Goal: Task Accomplishment & Management: Manage account settings

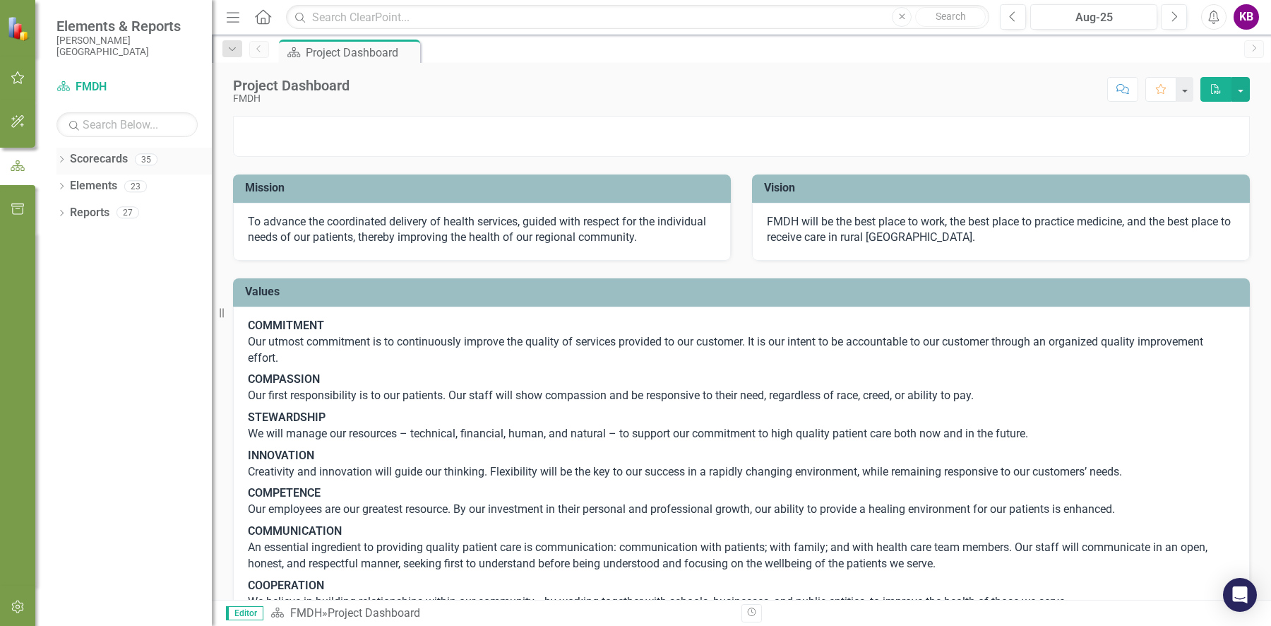
click at [62, 160] on icon at bounding box center [62, 159] width 4 height 6
drag, startPoint x: 62, startPoint y: 160, endPoint x: 56, endPoint y: 150, distance: 11.8
click at [62, 160] on icon "Dropdown" at bounding box center [60, 159] width 8 height 10
click at [15, 77] on icon "button" at bounding box center [18, 77] width 15 height 11
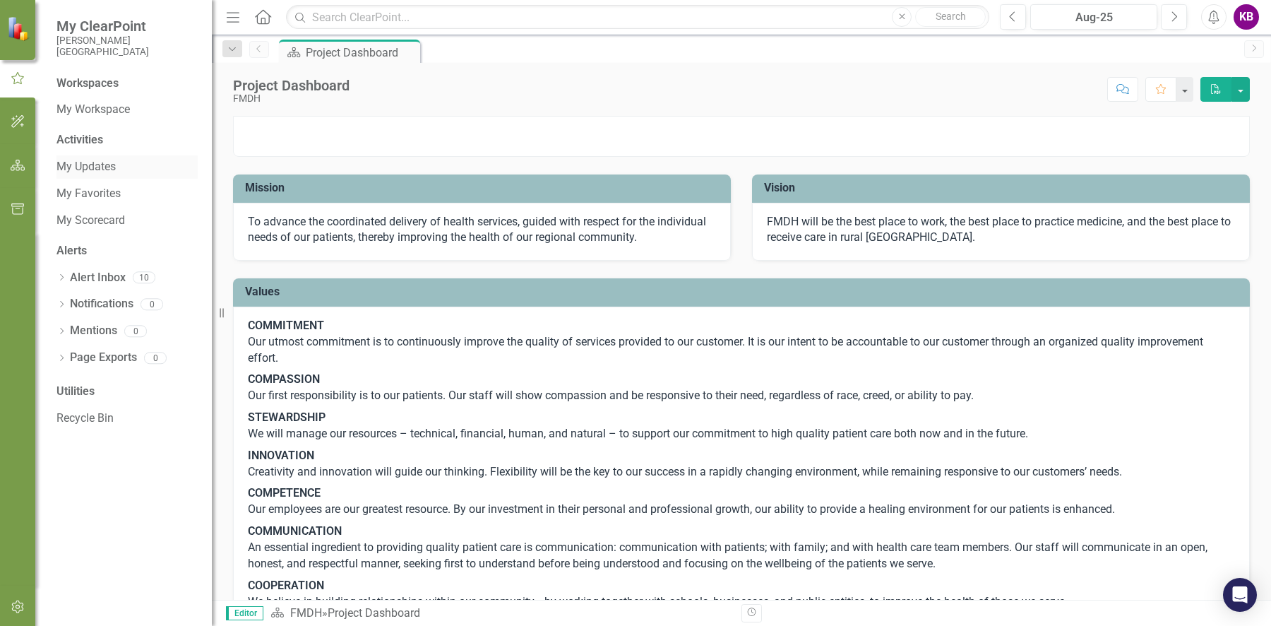
click at [88, 164] on link "My Updates" at bounding box center [126, 167] width 141 height 16
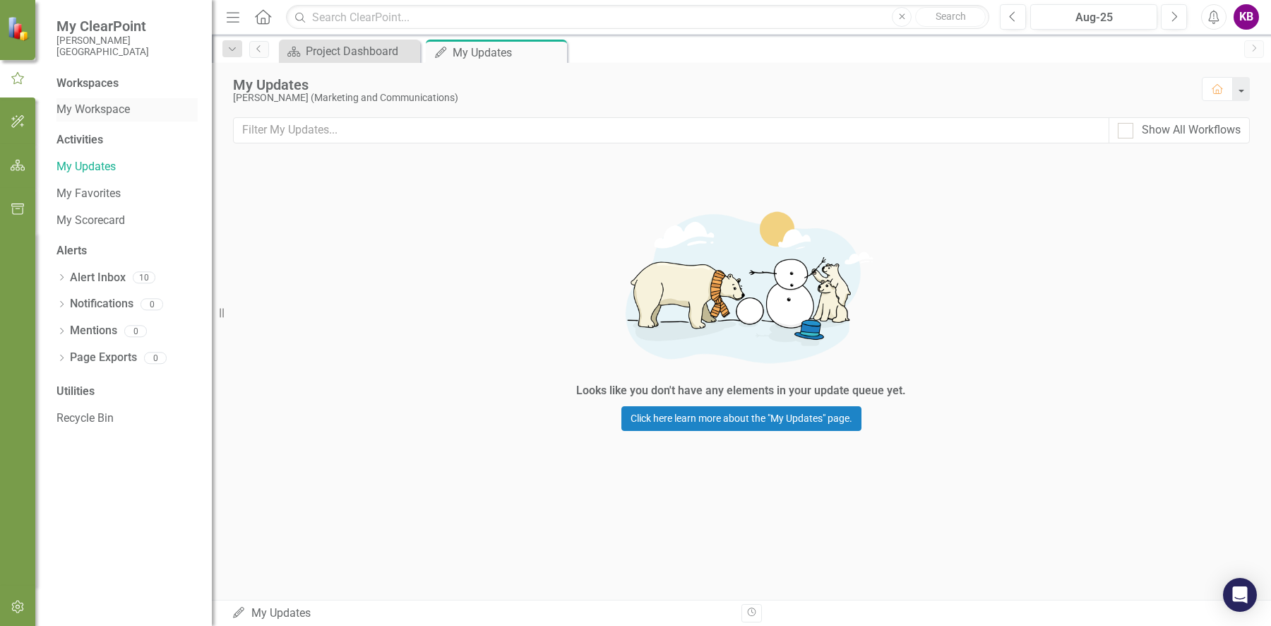
click at [95, 110] on link "My Workspace" at bounding box center [126, 110] width 141 height 16
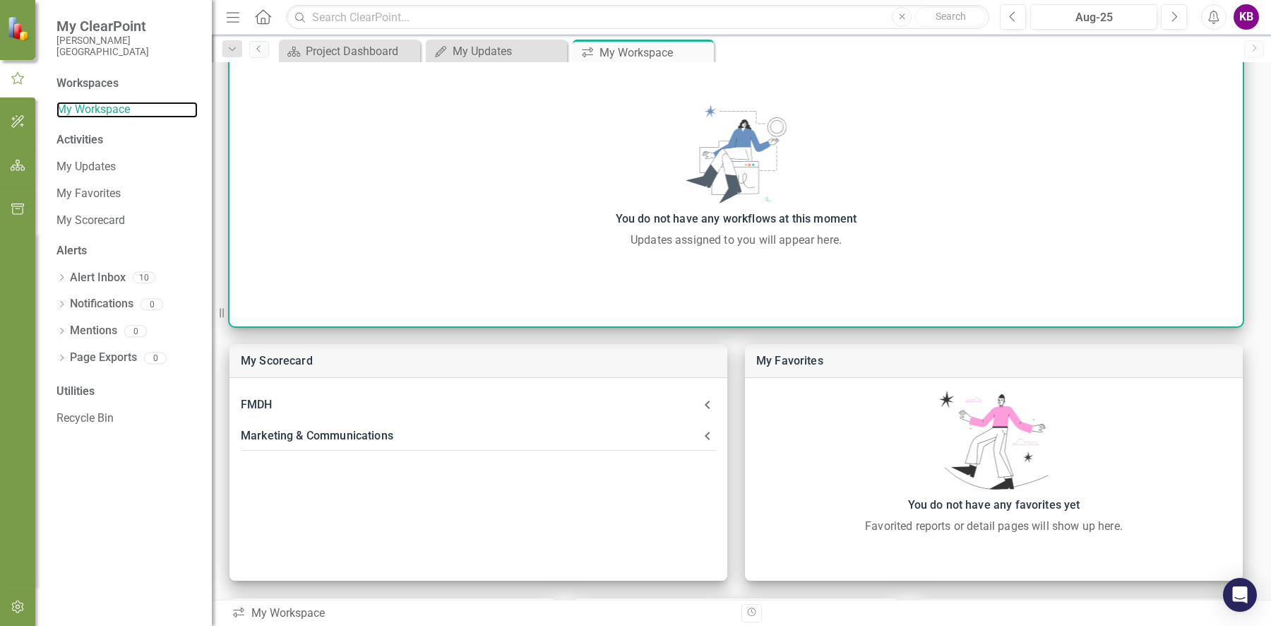
scroll to position [166, 0]
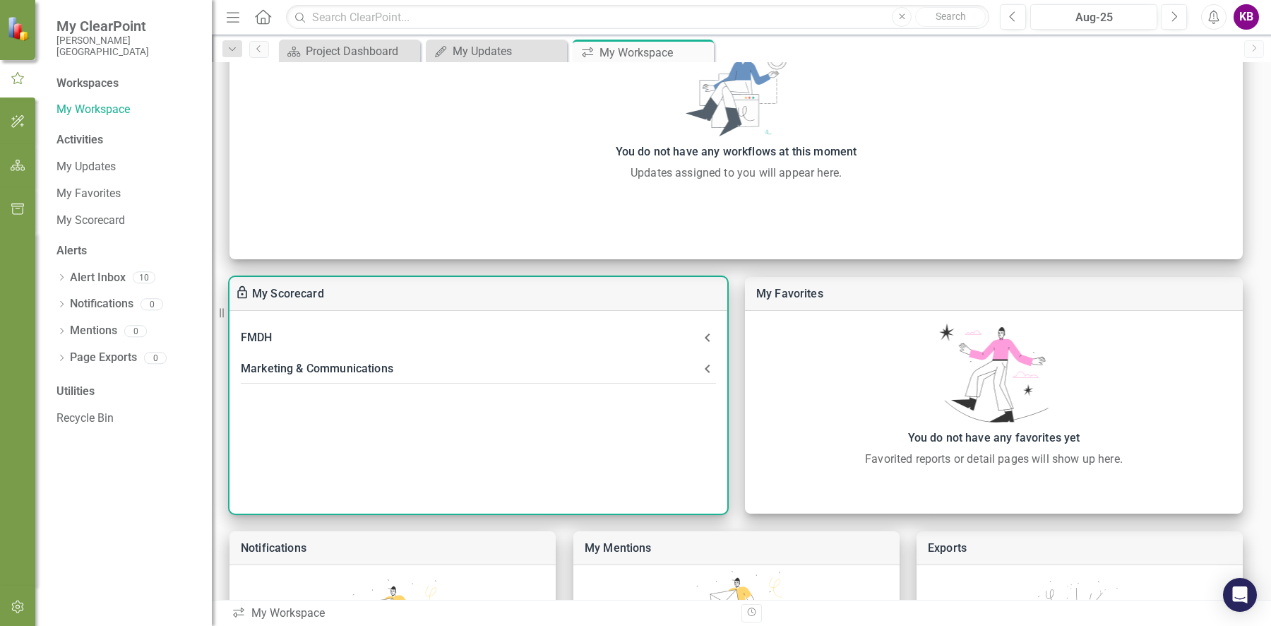
click at [282, 332] on div "FMDH" at bounding box center [470, 338] width 458 height 20
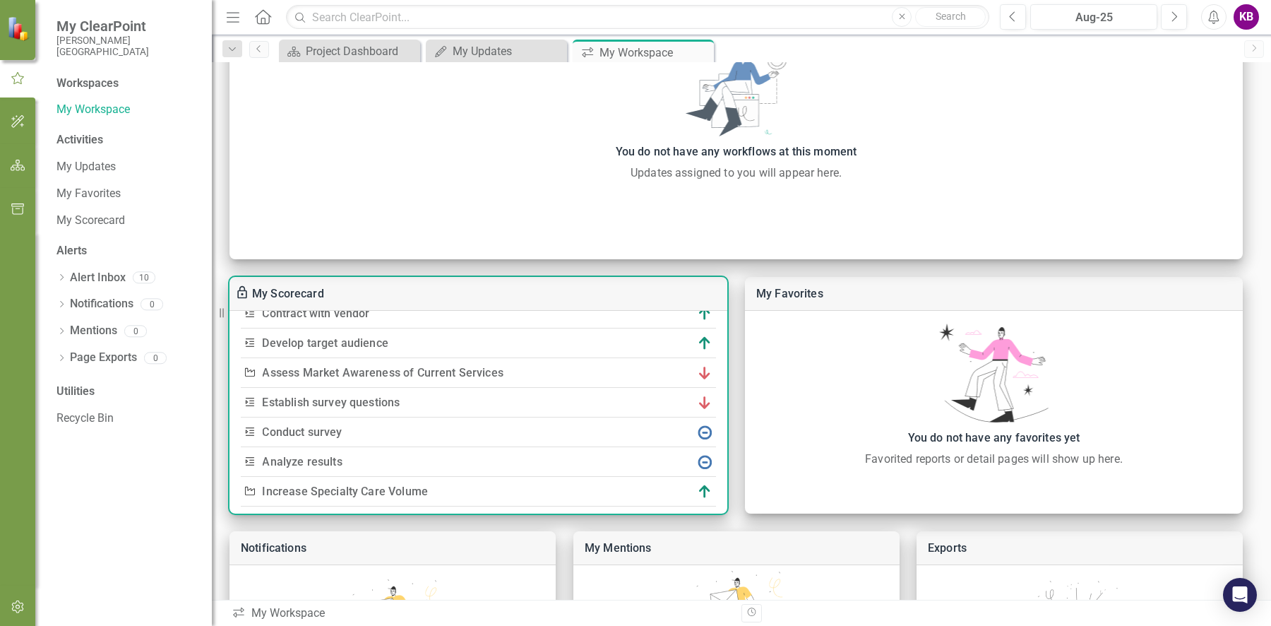
scroll to position [83, 0]
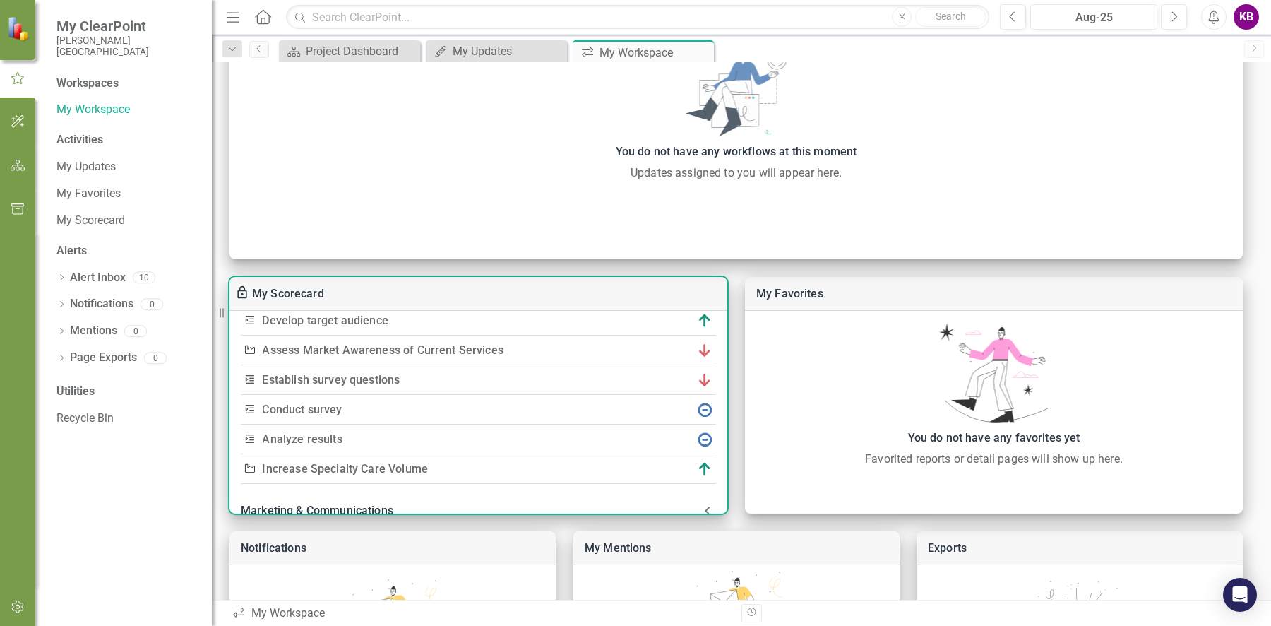
click at [314, 378] on link "Establish survey questions" at bounding box center [332, 379] width 138 height 13
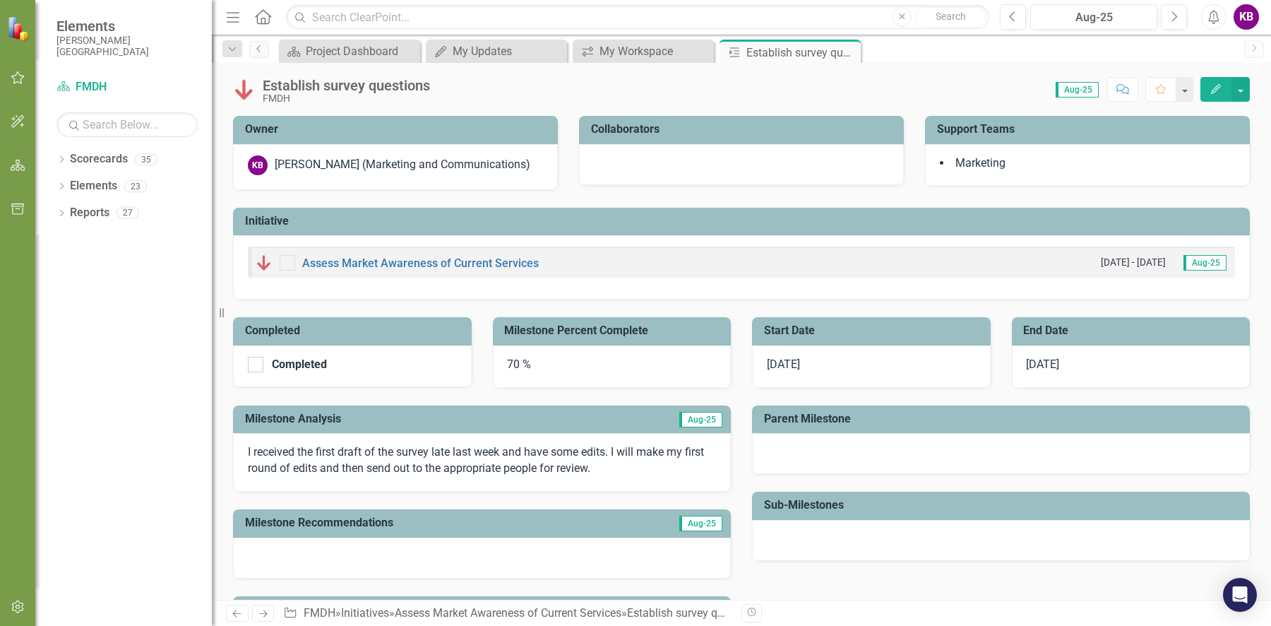
click at [513, 359] on div "70 %" at bounding box center [612, 366] width 239 height 42
click at [515, 362] on div "70 %" at bounding box center [612, 366] width 239 height 42
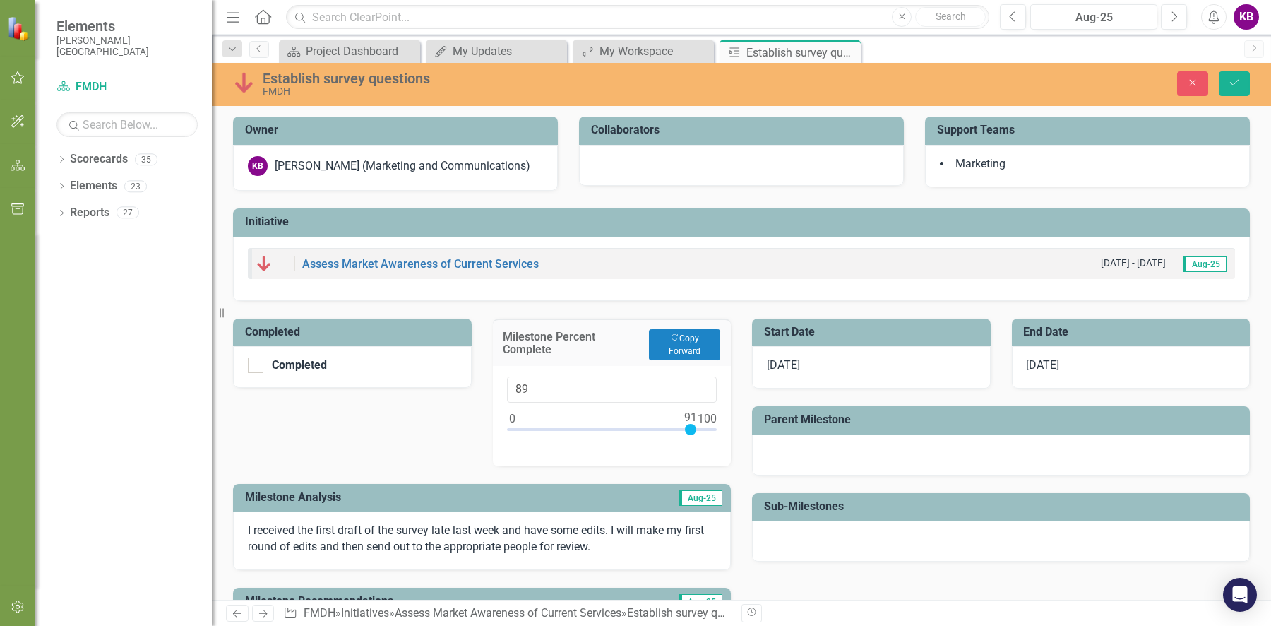
type input "92"
drag, startPoint x: 647, startPoint y: 422, endPoint x: 689, endPoint y: 430, distance: 42.4
click at [689, 430] on div at bounding box center [692, 429] width 11 height 11
click at [1239, 81] on icon "Save" at bounding box center [1234, 83] width 13 height 10
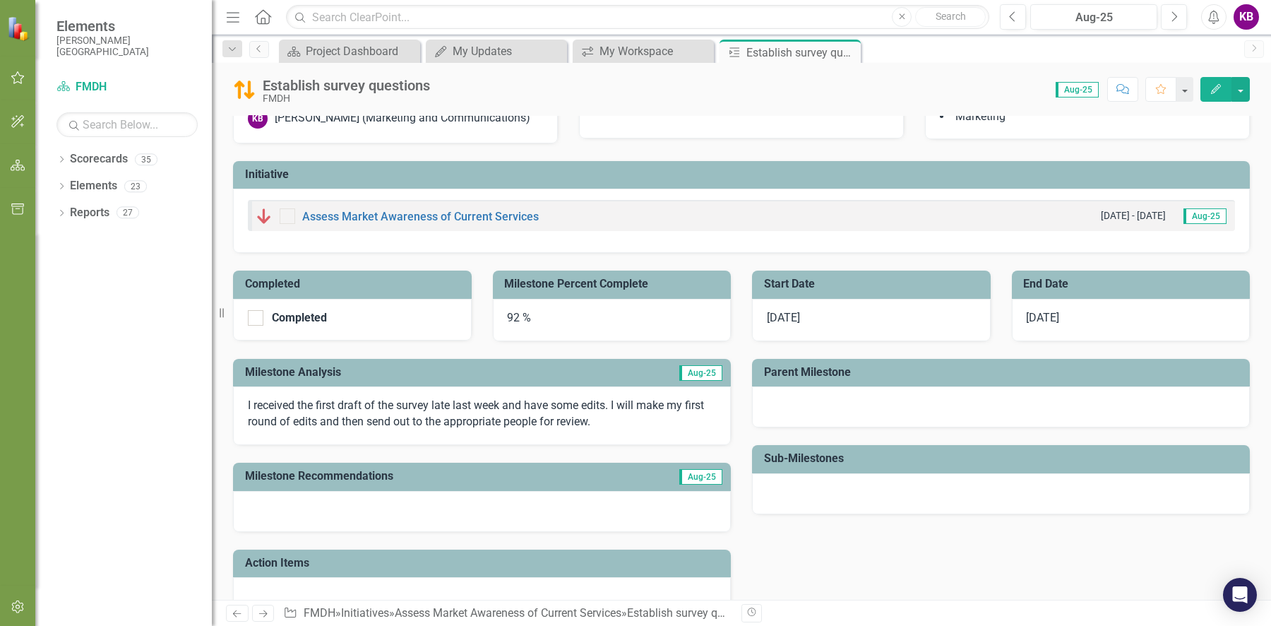
scroll to position [162, 0]
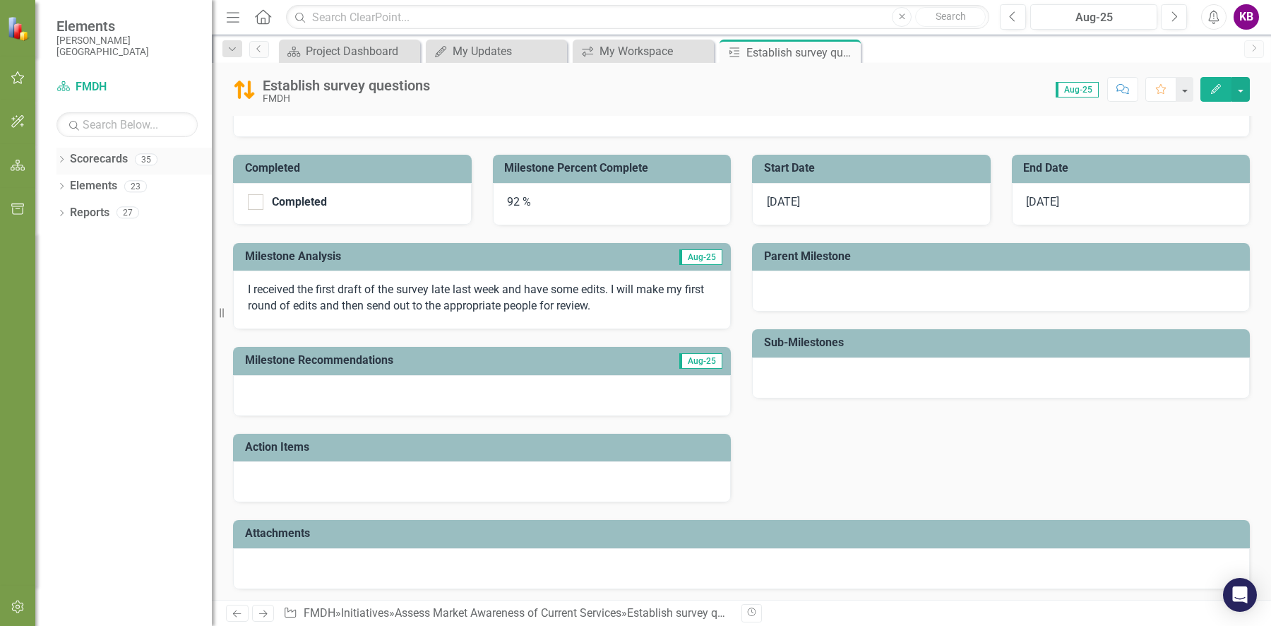
click at [59, 157] on icon "Dropdown" at bounding box center [61, 161] width 10 height 8
click at [88, 184] on link "FMDH" at bounding box center [145, 186] width 134 height 16
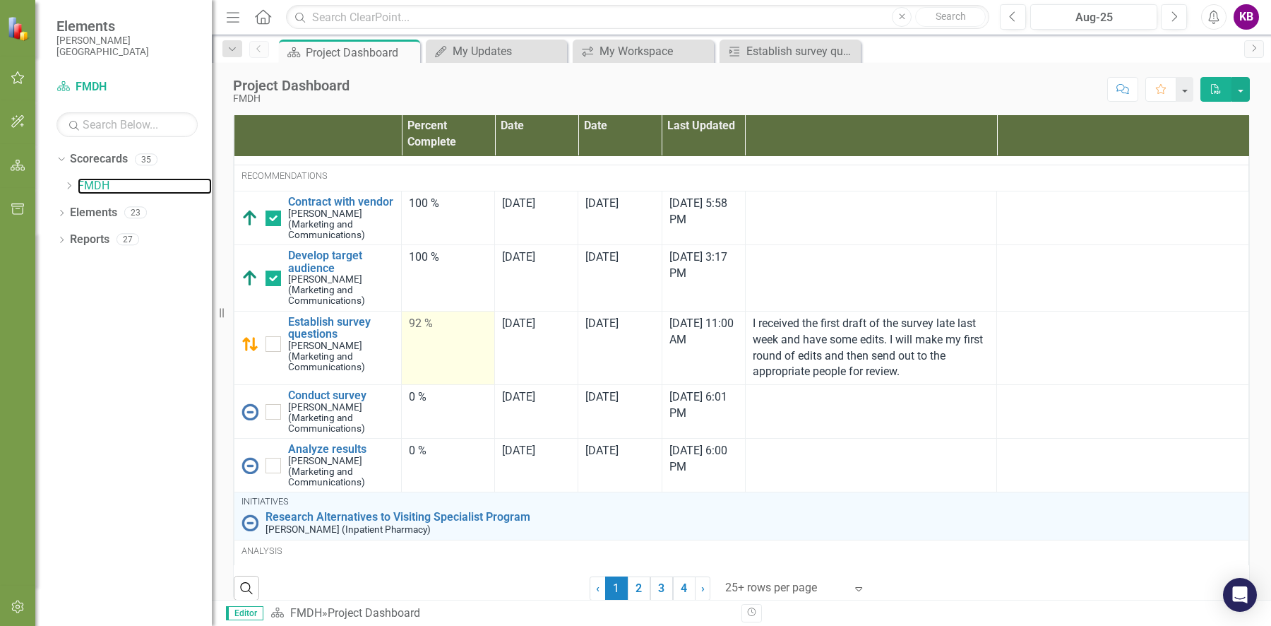
scroll to position [2035, 0]
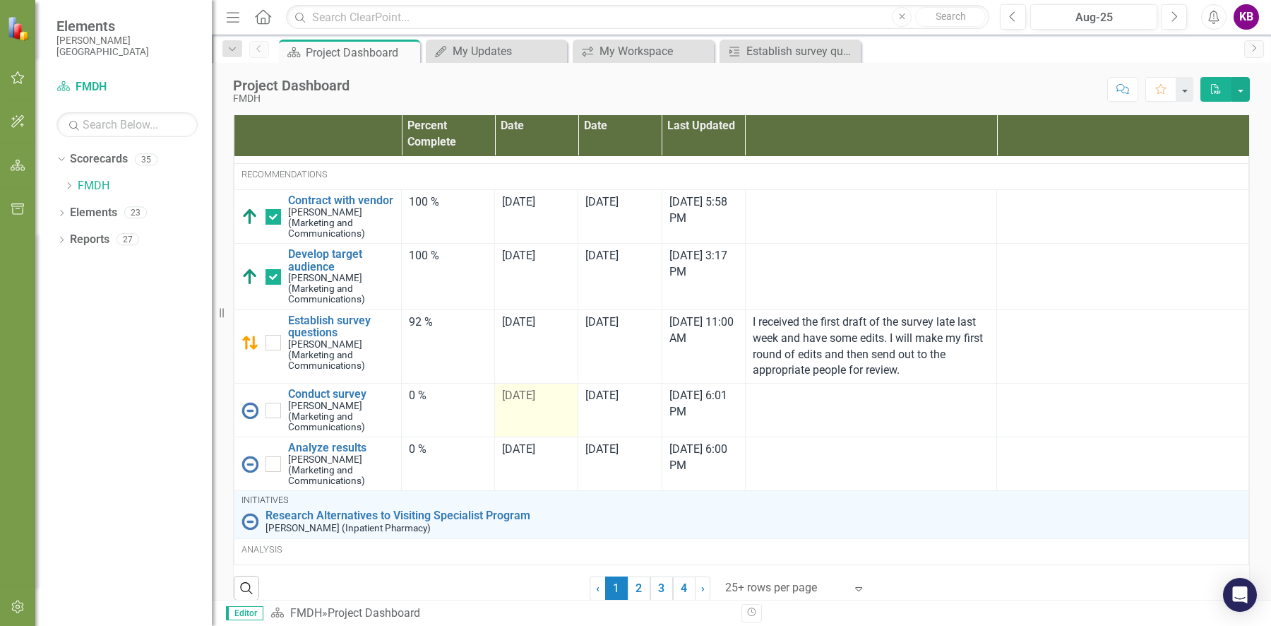
click at [517, 402] on span "[DATE]" at bounding box center [518, 394] width 33 height 13
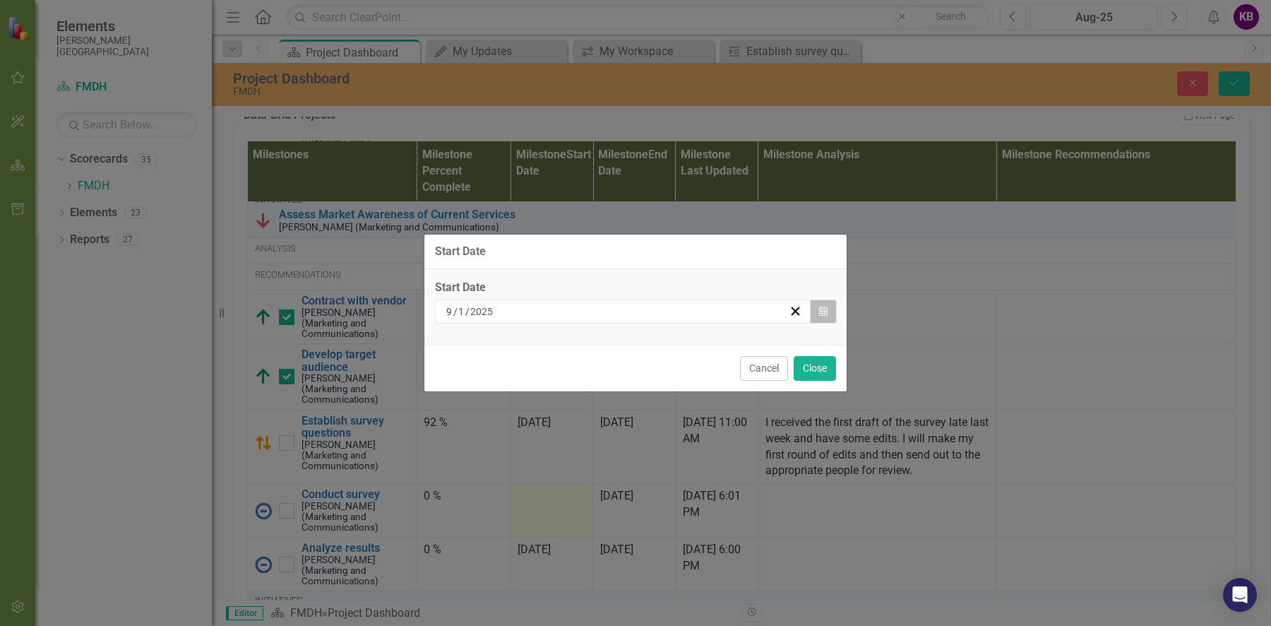
click at [827, 313] on icon "button" at bounding box center [823, 311] width 8 height 10
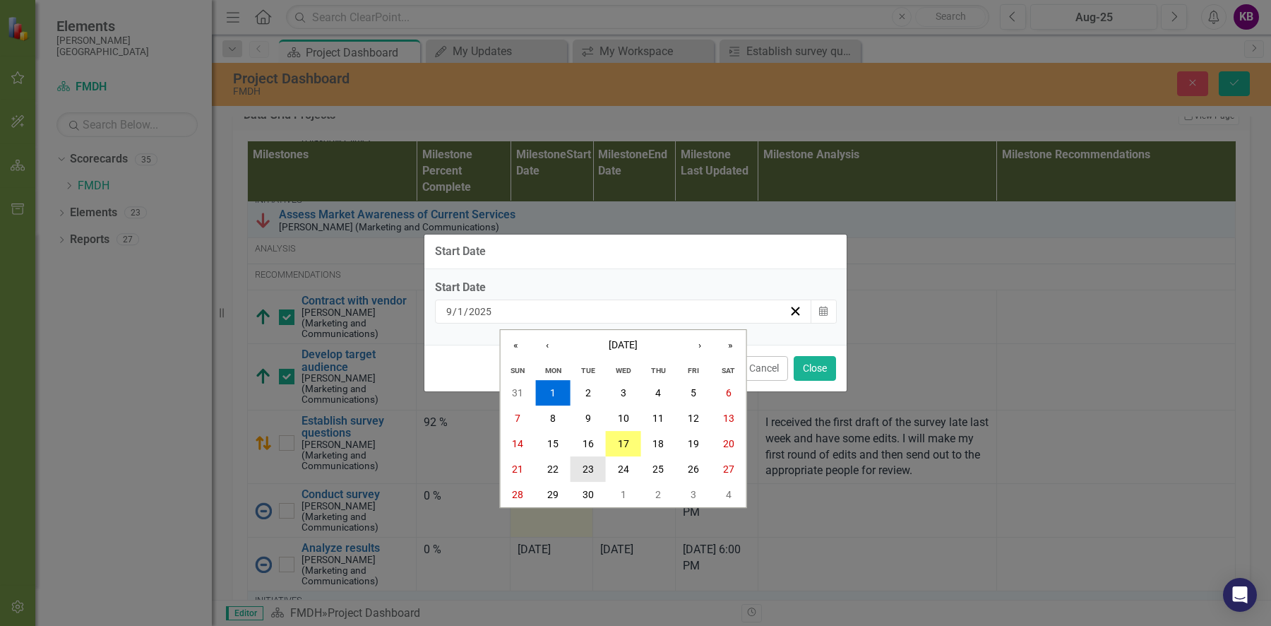
click at [581, 473] on button "23" at bounding box center [588, 468] width 35 height 25
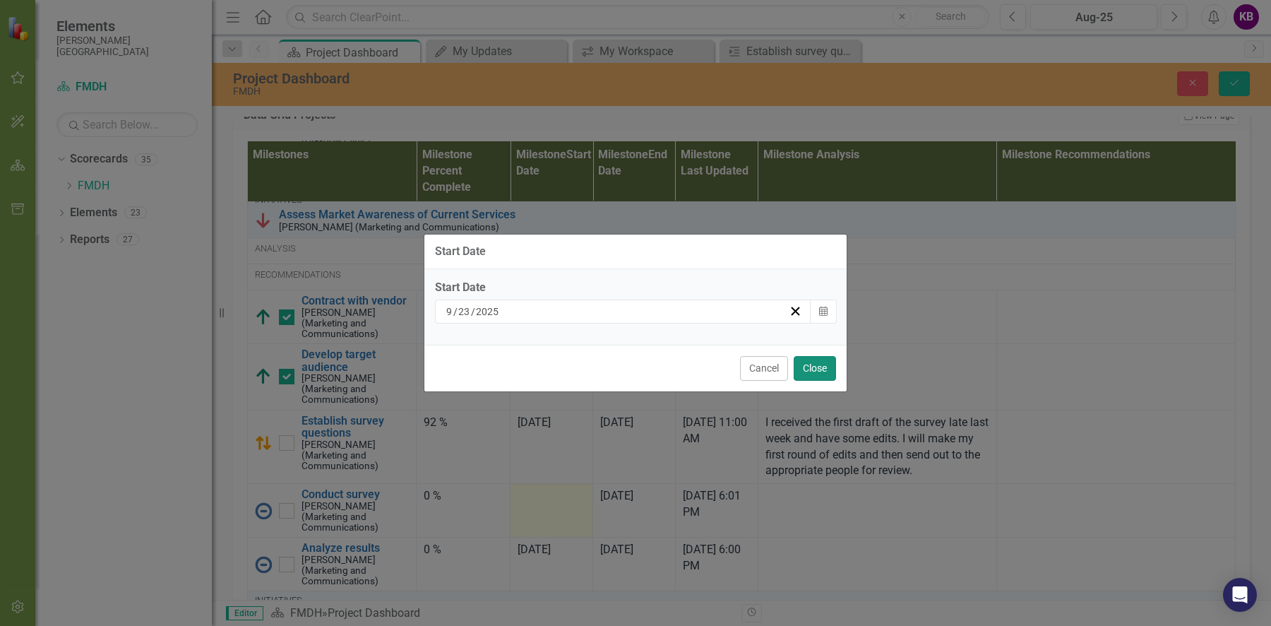
click at [822, 368] on button "Close" at bounding box center [815, 368] width 42 height 25
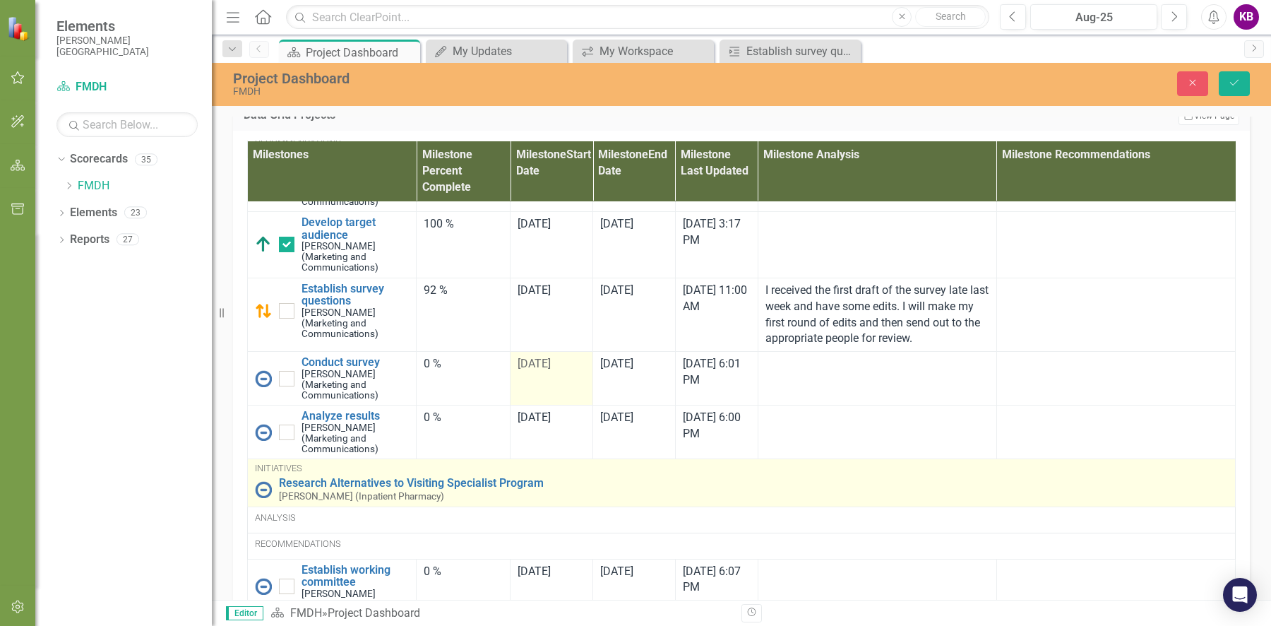
scroll to position [2201, 0]
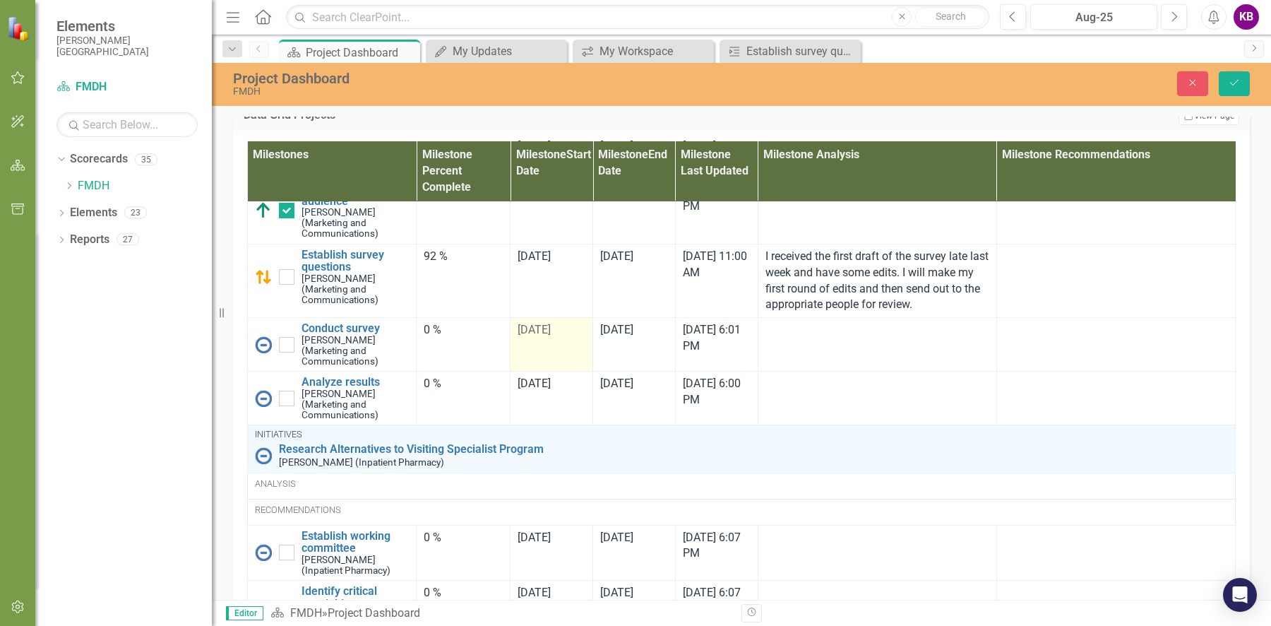
click at [537, 336] on span "[DATE]" at bounding box center [534, 329] width 33 height 13
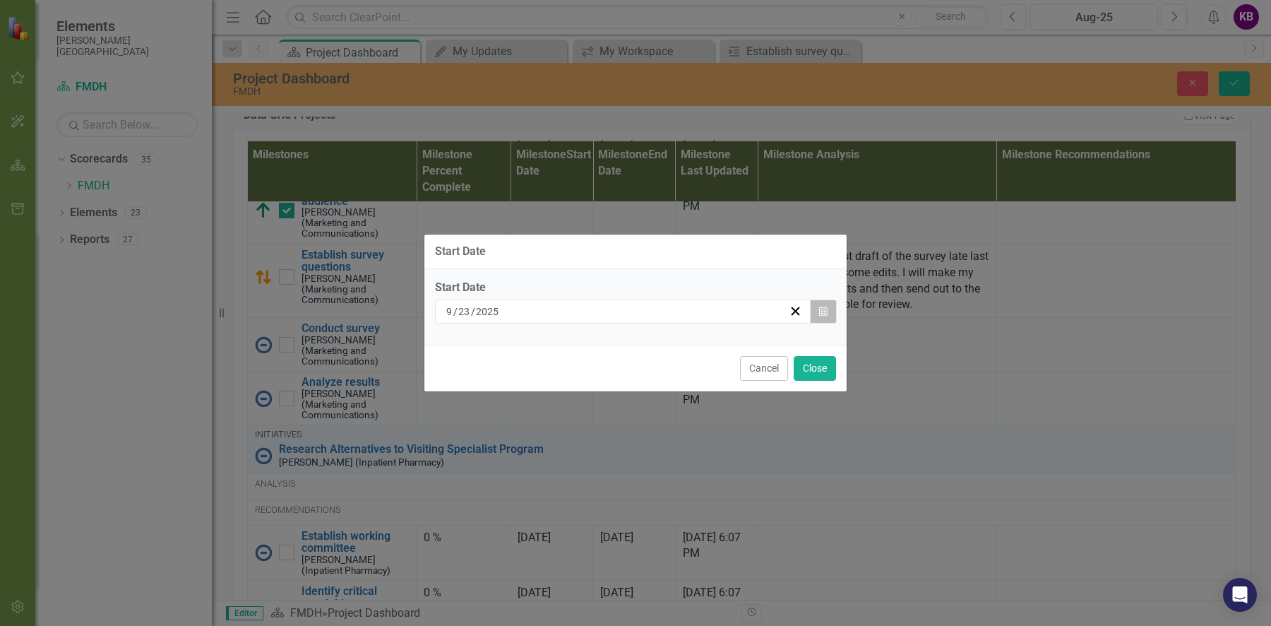
click at [816, 311] on button "Calendar" at bounding box center [823, 311] width 27 height 24
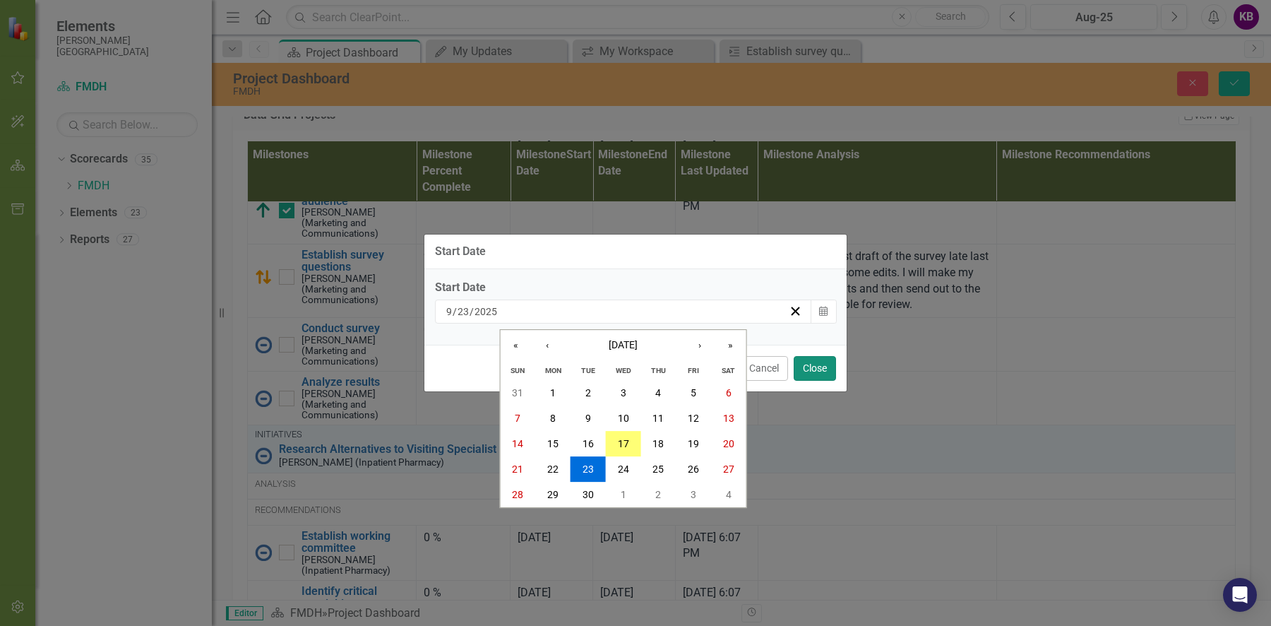
click at [809, 364] on button "Close" at bounding box center [815, 368] width 42 height 25
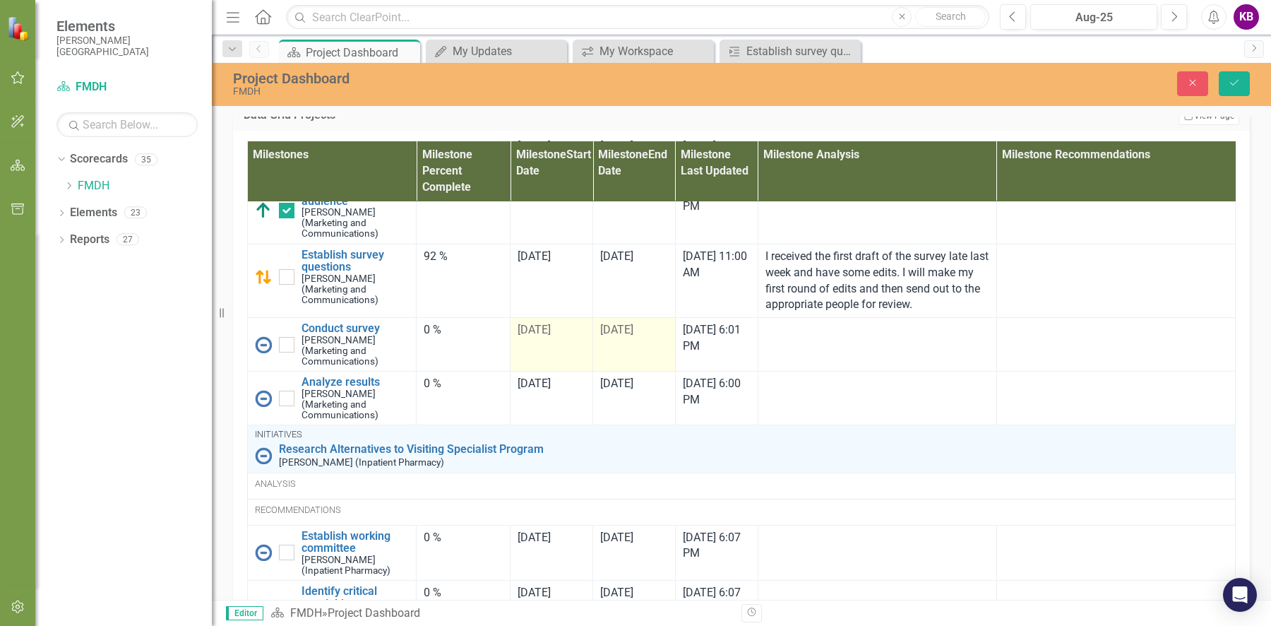
click at [619, 336] on span "[DATE]" at bounding box center [616, 329] width 33 height 13
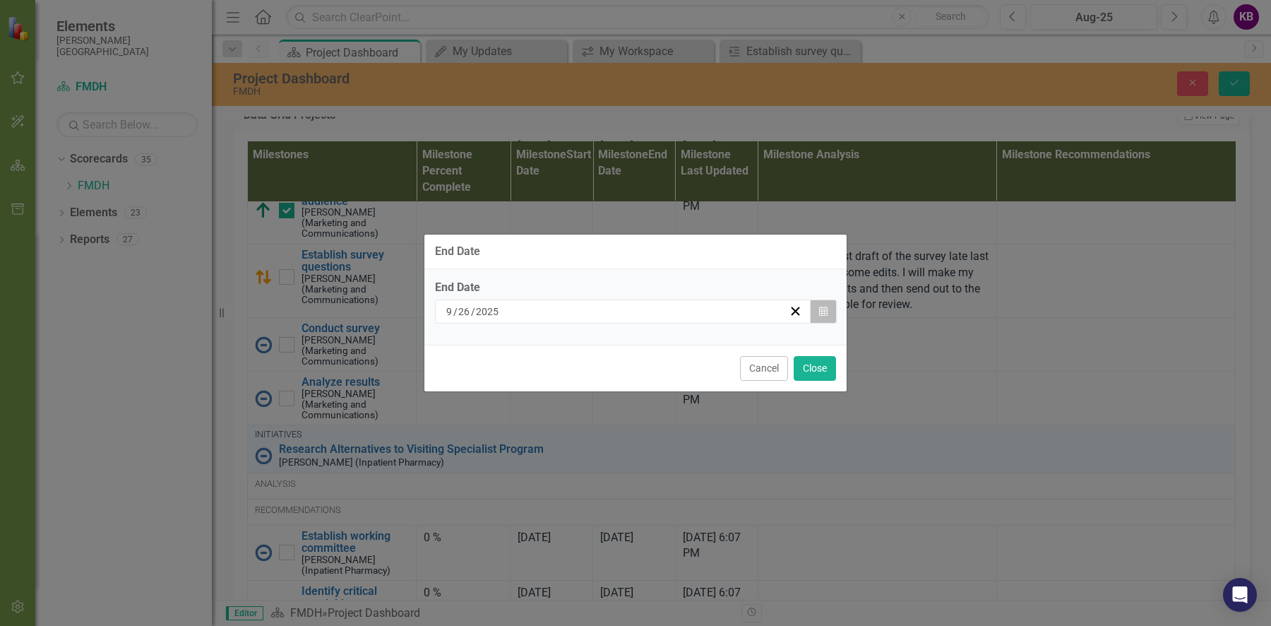
click at [814, 311] on button "Calendar" at bounding box center [823, 311] width 27 height 24
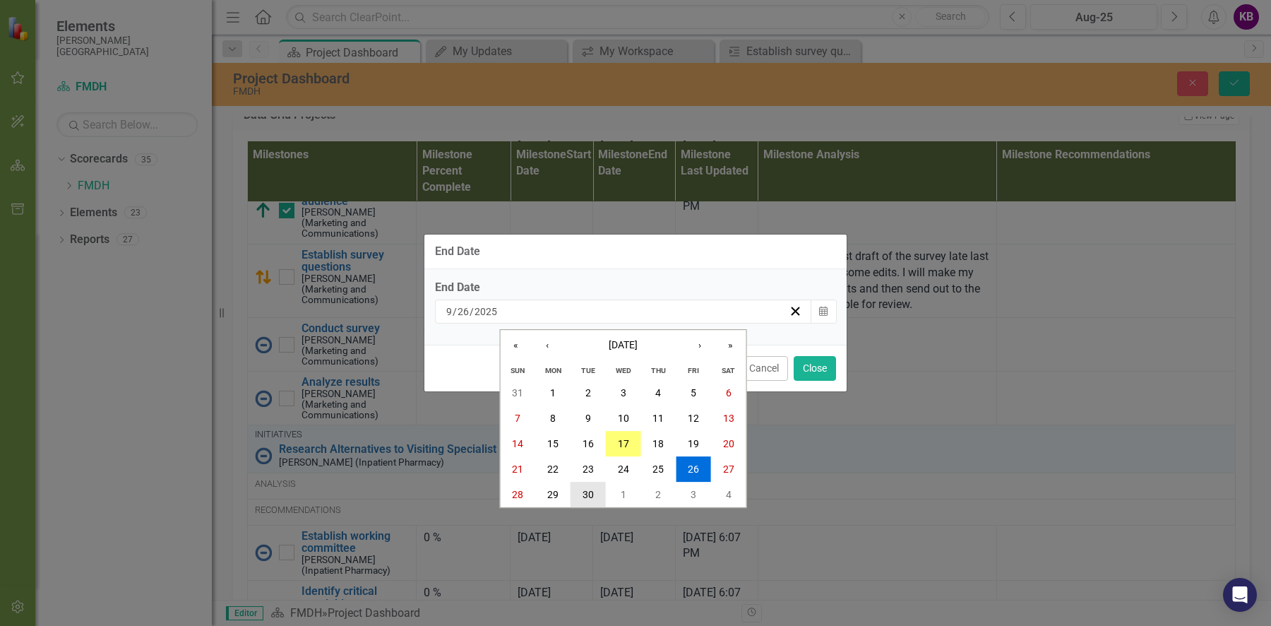
click at [585, 491] on abbr "30" at bounding box center [588, 494] width 11 height 11
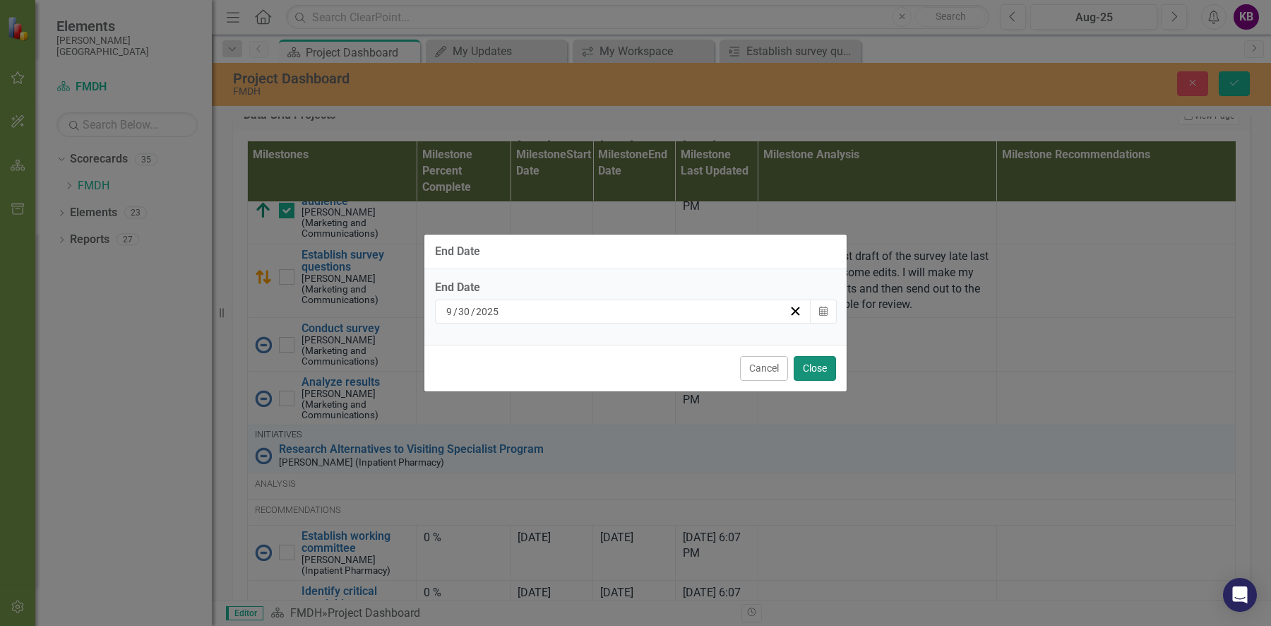
click at [820, 366] on button "Close" at bounding box center [815, 368] width 42 height 25
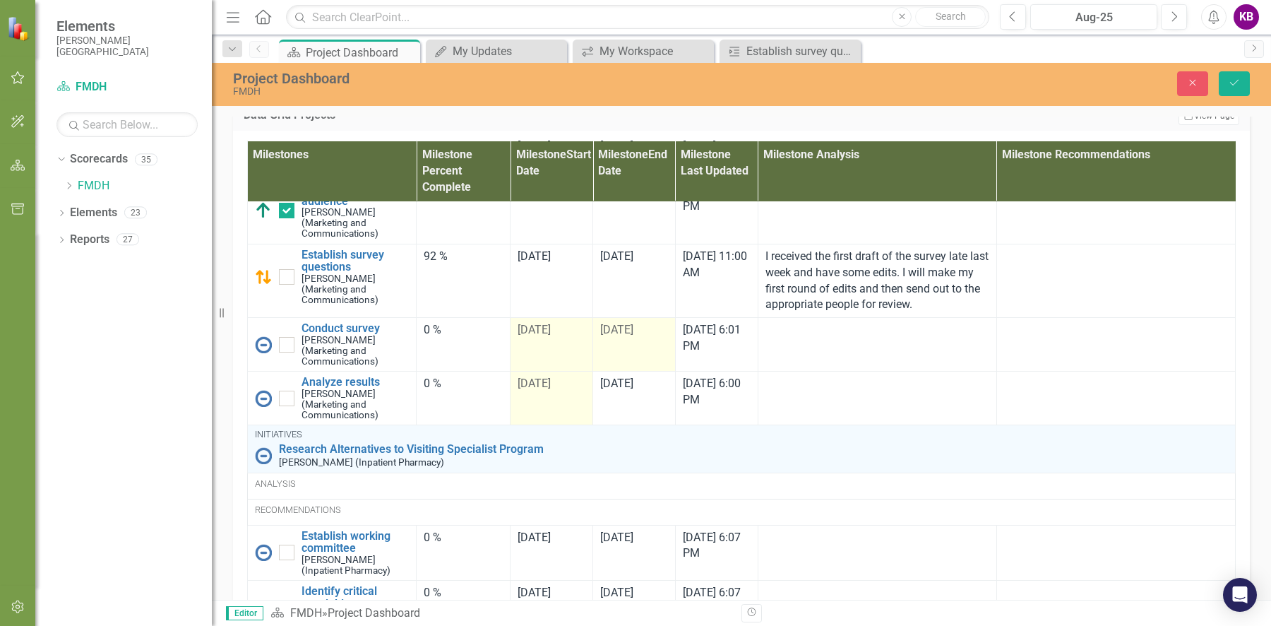
click at [528, 390] on span "[DATE]" at bounding box center [534, 382] width 33 height 13
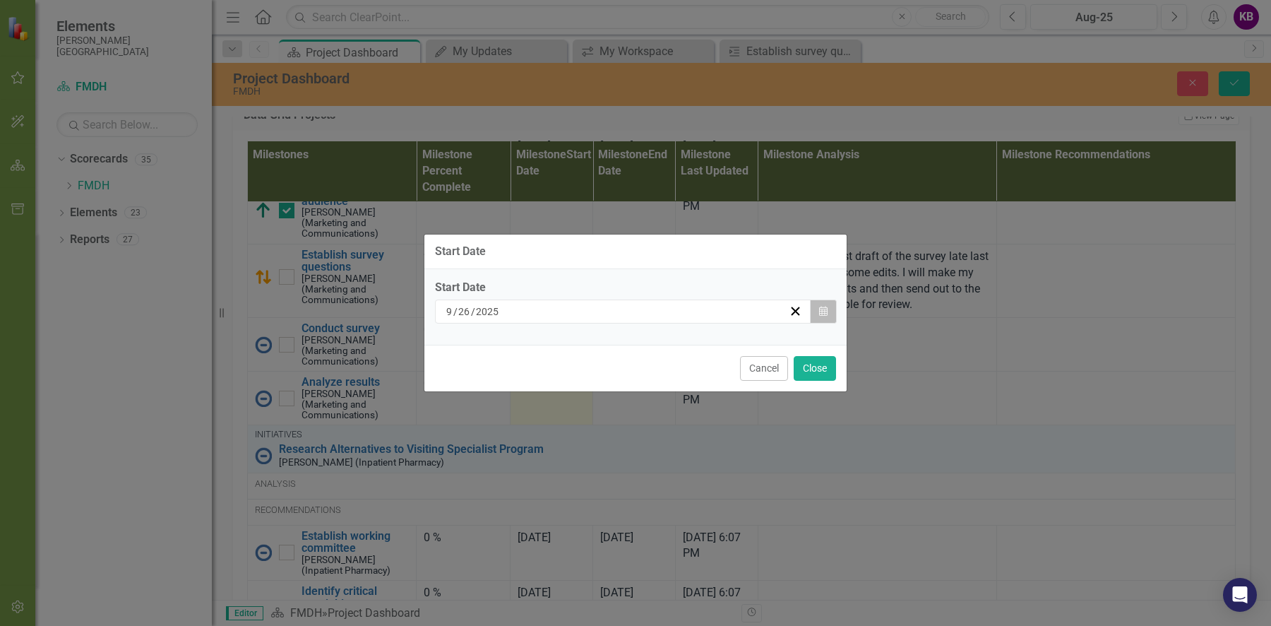
click at [828, 304] on button "Calendar" at bounding box center [823, 311] width 27 height 24
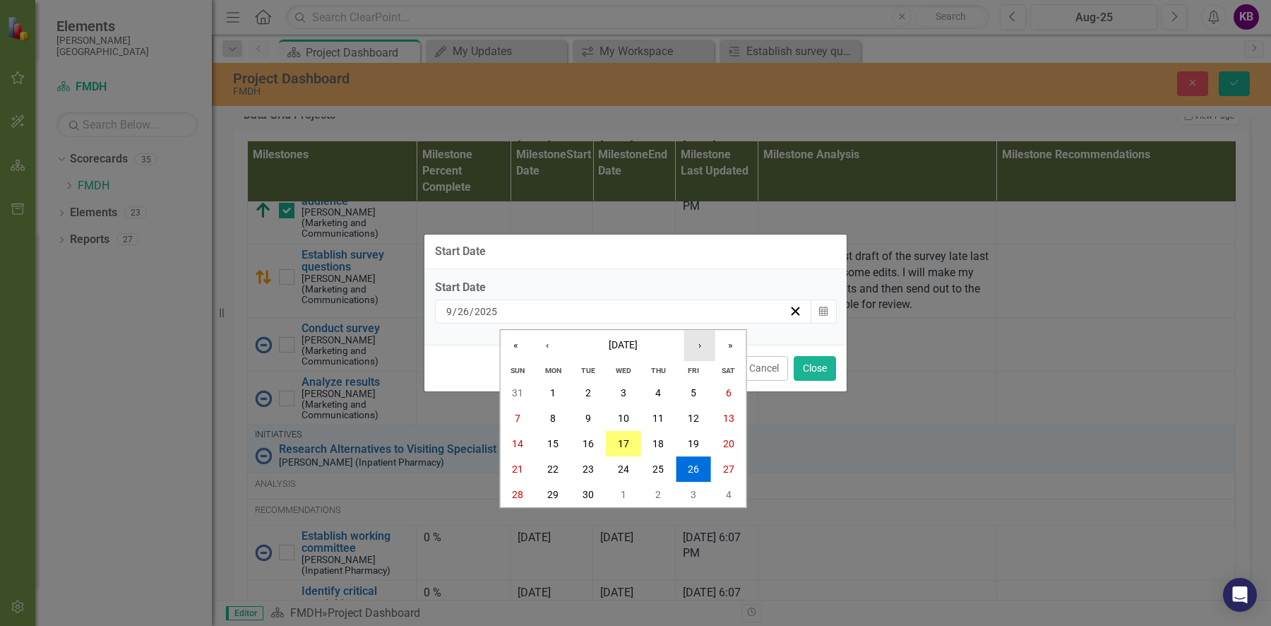
click at [699, 342] on button "›" at bounding box center [699, 345] width 31 height 31
click at [623, 398] on abbr "1" at bounding box center [624, 392] width 6 height 11
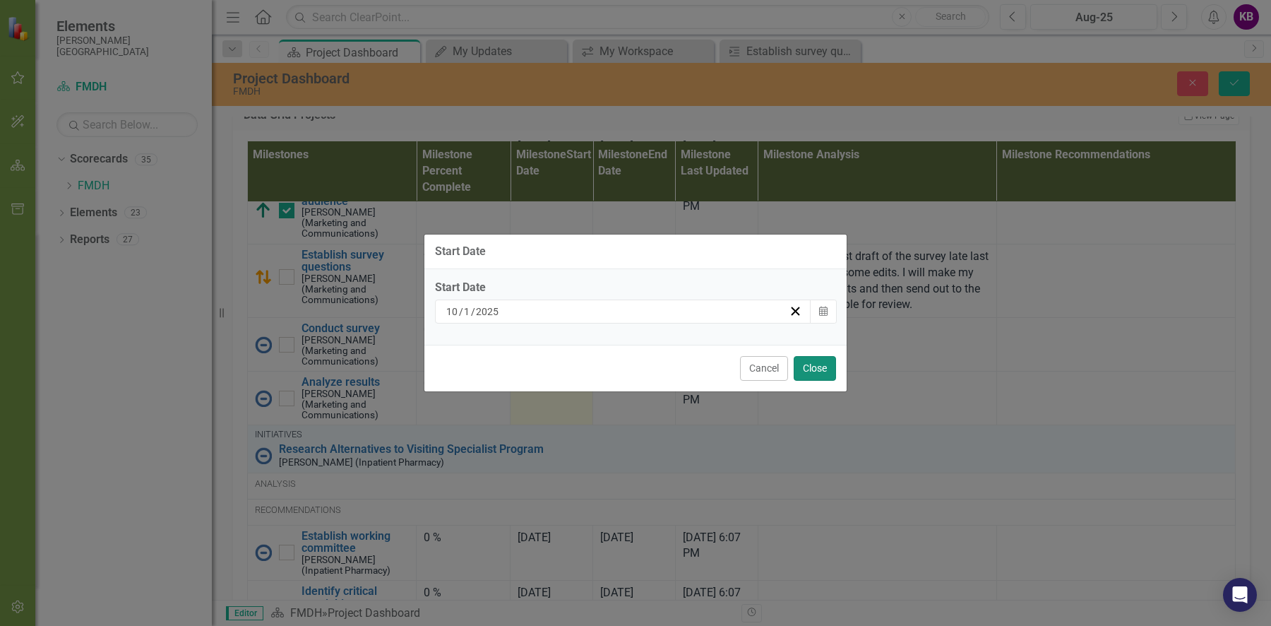
click at [797, 371] on button "Close" at bounding box center [815, 368] width 42 height 25
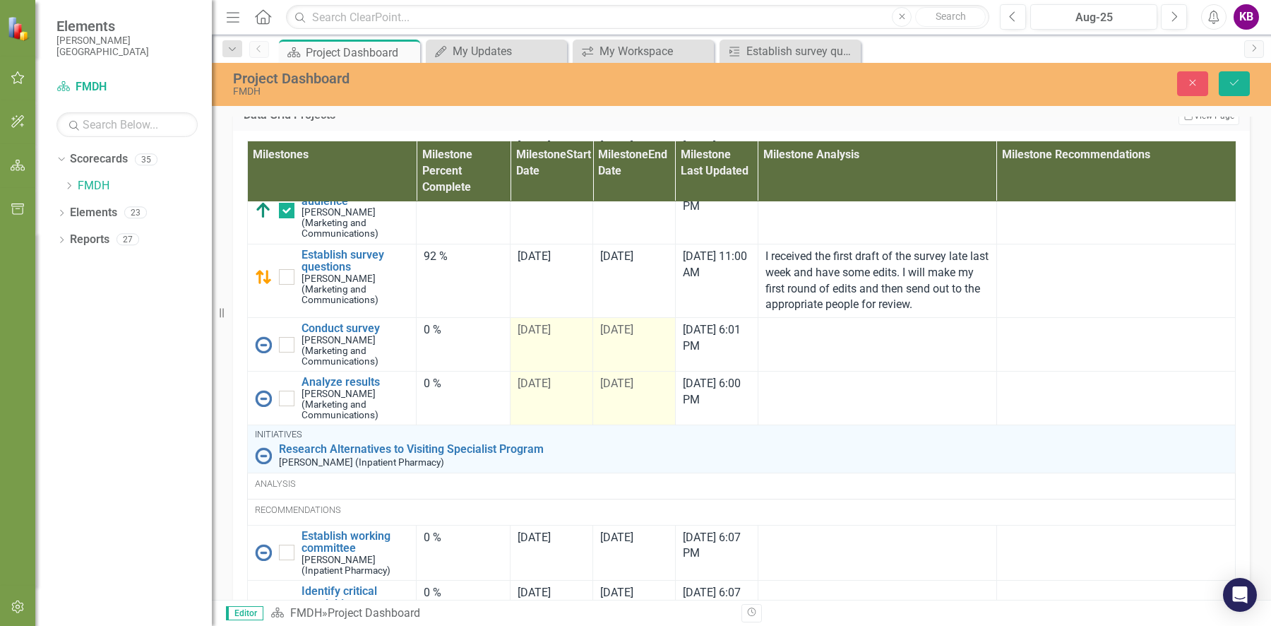
click at [612, 390] on span "[DATE]" at bounding box center [616, 382] width 33 height 13
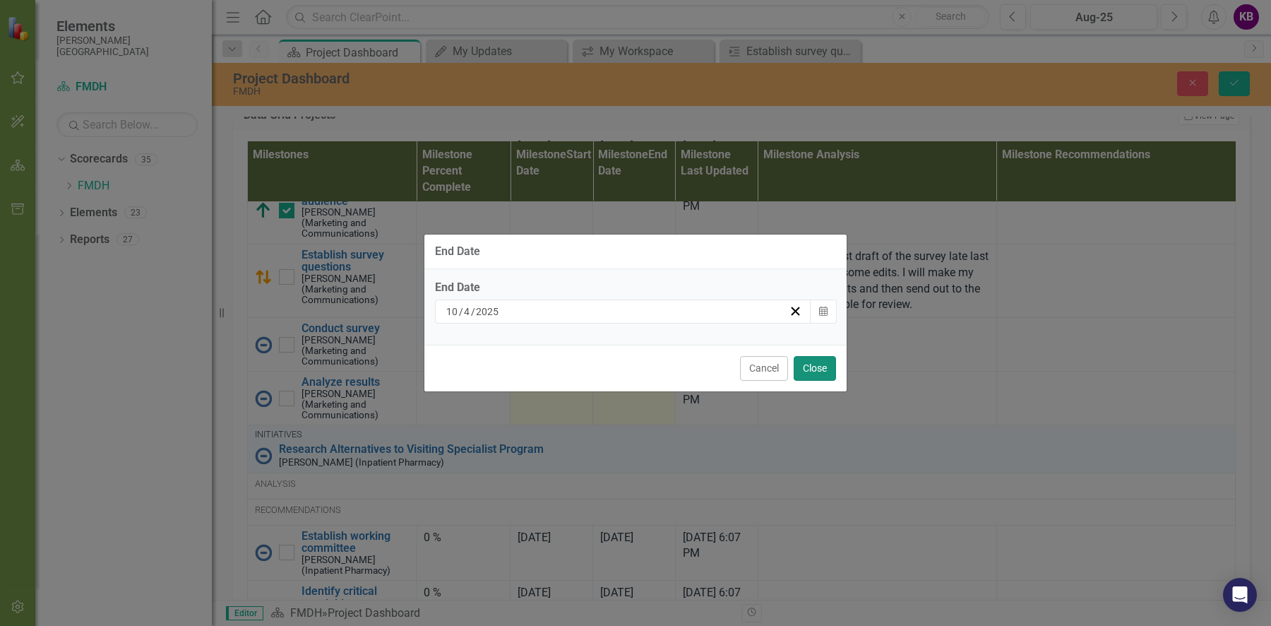
click at [815, 374] on button "Close" at bounding box center [815, 368] width 42 height 25
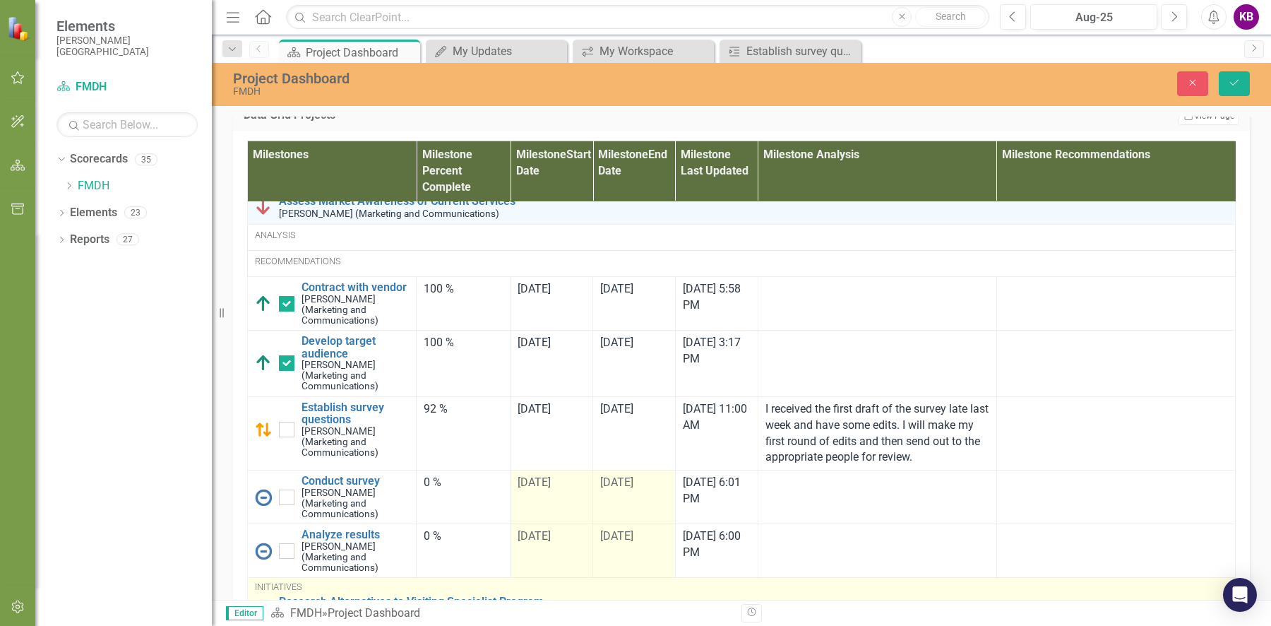
scroll to position [1993, 0]
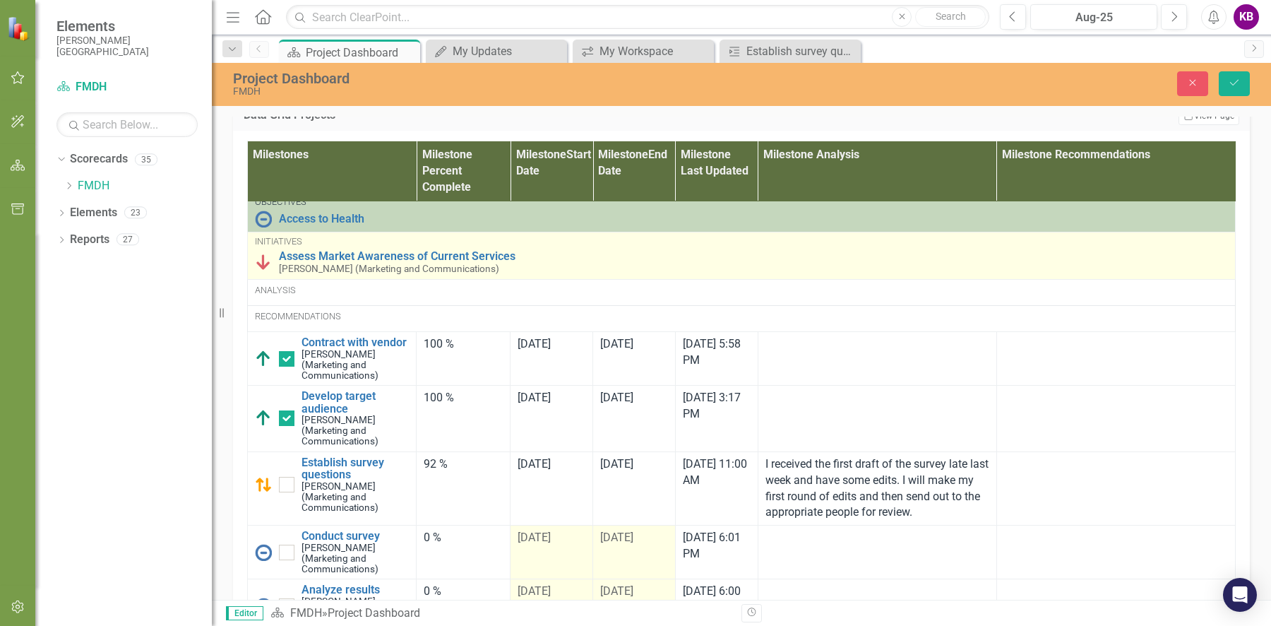
click at [264, 270] on img at bounding box center [263, 261] width 17 height 17
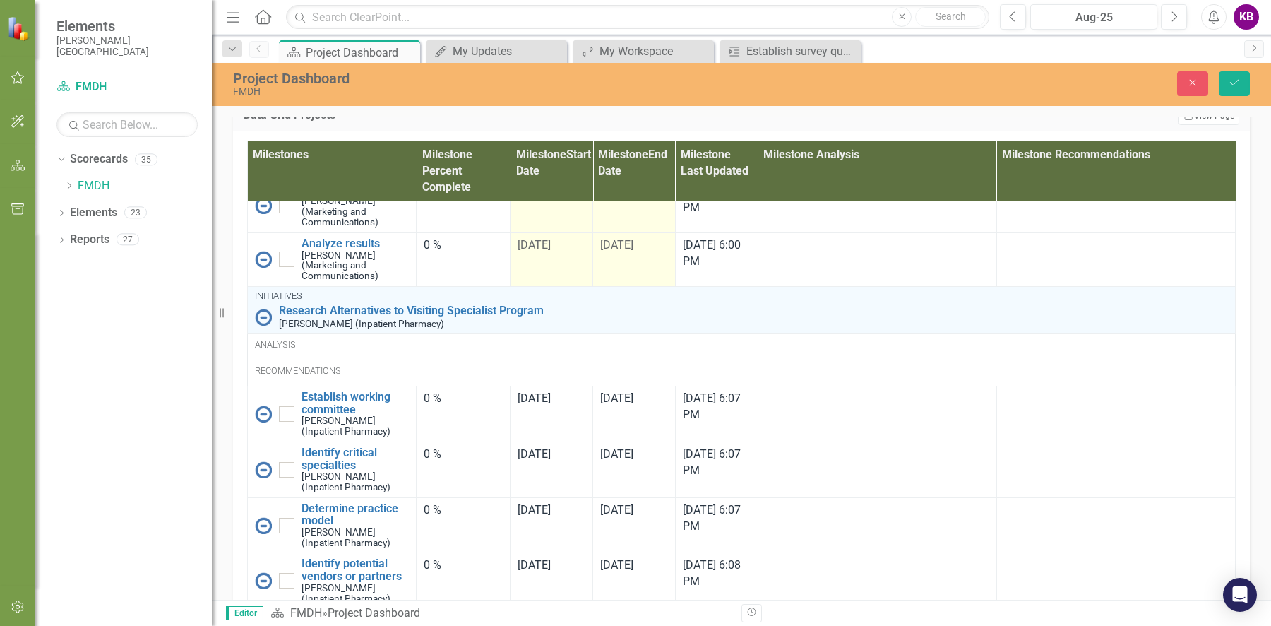
scroll to position [2351, 0]
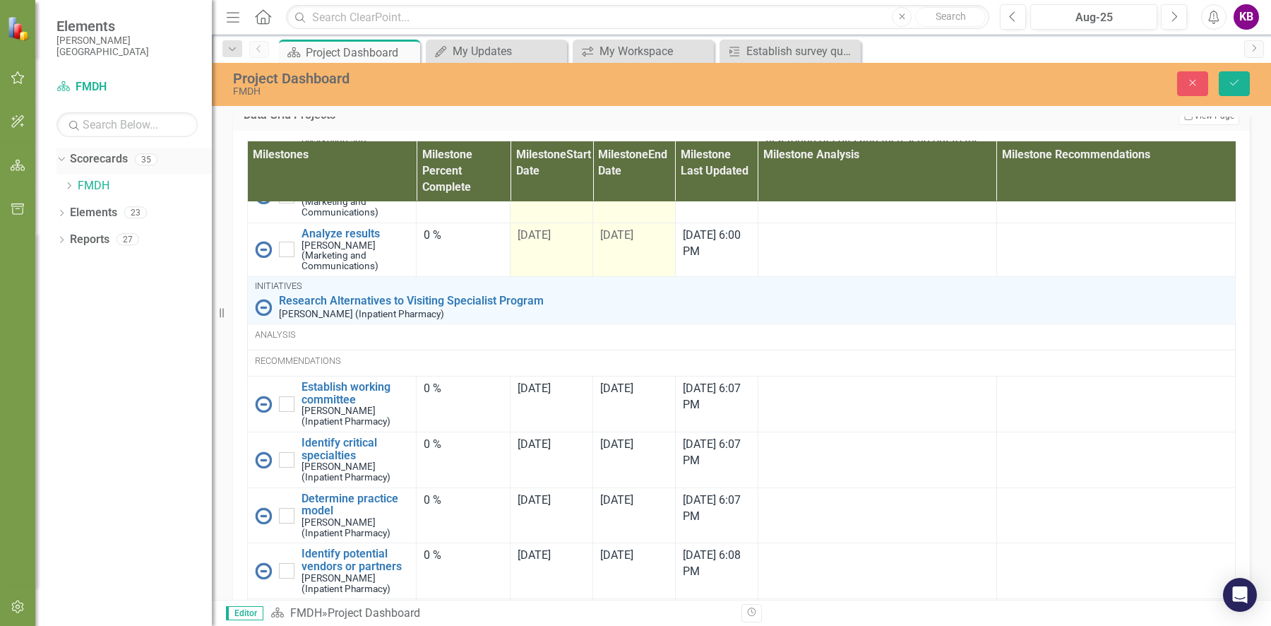
click at [56, 162] on icon "Dropdown" at bounding box center [60, 159] width 8 height 10
click at [56, 162] on icon "Dropdown" at bounding box center [61, 161] width 10 height 8
drag, startPoint x: 56, startPoint y: 162, endPoint x: 61, endPoint y: 215, distance: 52.5
click at [61, 215] on icon "Dropdown" at bounding box center [61, 214] width 10 height 8
click at [109, 241] on link "Objective Objectives" at bounding box center [113, 240] width 72 height 16
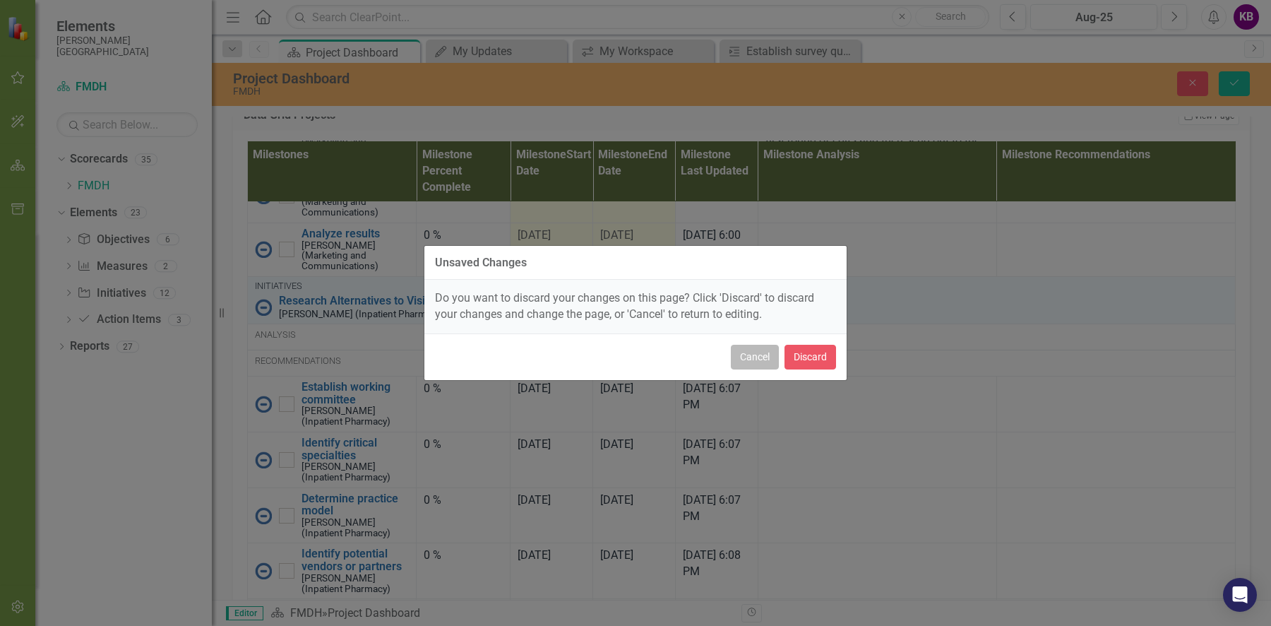
click at [748, 361] on button "Cancel" at bounding box center [755, 357] width 48 height 25
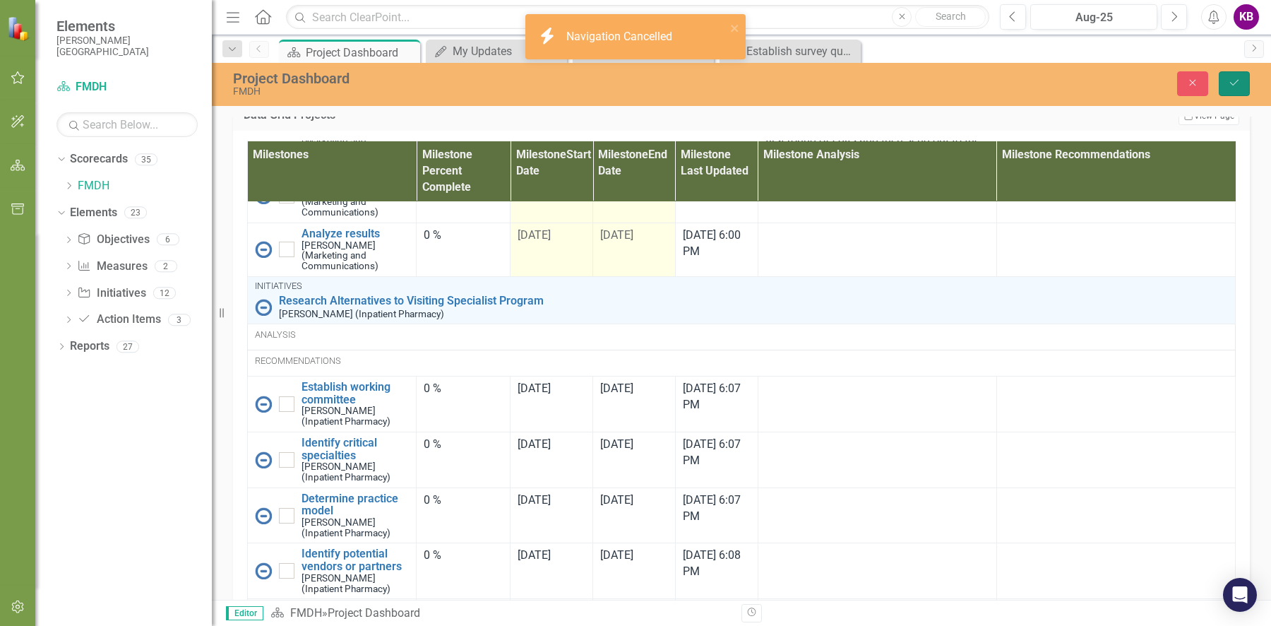
click at [1229, 83] on icon "Save" at bounding box center [1234, 83] width 13 height 10
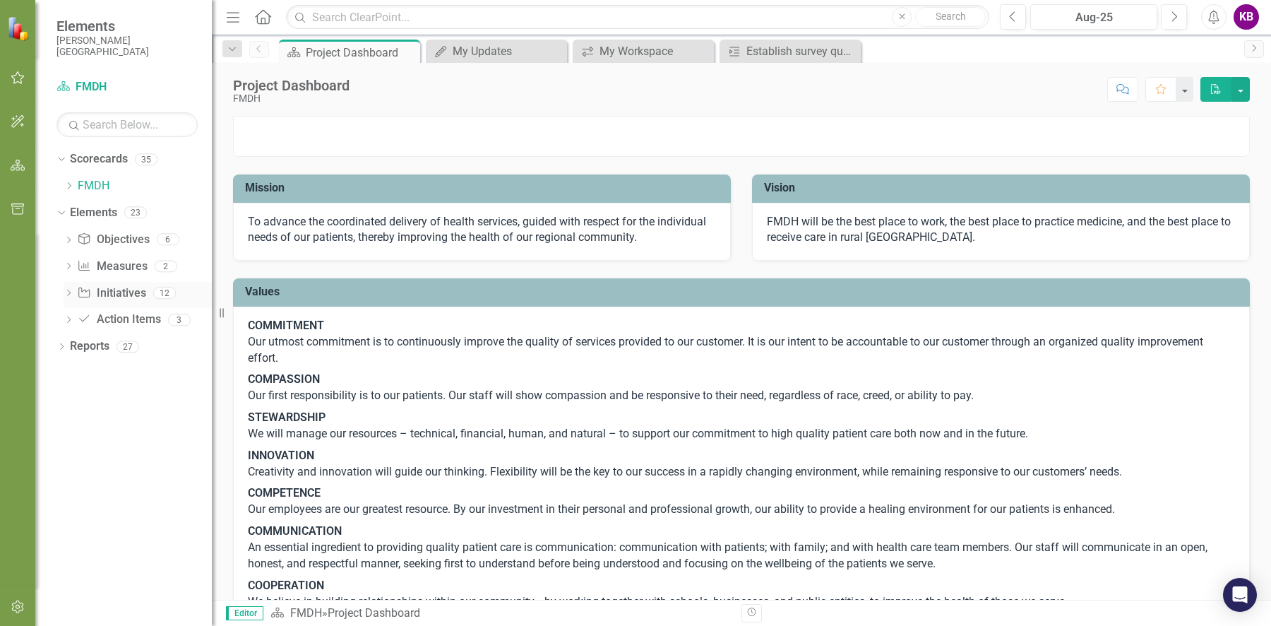
click at [64, 290] on icon "Dropdown" at bounding box center [69, 294] width 10 height 8
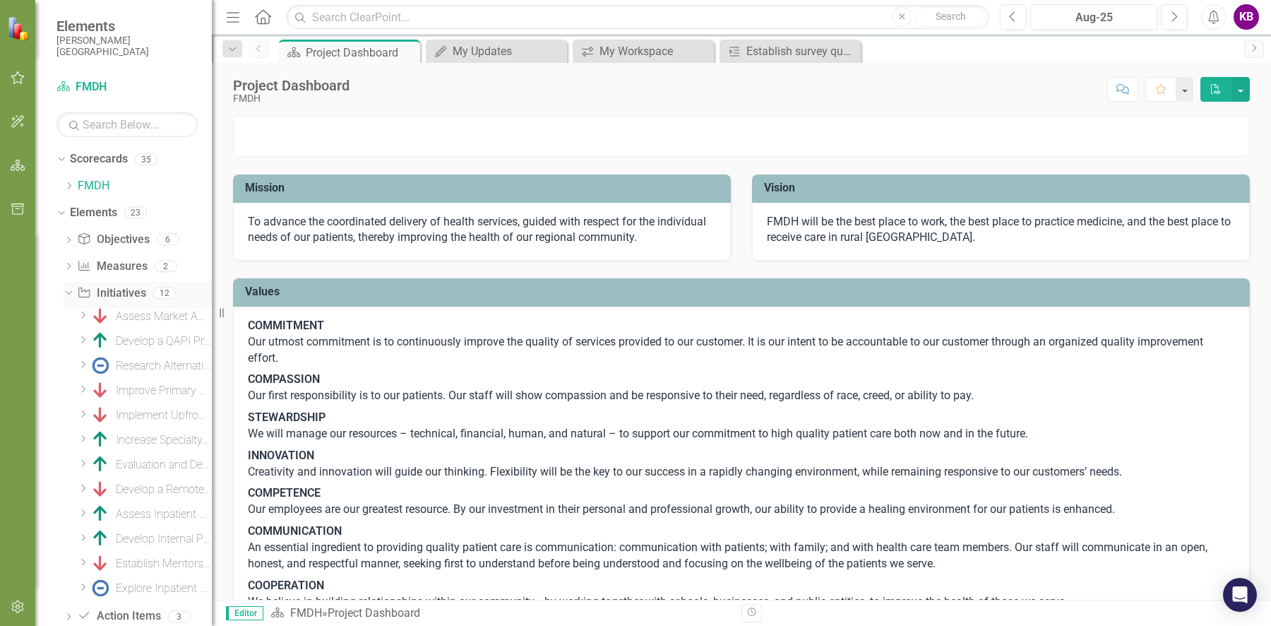
click at [64, 293] on icon "Dropdown" at bounding box center [67, 292] width 8 height 10
click at [68, 320] on icon "Dropdown" at bounding box center [69, 321] width 10 height 8
click at [66, 321] on icon "Dropdown" at bounding box center [67, 319] width 8 height 10
click at [71, 239] on icon "Dropdown" at bounding box center [69, 241] width 10 height 8
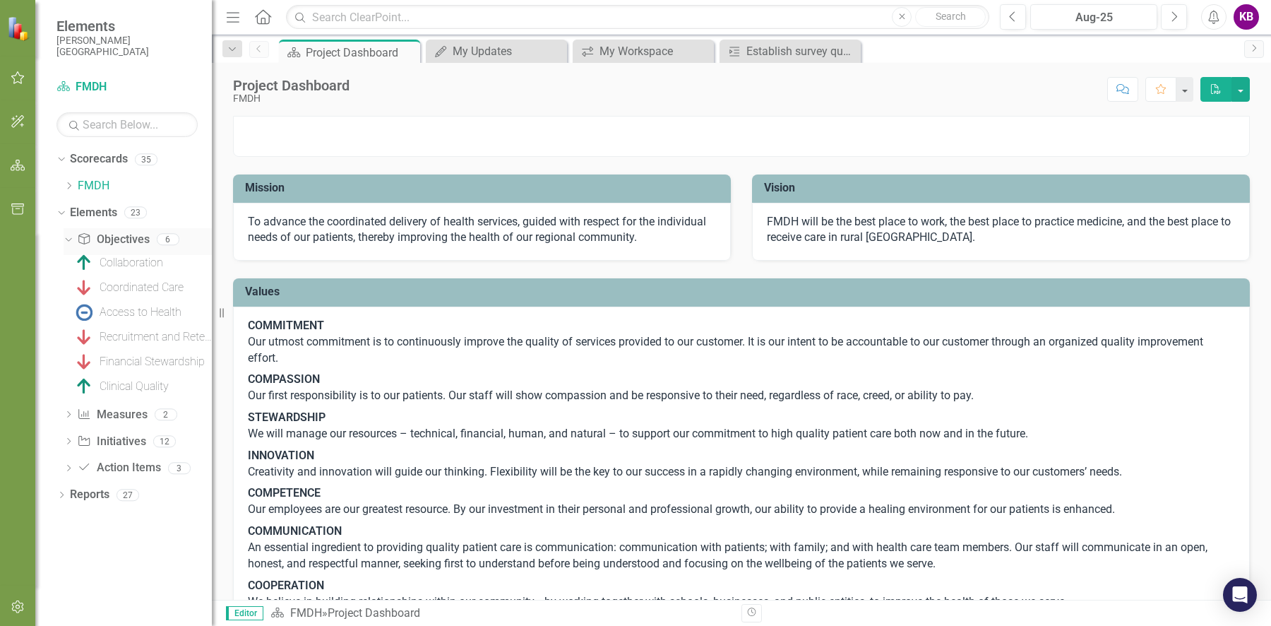
click at [71, 239] on div "Dropdown" at bounding box center [66, 239] width 12 height 10
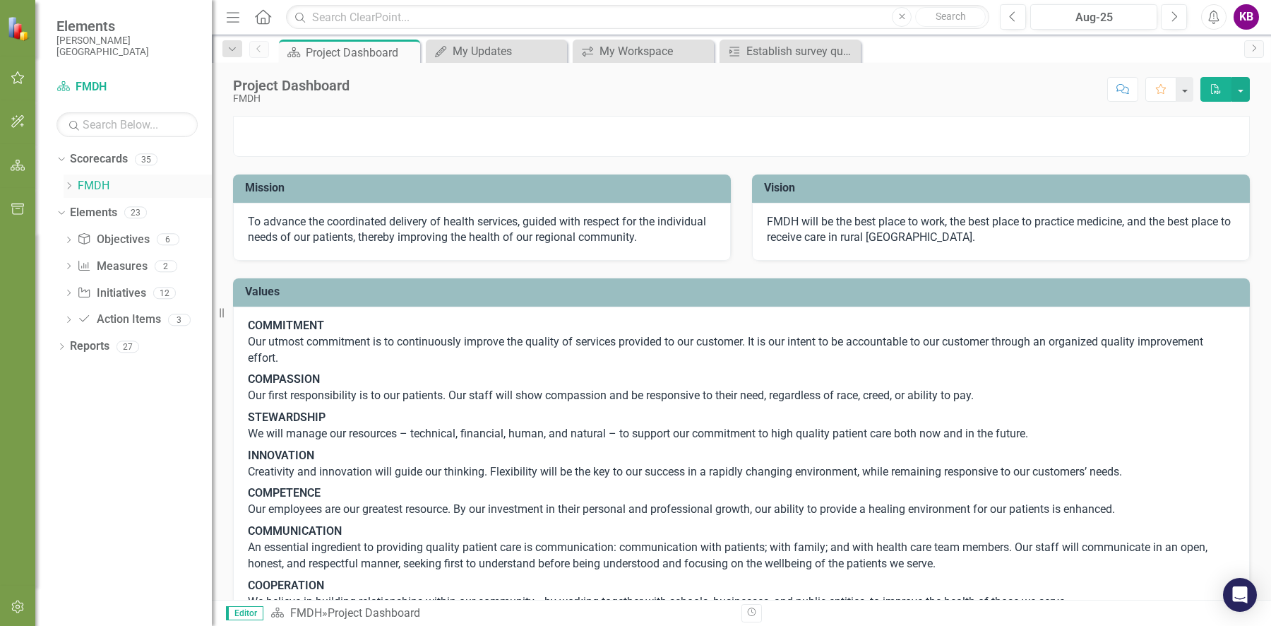
click at [73, 184] on icon "Dropdown" at bounding box center [69, 185] width 11 height 8
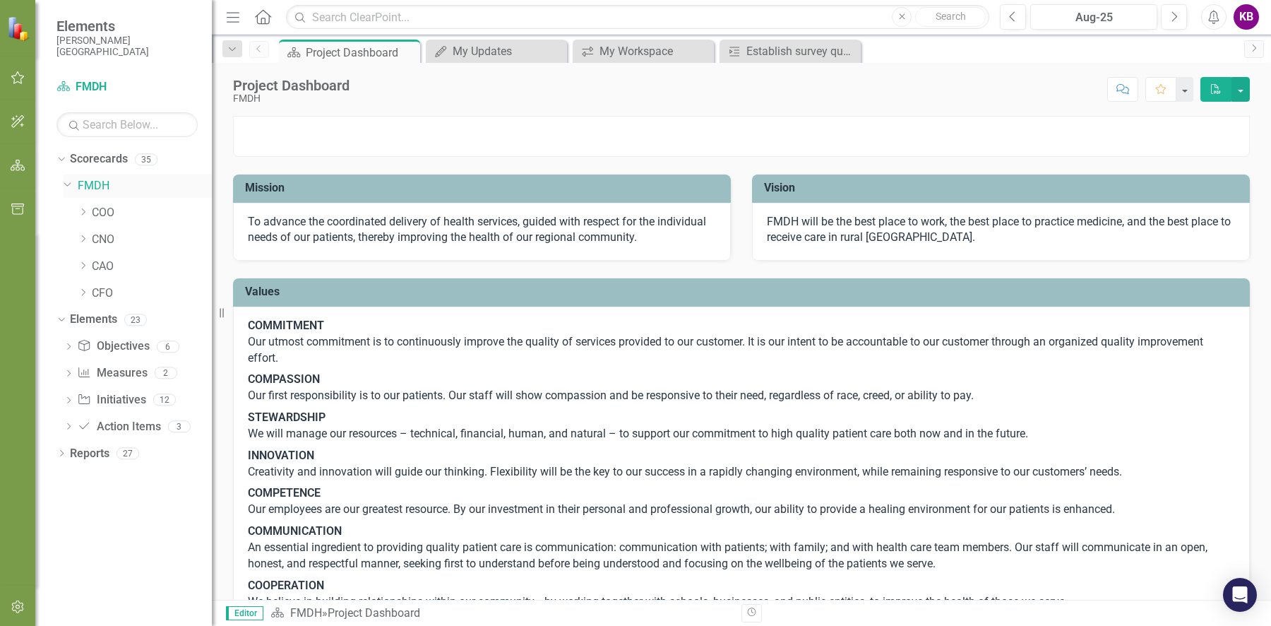
click at [68, 184] on icon "Dropdown" at bounding box center [68, 183] width 8 height 11
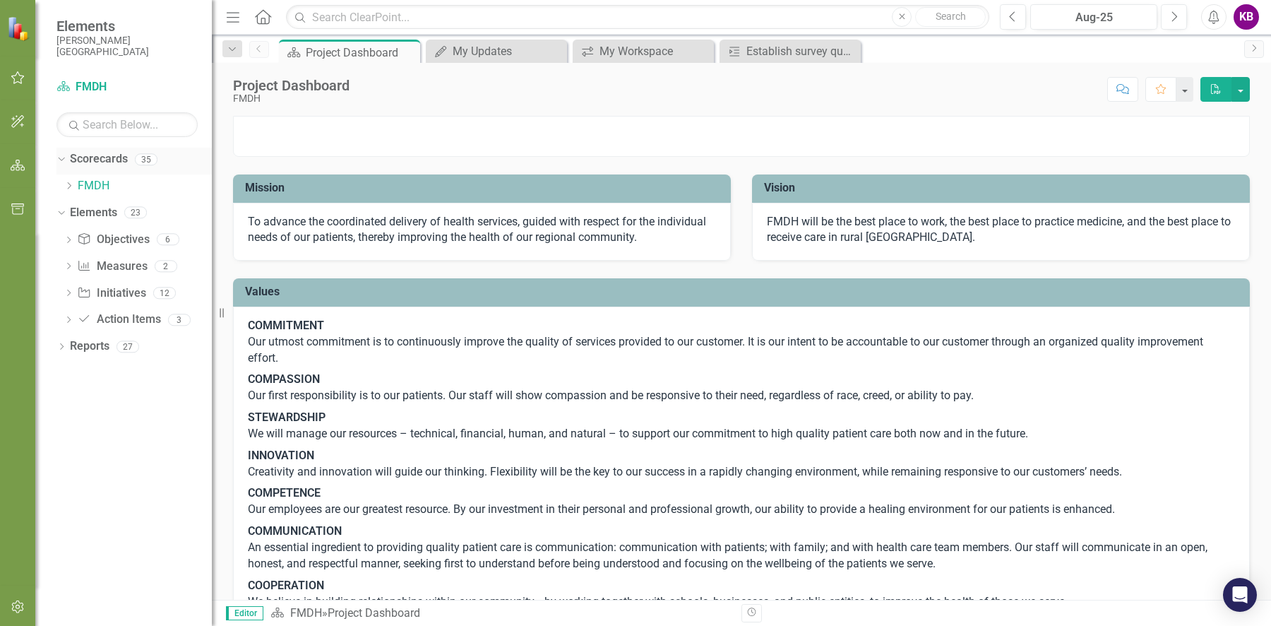
click at [58, 156] on icon "Dropdown" at bounding box center [60, 159] width 8 height 10
click at [62, 318] on icon at bounding box center [62, 319] width 4 height 6
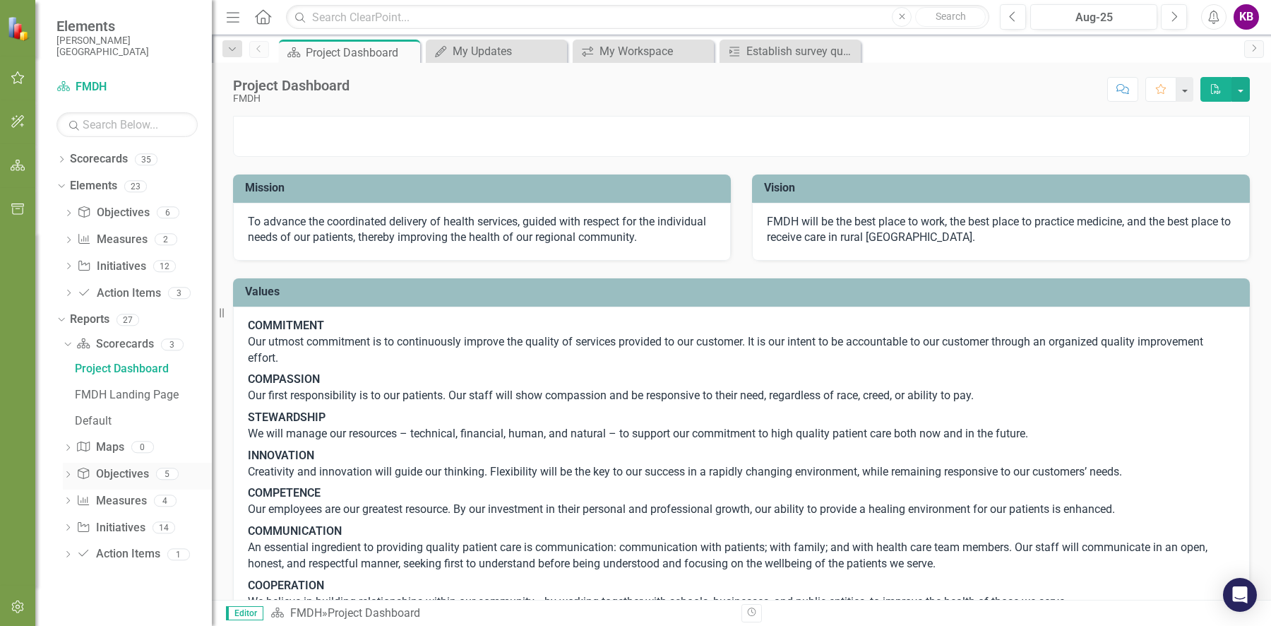
click at [69, 470] on div "Dropdown" at bounding box center [68, 476] width 10 height 12
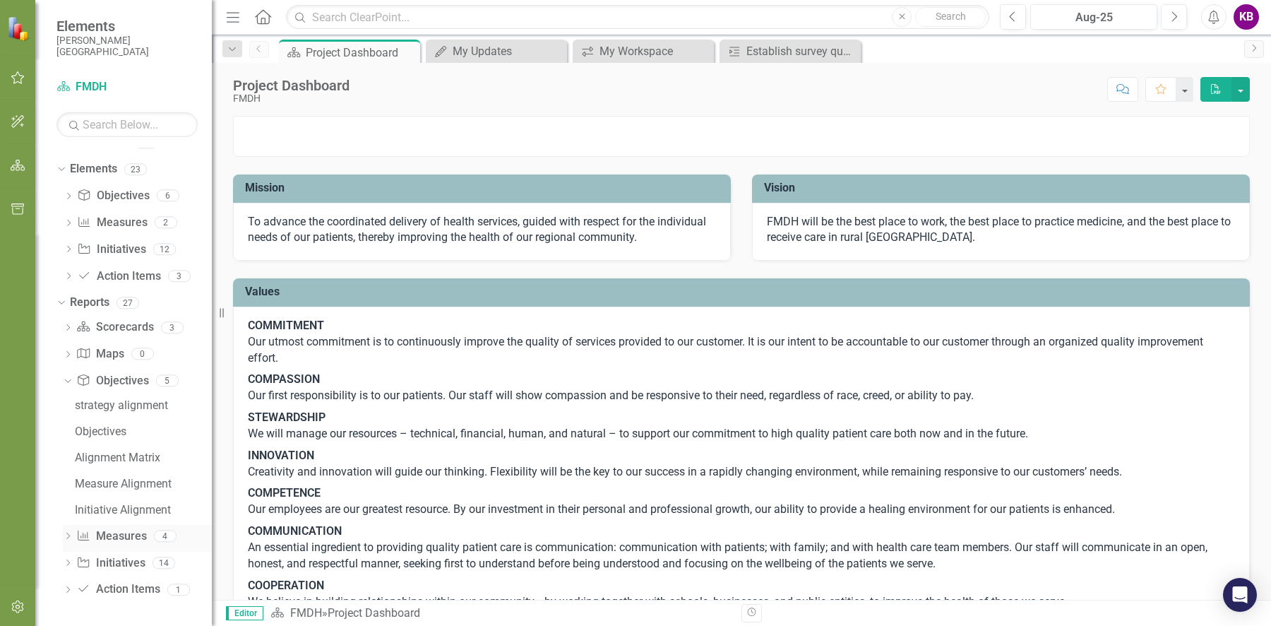
click at [64, 535] on icon "Dropdown" at bounding box center [68, 537] width 10 height 8
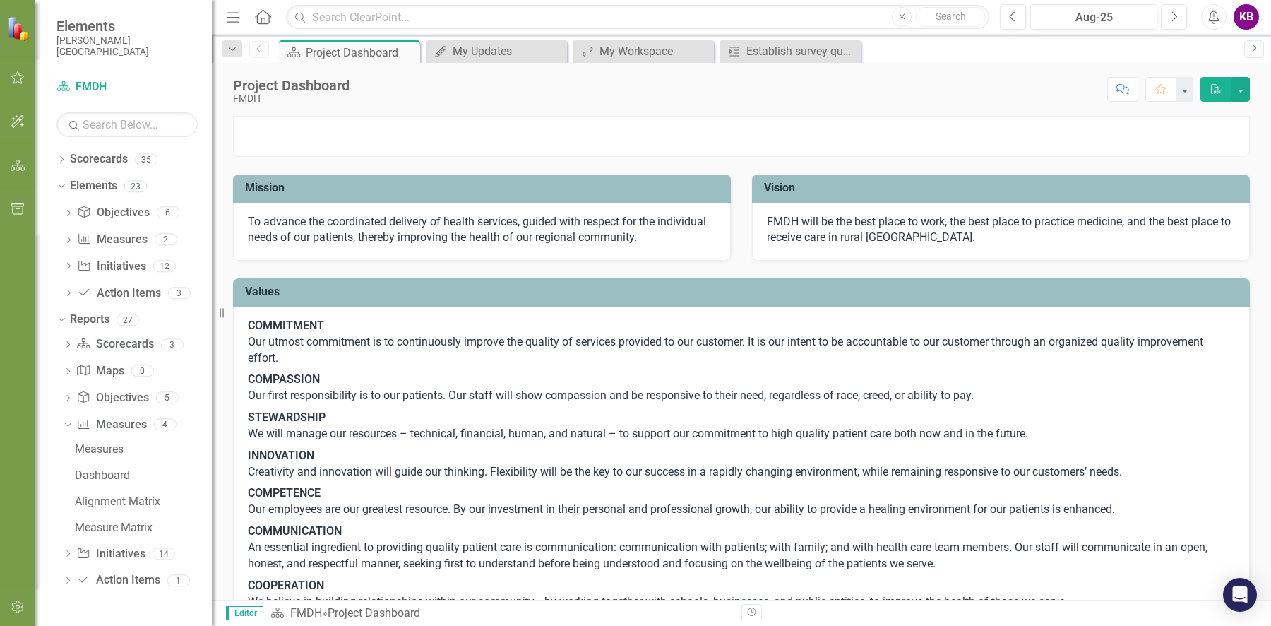
click at [71, 581] on icon "Dropdown" at bounding box center [68, 582] width 10 height 8
click at [100, 505] on div "Action Items" at bounding box center [143, 502] width 137 height 13
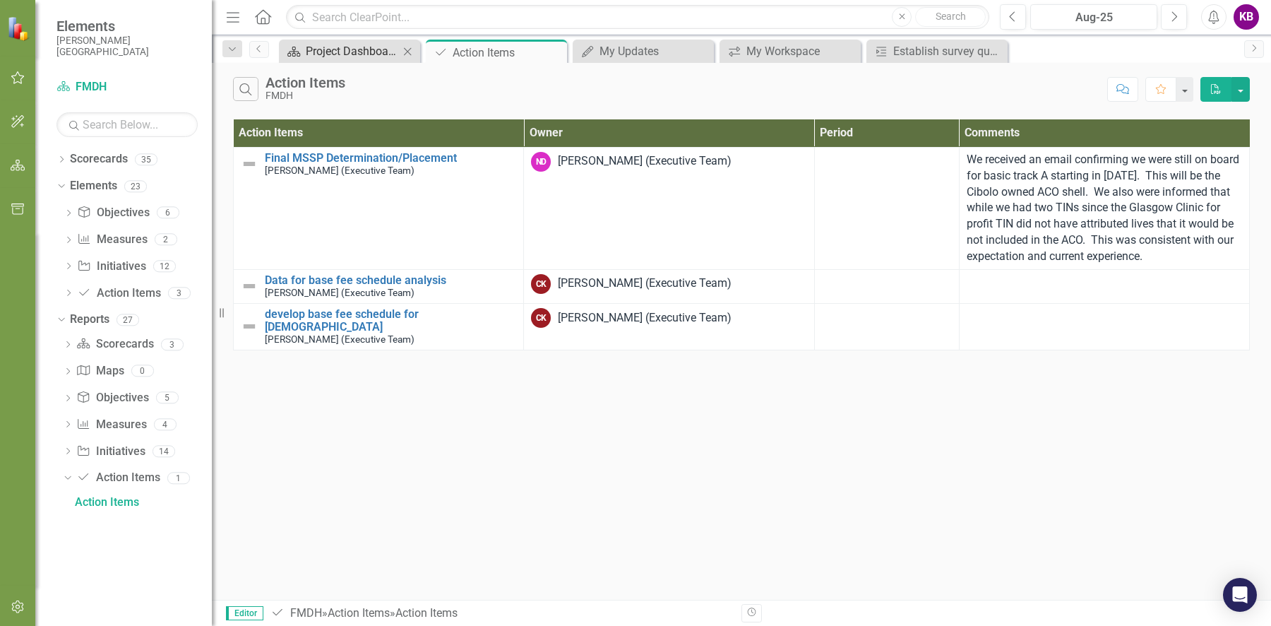
click at [325, 49] on div "Project Dashboard" at bounding box center [352, 51] width 93 height 18
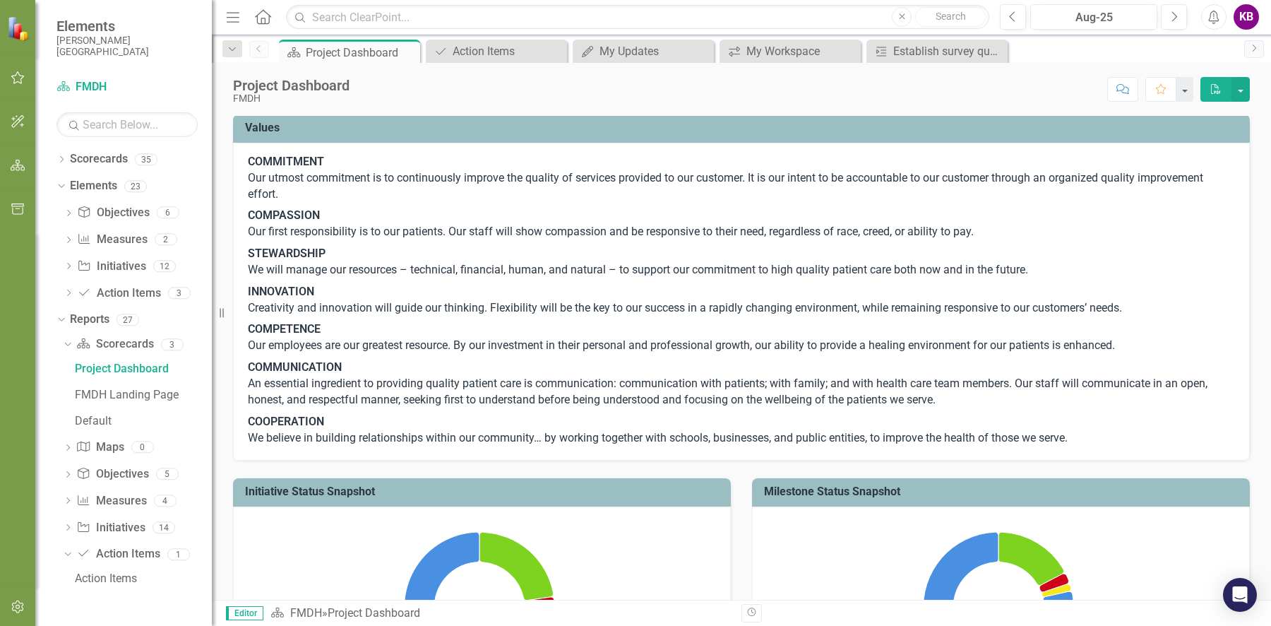
scroll to position [249, 0]
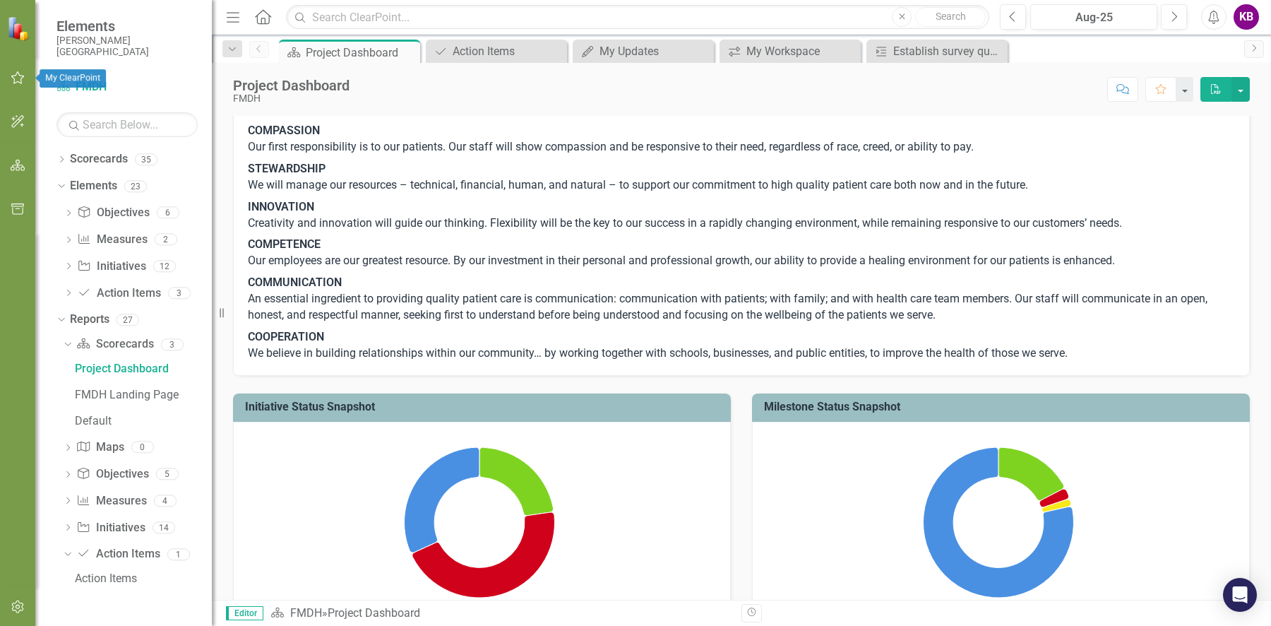
click at [18, 81] on icon "button" at bounding box center [17, 77] width 13 height 13
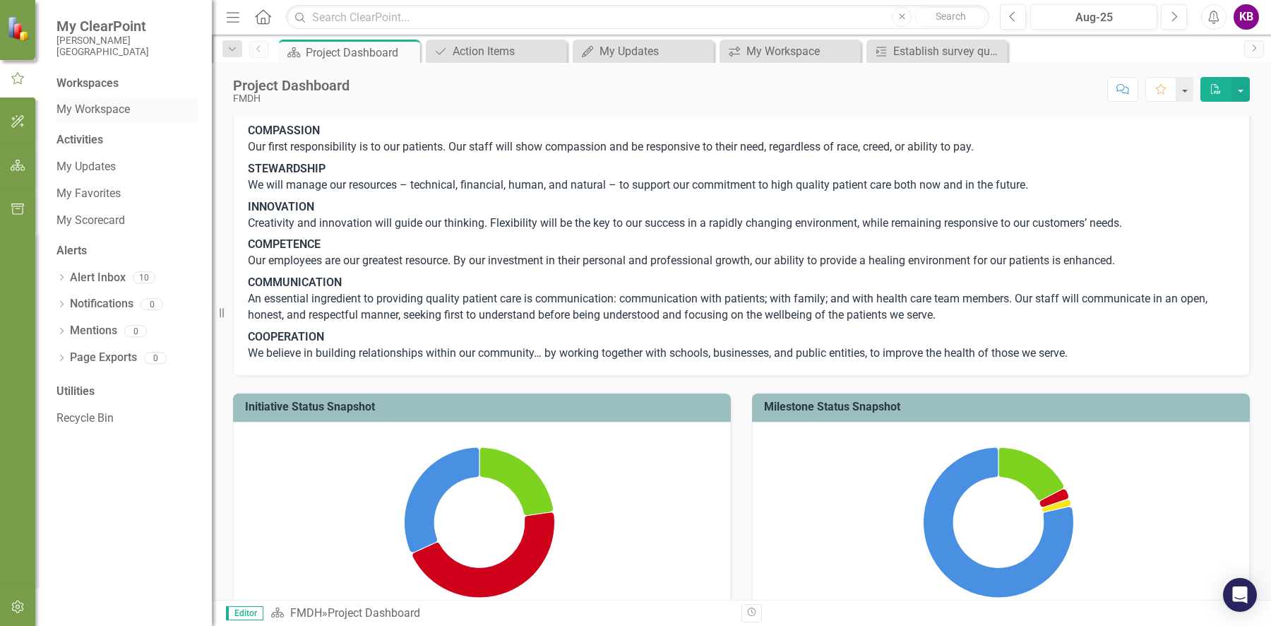
click at [133, 115] on link "My Workspace" at bounding box center [126, 110] width 141 height 16
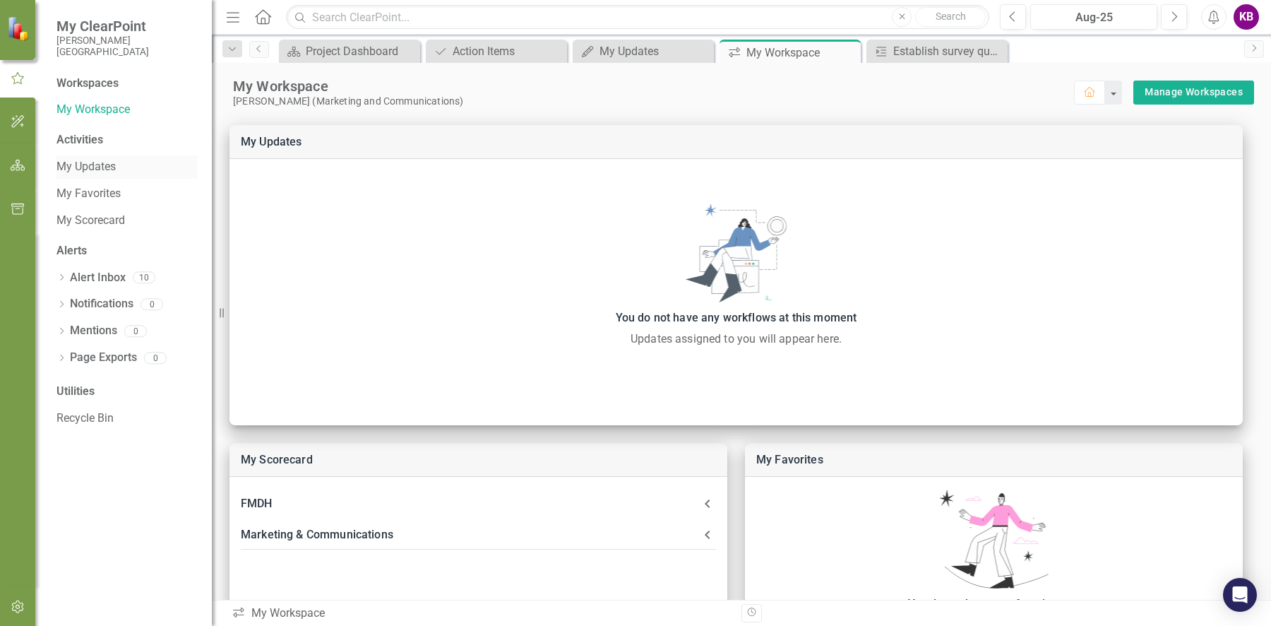
click at [117, 170] on link "My Updates" at bounding box center [126, 167] width 141 height 16
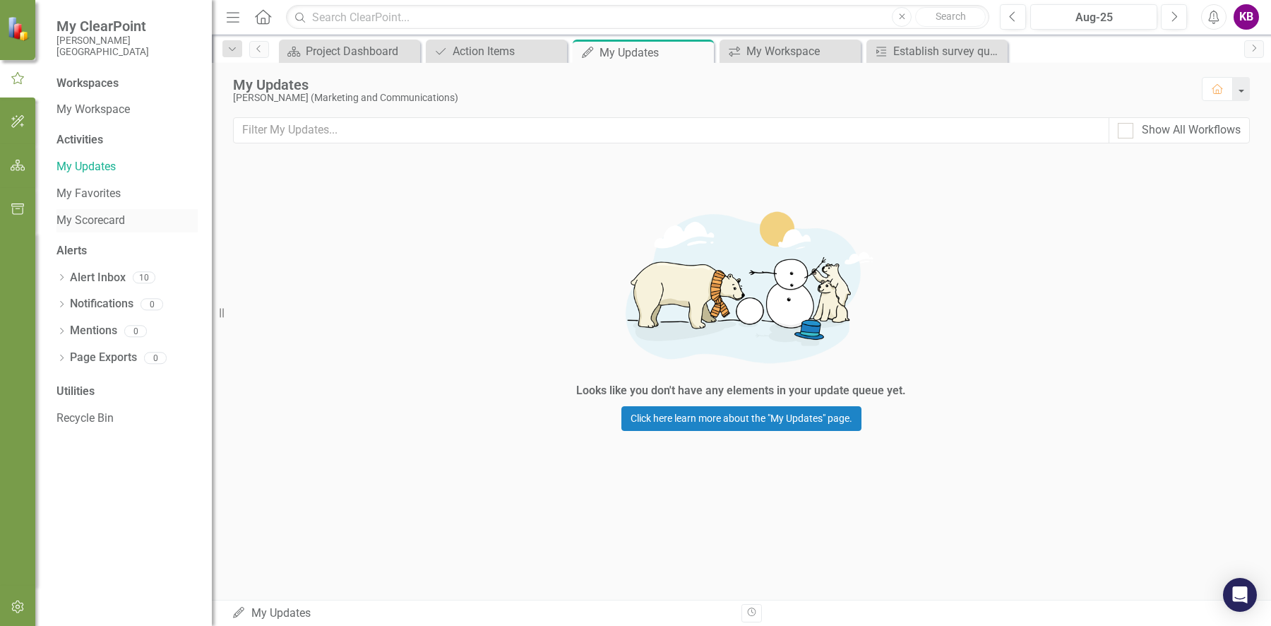
click at [115, 217] on link "My Scorecard" at bounding box center [126, 221] width 141 height 16
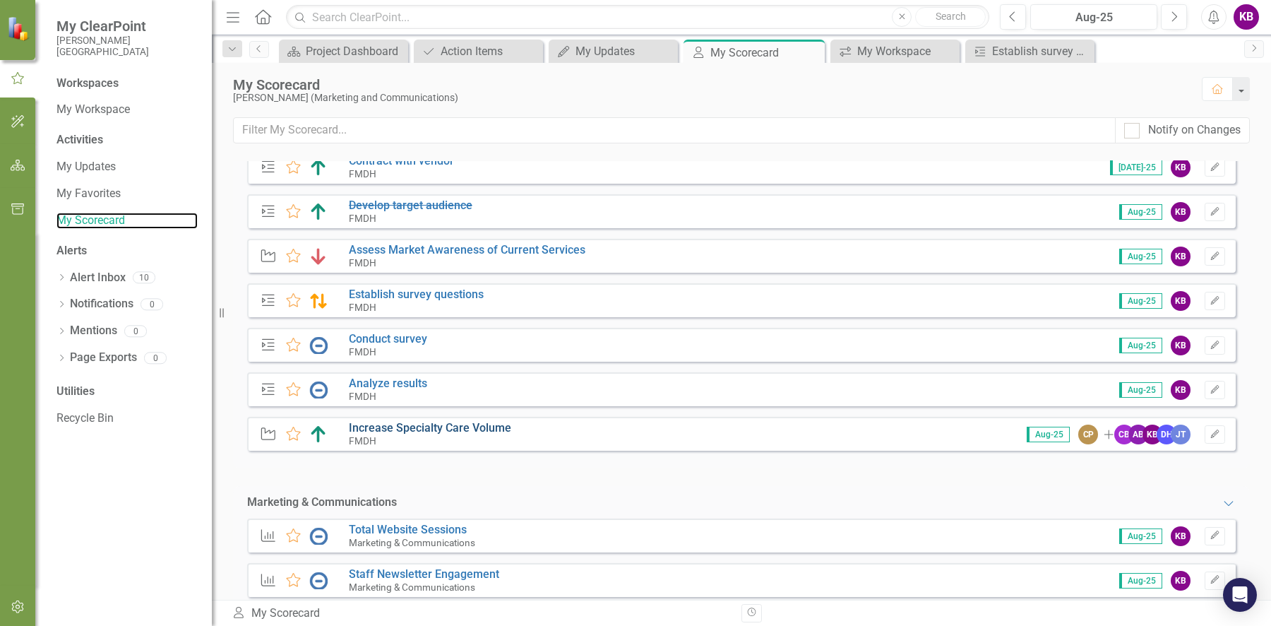
scroll to position [119, 0]
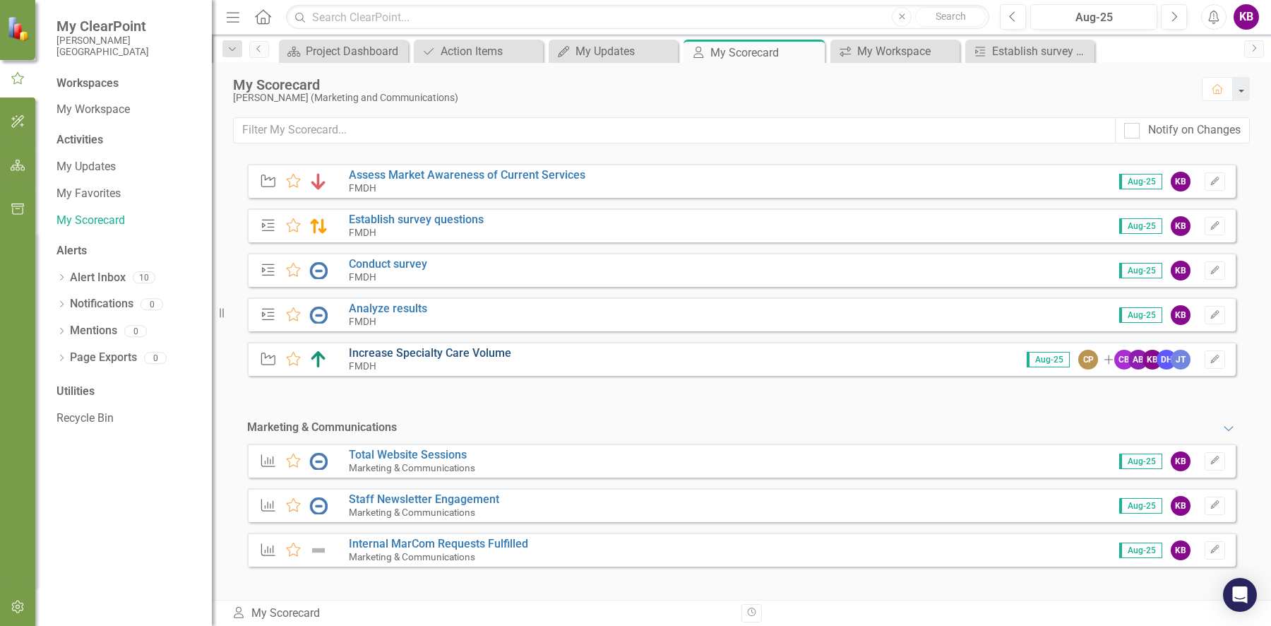
click at [430, 352] on link "Increase Specialty Care Volume" at bounding box center [430, 352] width 162 height 13
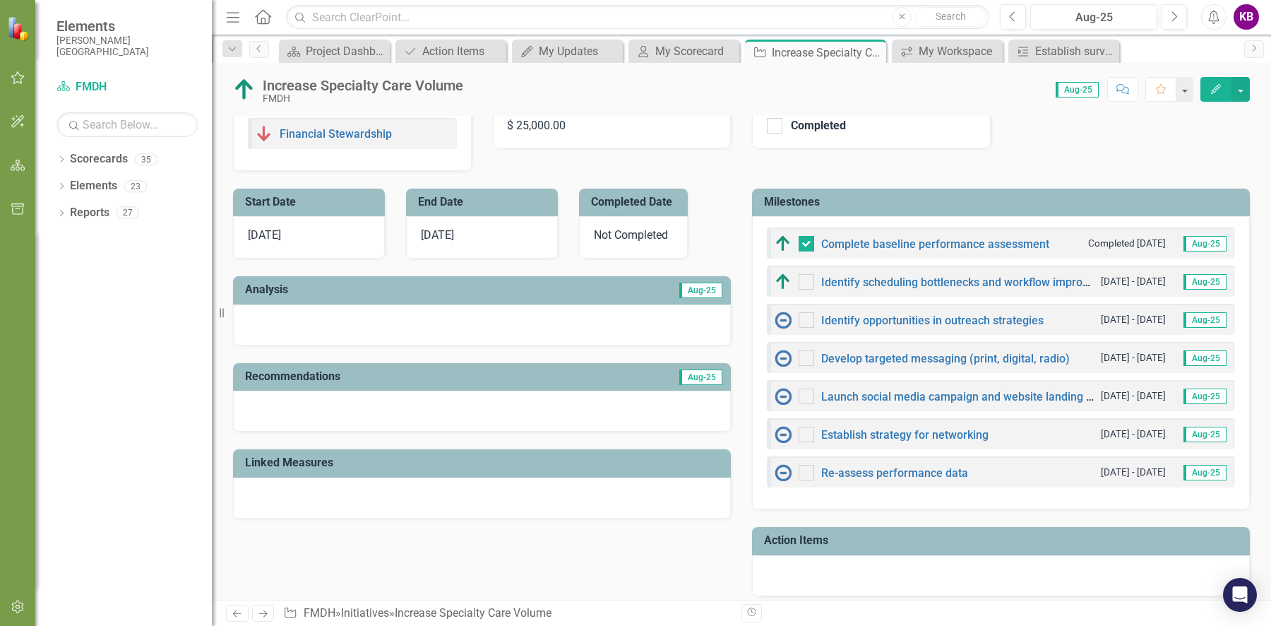
scroll to position [539, 0]
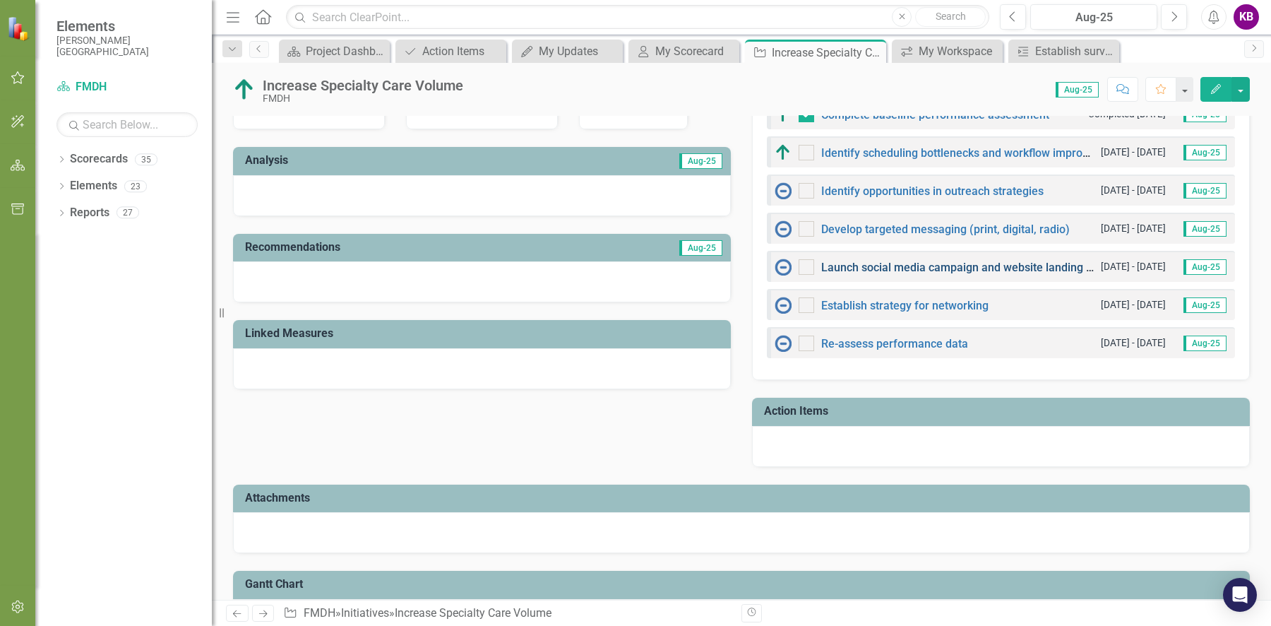
click at [916, 261] on link "Launch social media campaign and website landing page" at bounding box center [966, 267] width 290 height 13
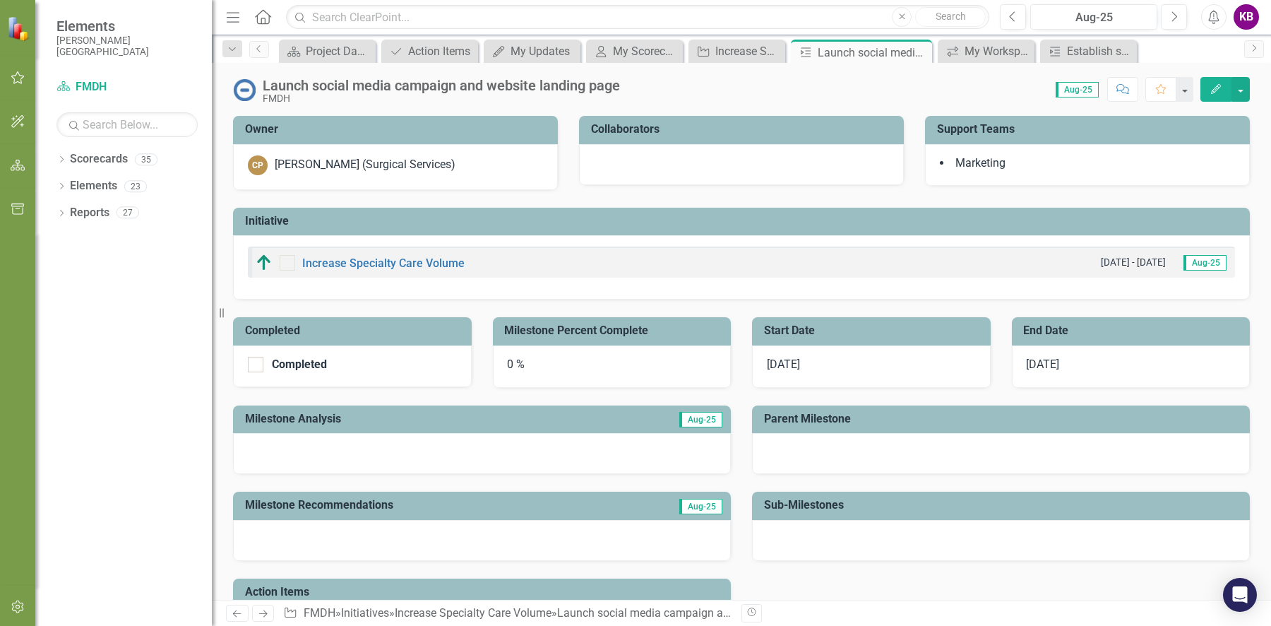
click at [792, 366] on span "[DATE]" at bounding box center [783, 363] width 33 height 13
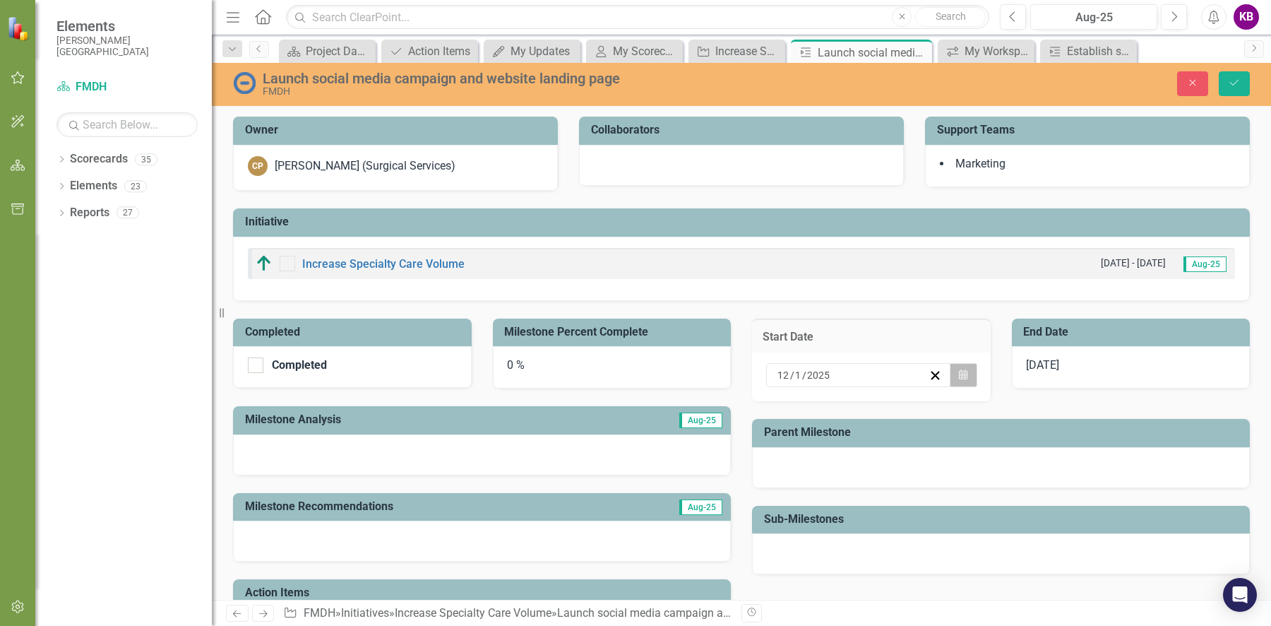
click at [950, 374] on button "Calendar" at bounding box center [963, 375] width 27 height 24
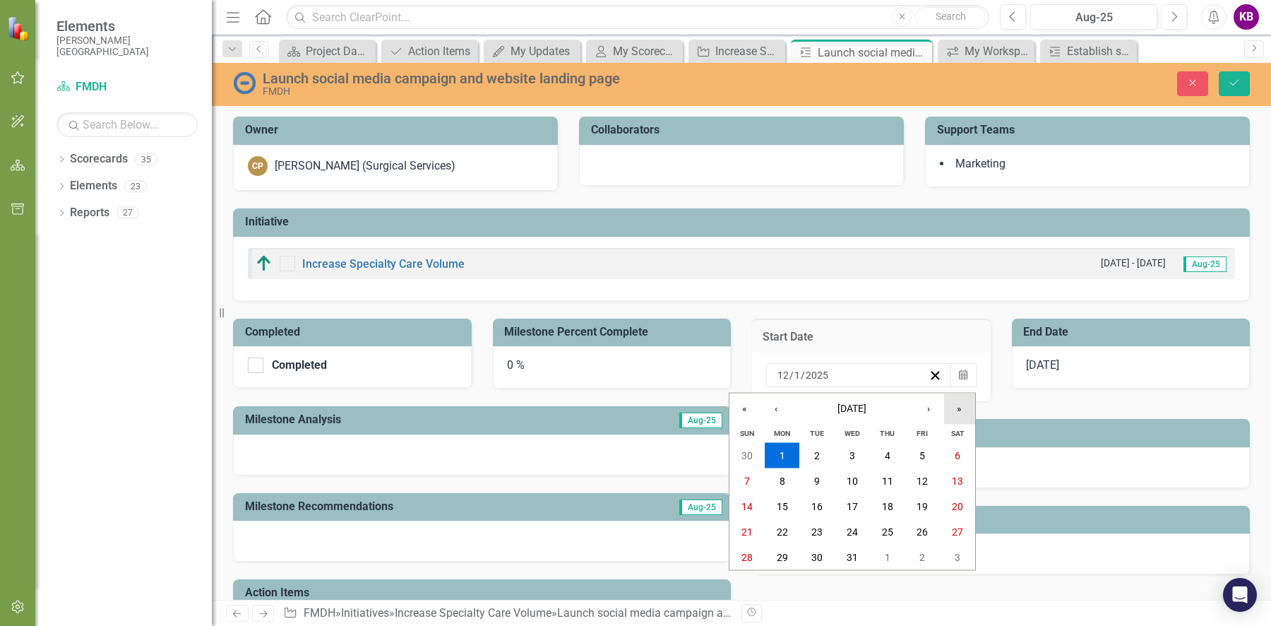
click at [960, 402] on button "»" at bounding box center [959, 408] width 31 height 31
click at [965, 407] on button "»" at bounding box center [959, 408] width 31 height 31
click at [748, 407] on button "«" at bounding box center [744, 408] width 31 height 31
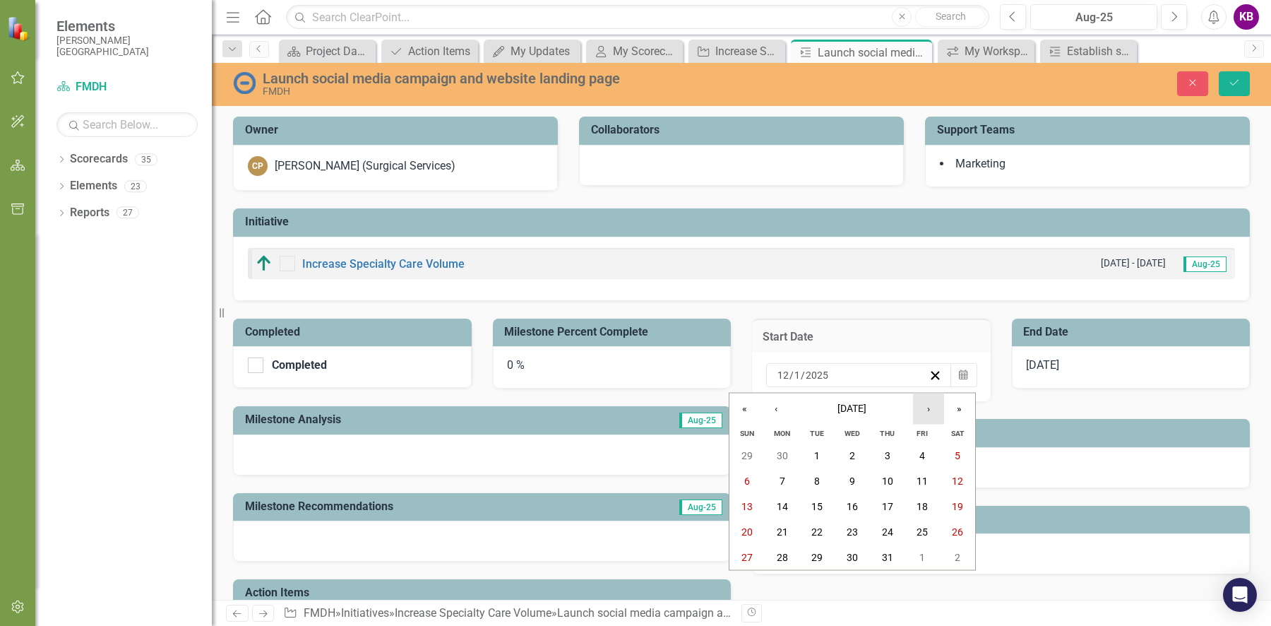
click at [928, 410] on button "›" at bounding box center [928, 408] width 31 height 31
click at [753, 412] on button "«" at bounding box center [744, 408] width 31 height 31
click at [788, 480] on button "5" at bounding box center [782, 480] width 35 height 25
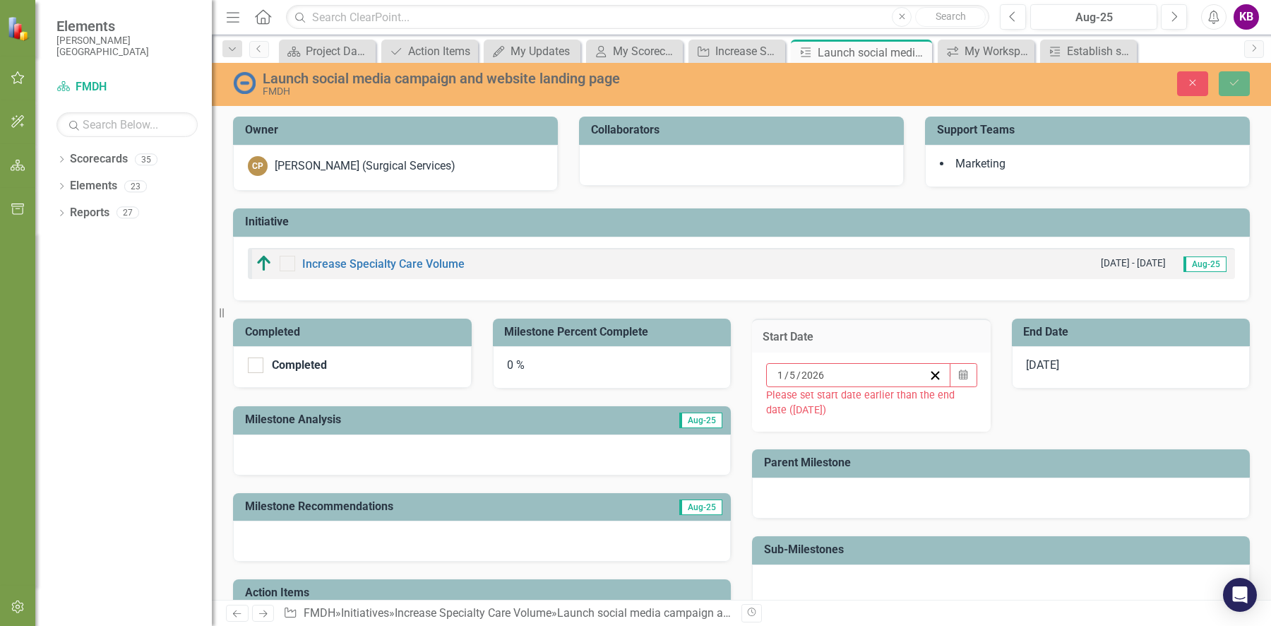
click at [1055, 359] on span "[DATE]" at bounding box center [1043, 364] width 33 height 13
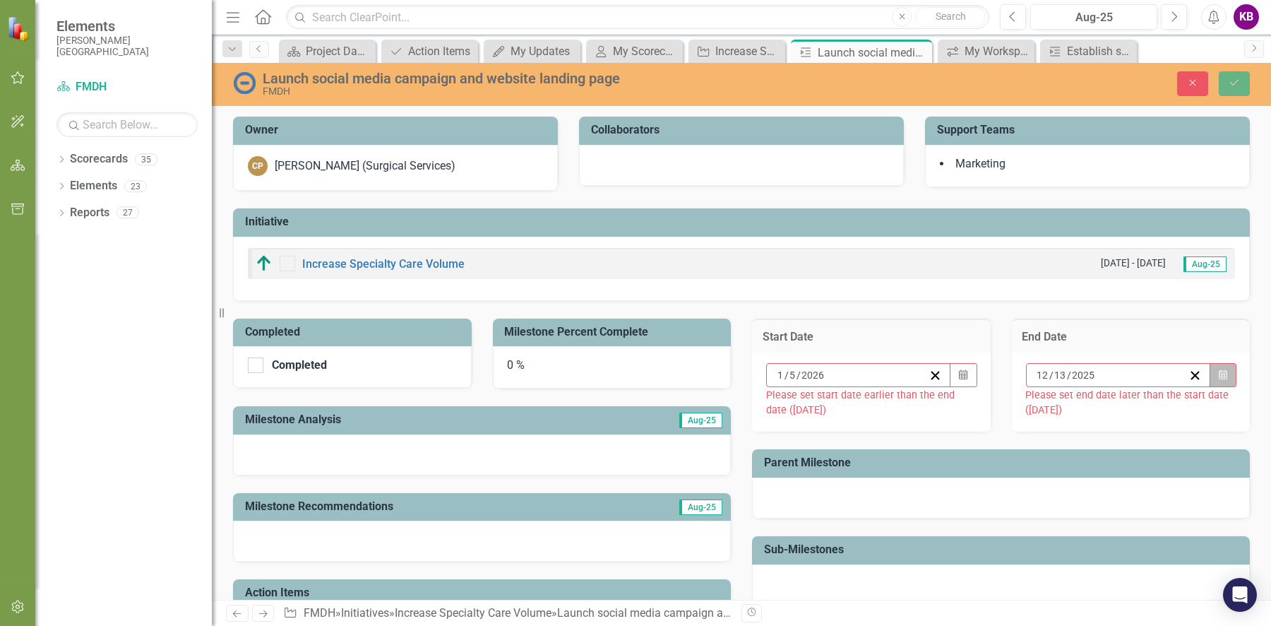
click at [1210, 376] on button "Calendar" at bounding box center [1223, 375] width 27 height 24
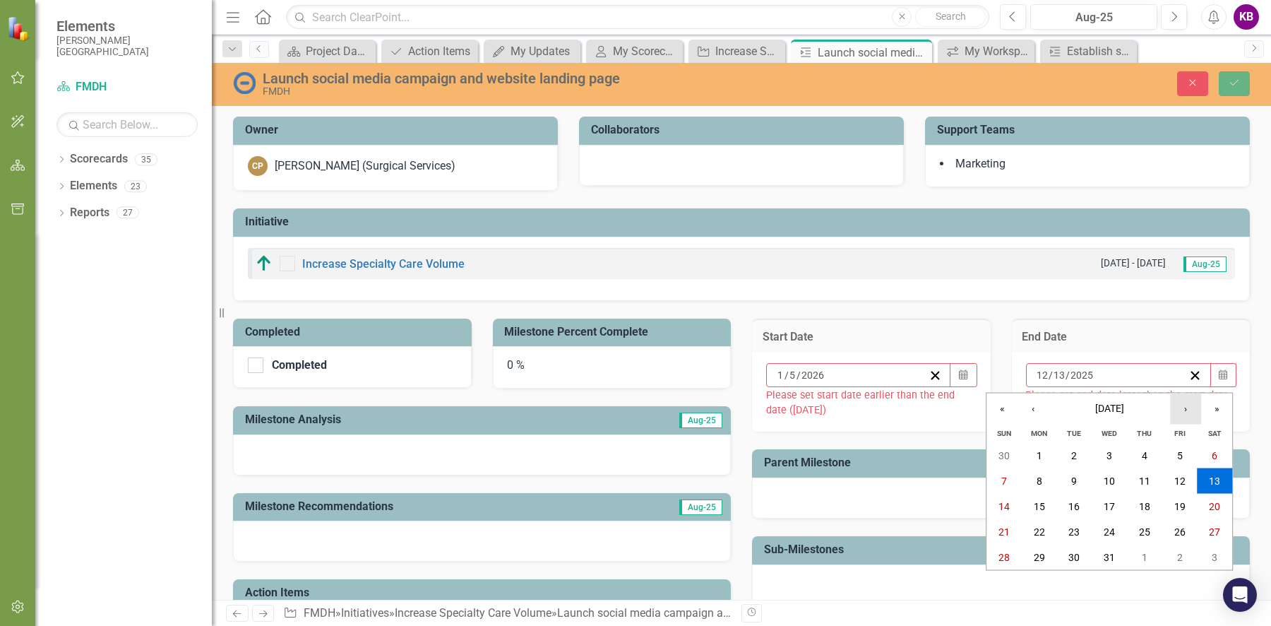
click at [1182, 410] on button "›" at bounding box center [1185, 408] width 31 height 31
click at [1178, 554] on abbr "30" at bounding box center [1179, 556] width 11 height 11
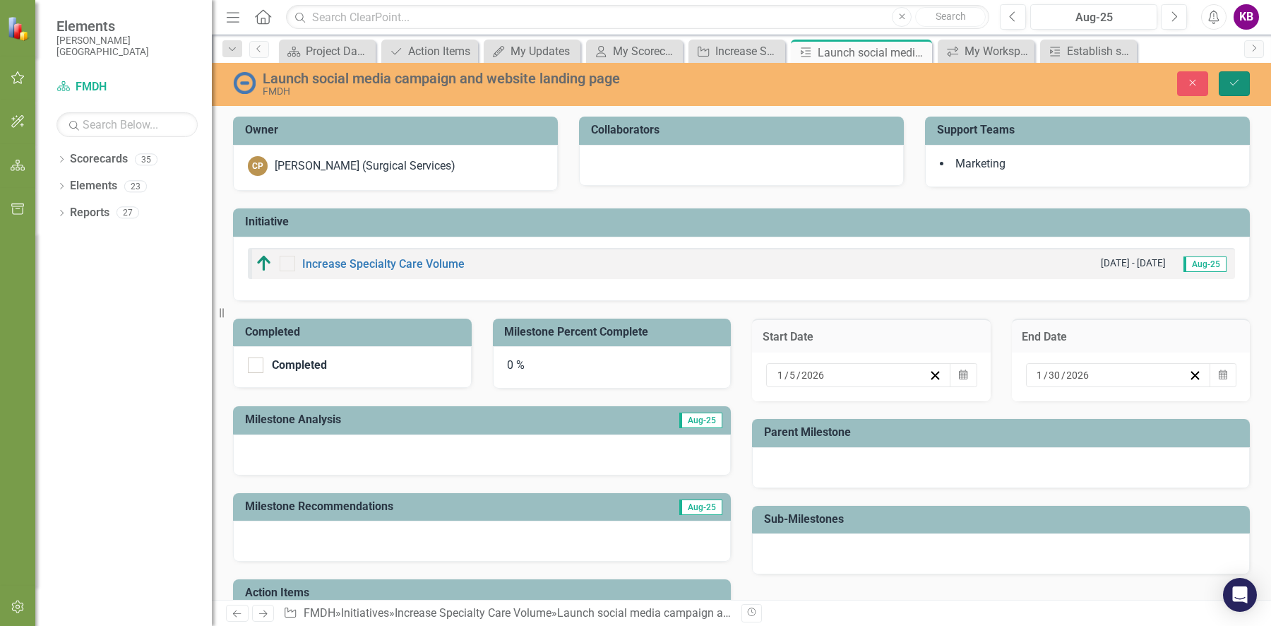
click at [1229, 83] on icon "Save" at bounding box center [1234, 83] width 13 height 10
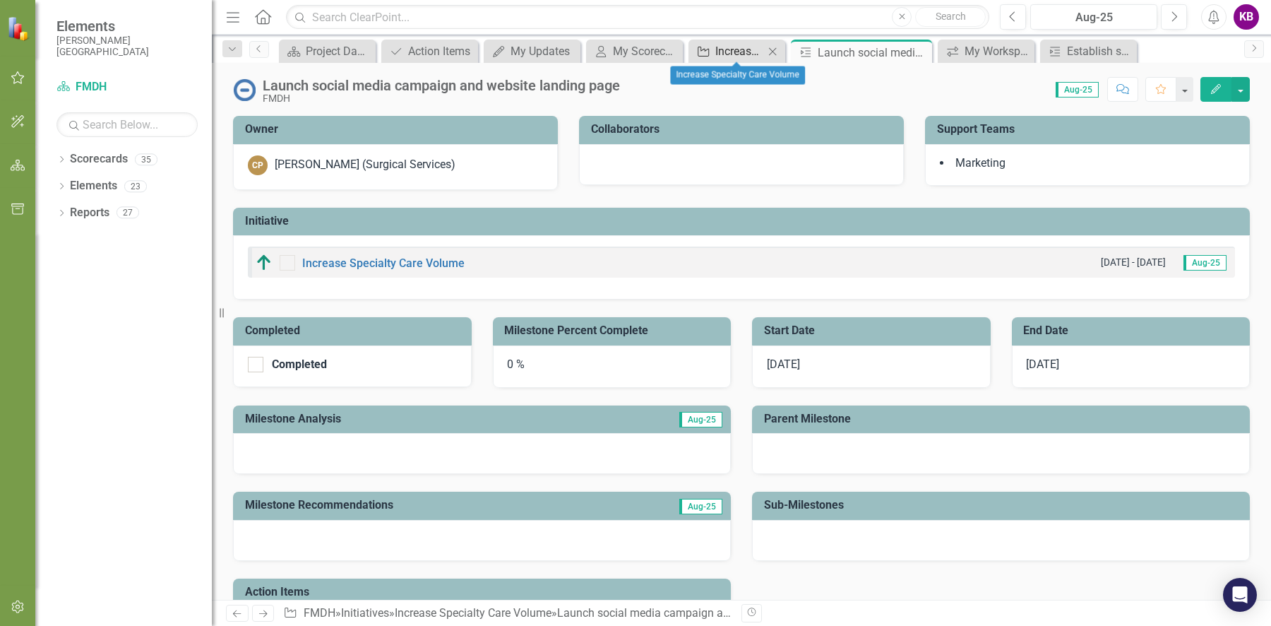
click at [719, 53] on div "Increase Specialty Care Volume" at bounding box center [739, 51] width 49 height 18
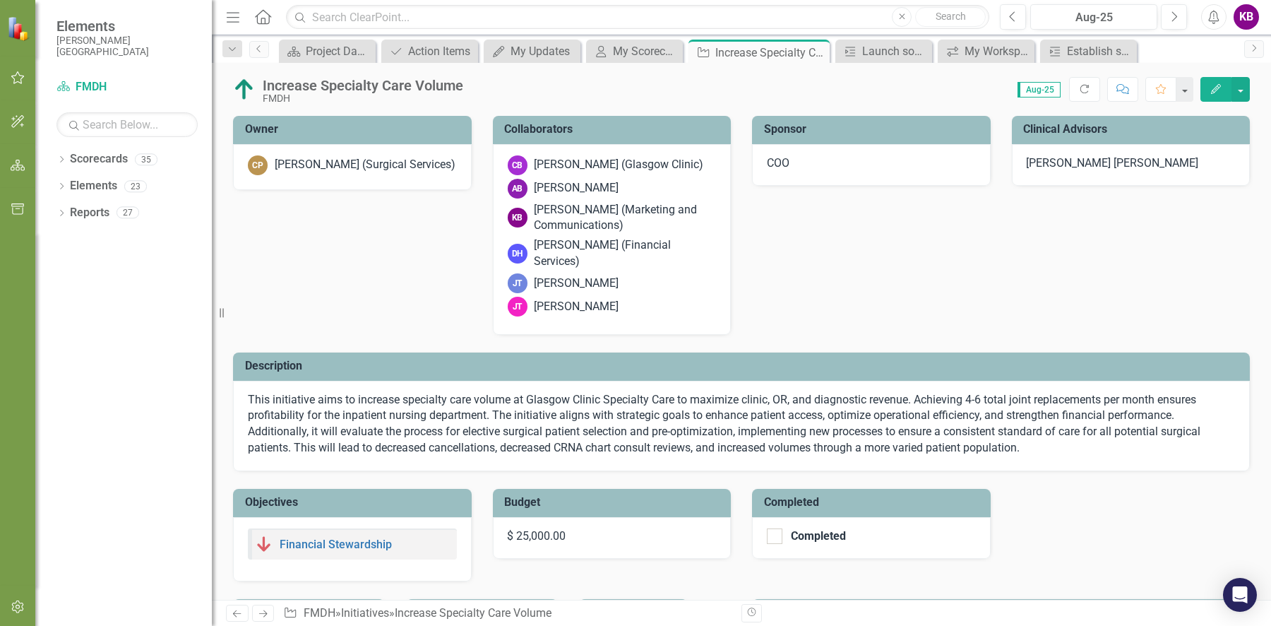
checkbox input "true"
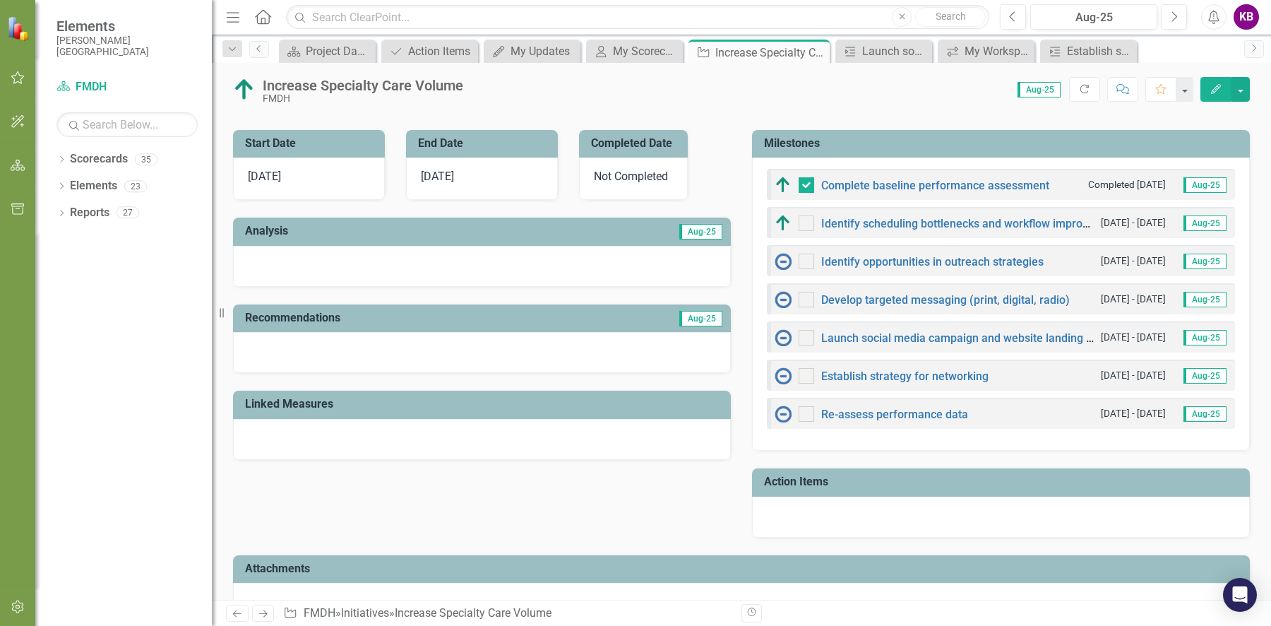
scroll to position [539, 0]
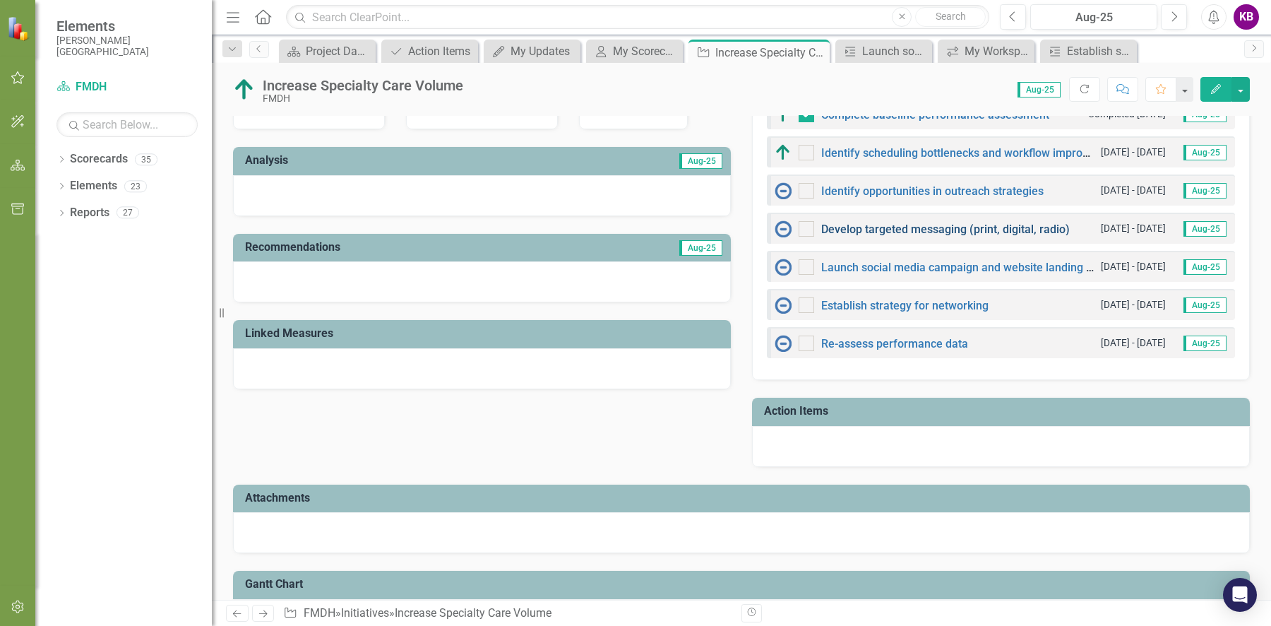
click at [1003, 222] on link "Develop targeted messaging (print, digital, radio)" at bounding box center [945, 228] width 249 height 13
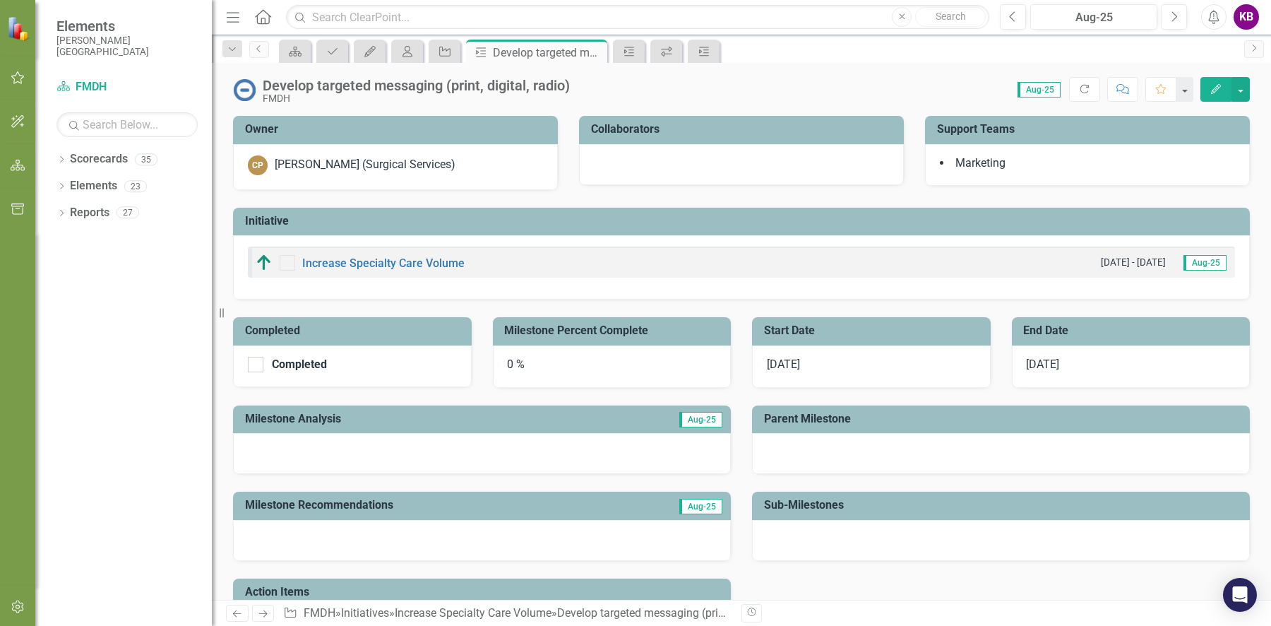
click at [1058, 357] on span "[DATE]" at bounding box center [1043, 363] width 33 height 13
click at [777, 363] on span "[DATE]" at bounding box center [783, 363] width 33 height 13
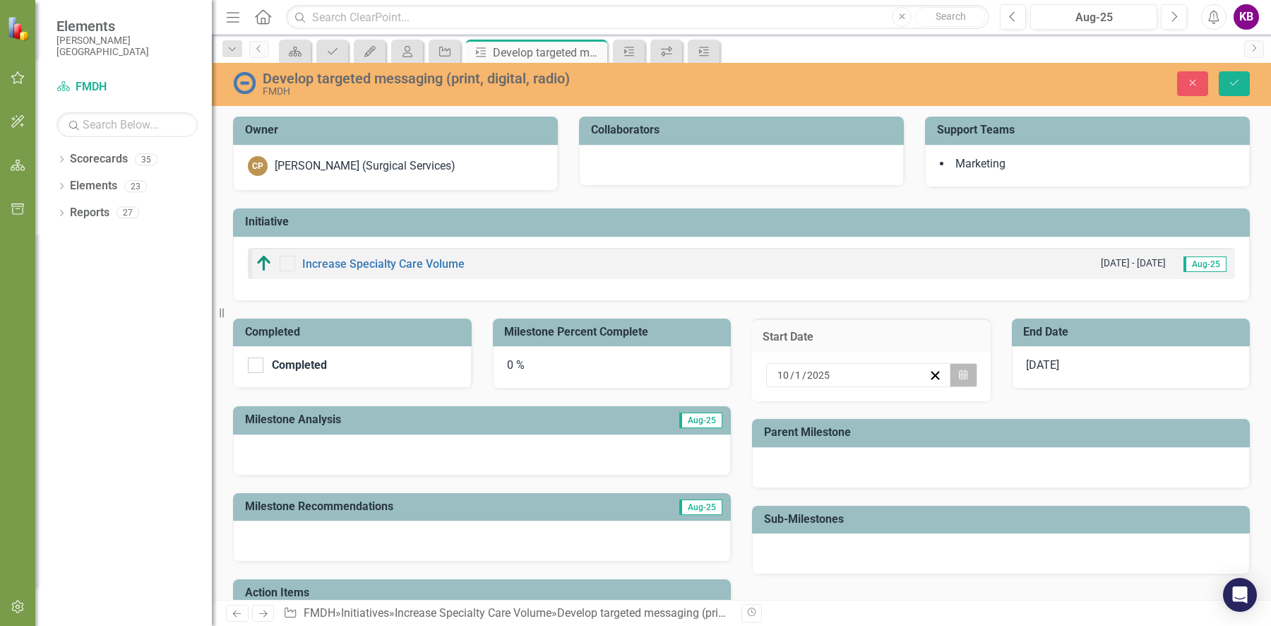
click at [959, 376] on icon "Calendar" at bounding box center [963, 375] width 8 height 10
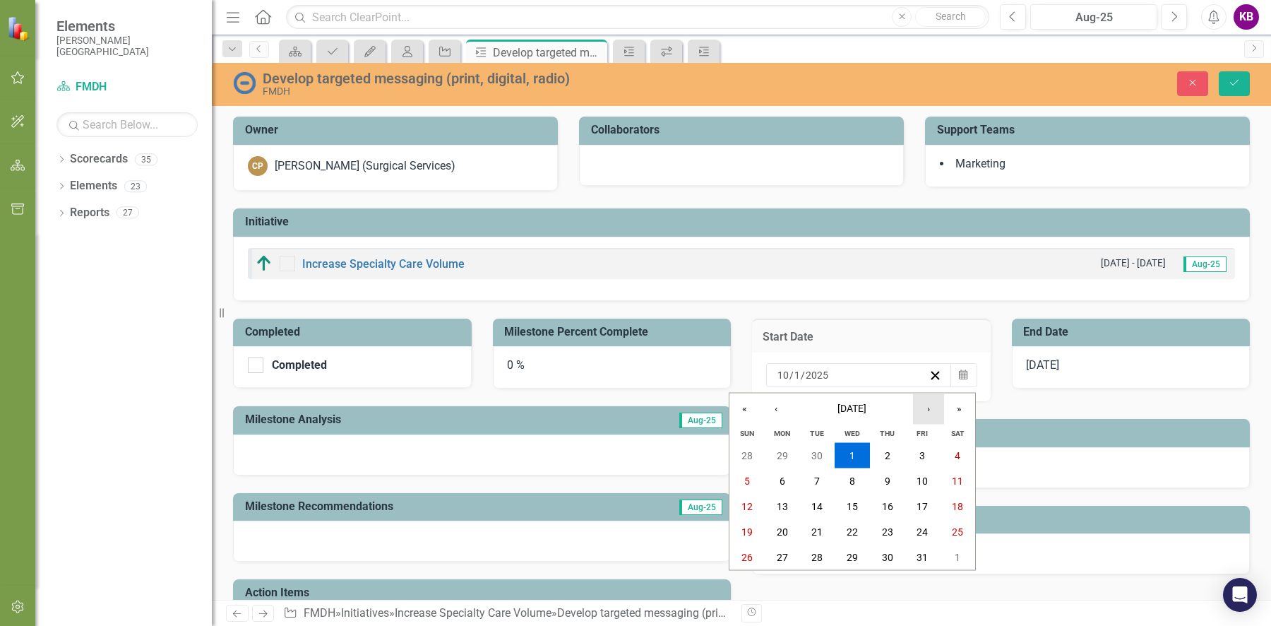
click at [931, 405] on button "›" at bounding box center [928, 408] width 31 height 31
click at [921, 508] on abbr "14" at bounding box center [921, 506] width 11 height 11
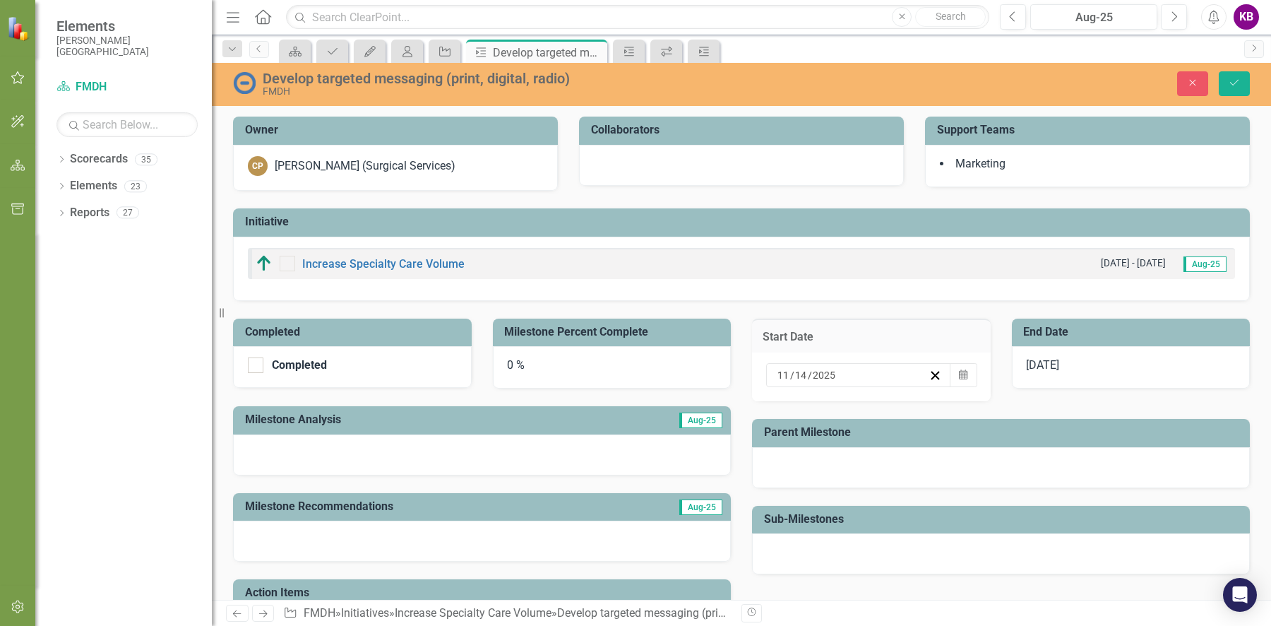
click at [1048, 366] on span "[DATE]" at bounding box center [1043, 364] width 33 height 13
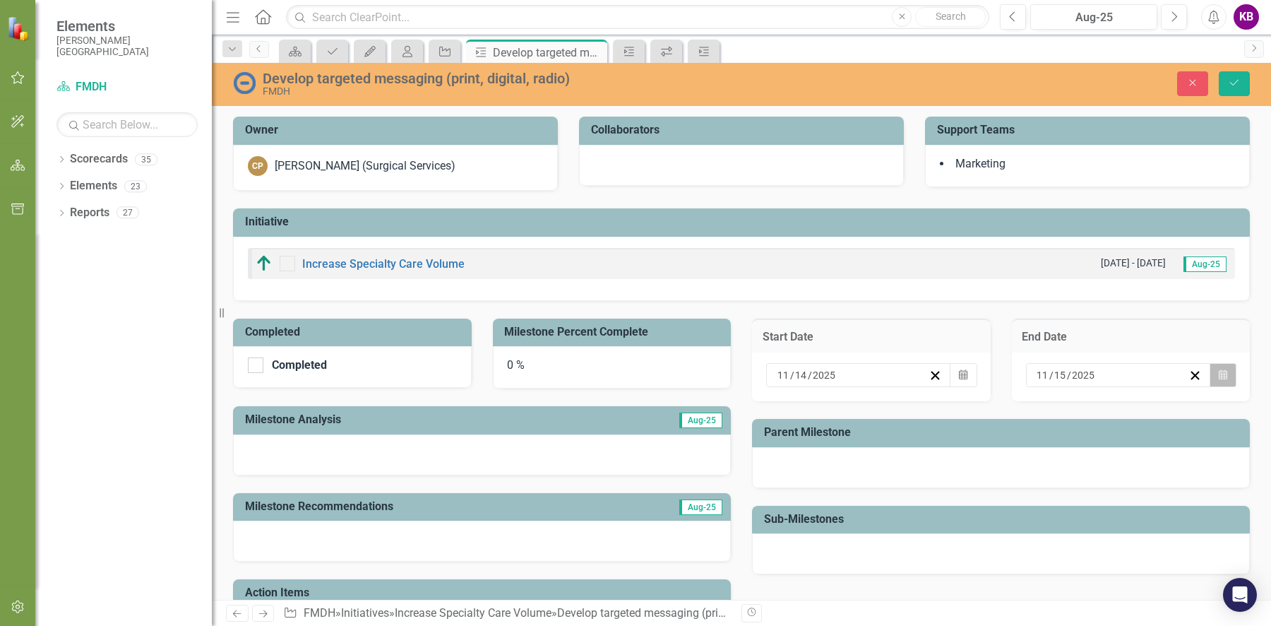
click at [1219, 369] on icon "button" at bounding box center [1223, 374] width 8 height 10
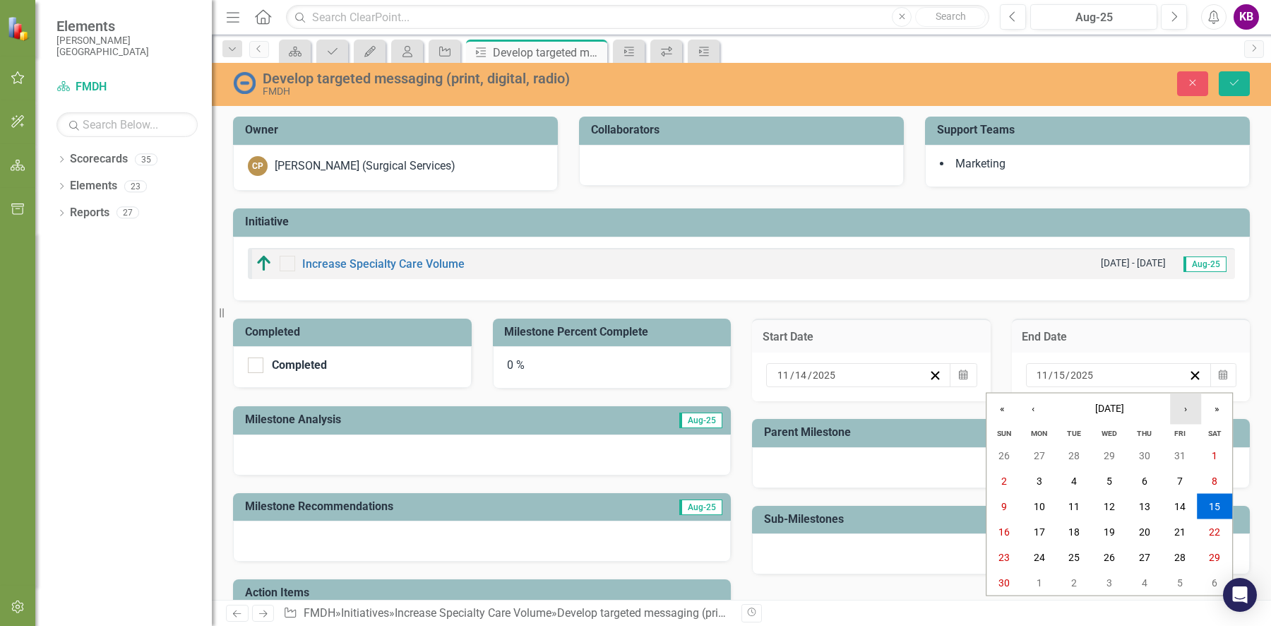
click at [1188, 406] on button "›" at bounding box center [1185, 408] width 31 height 31
click at [1174, 523] on button "26" at bounding box center [1179, 531] width 35 height 25
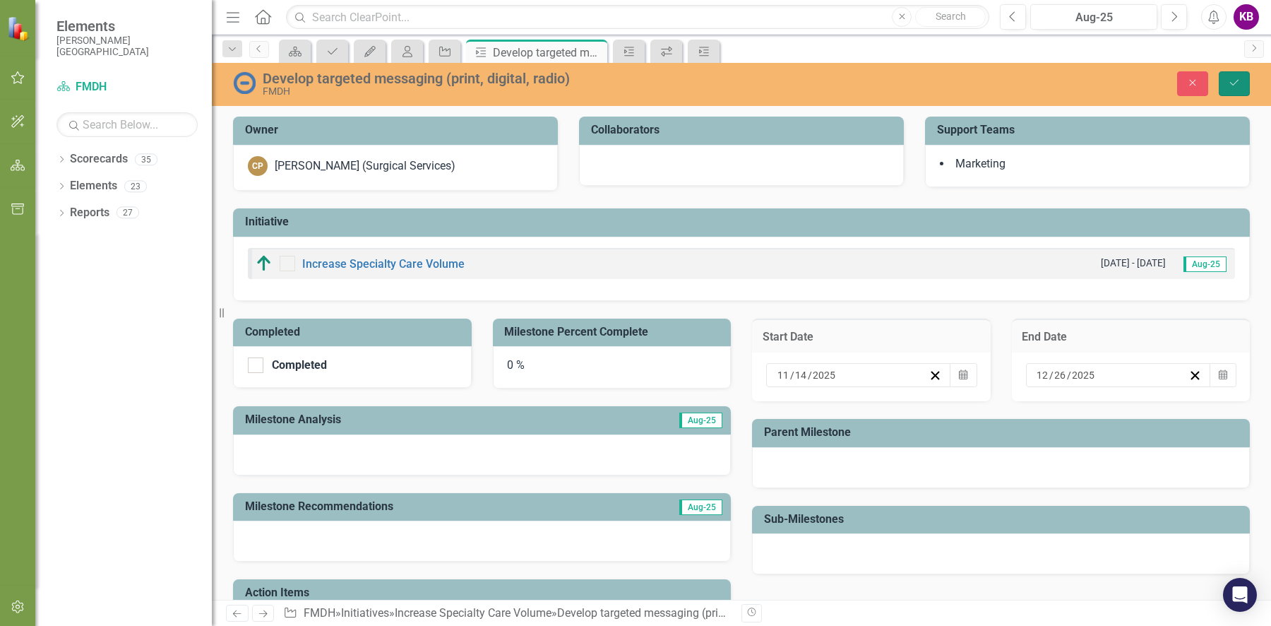
click at [1231, 75] on button "Save" at bounding box center [1234, 83] width 31 height 25
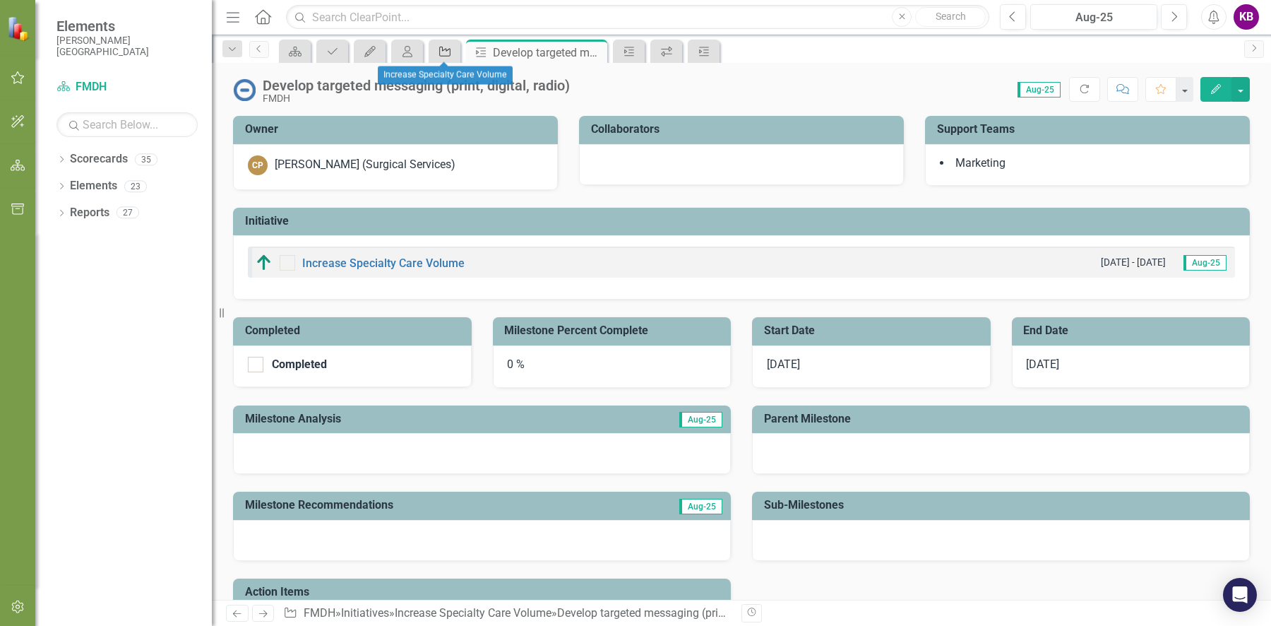
click at [442, 52] on icon "Initiative" at bounding box center [445, 51] width 14 height 11
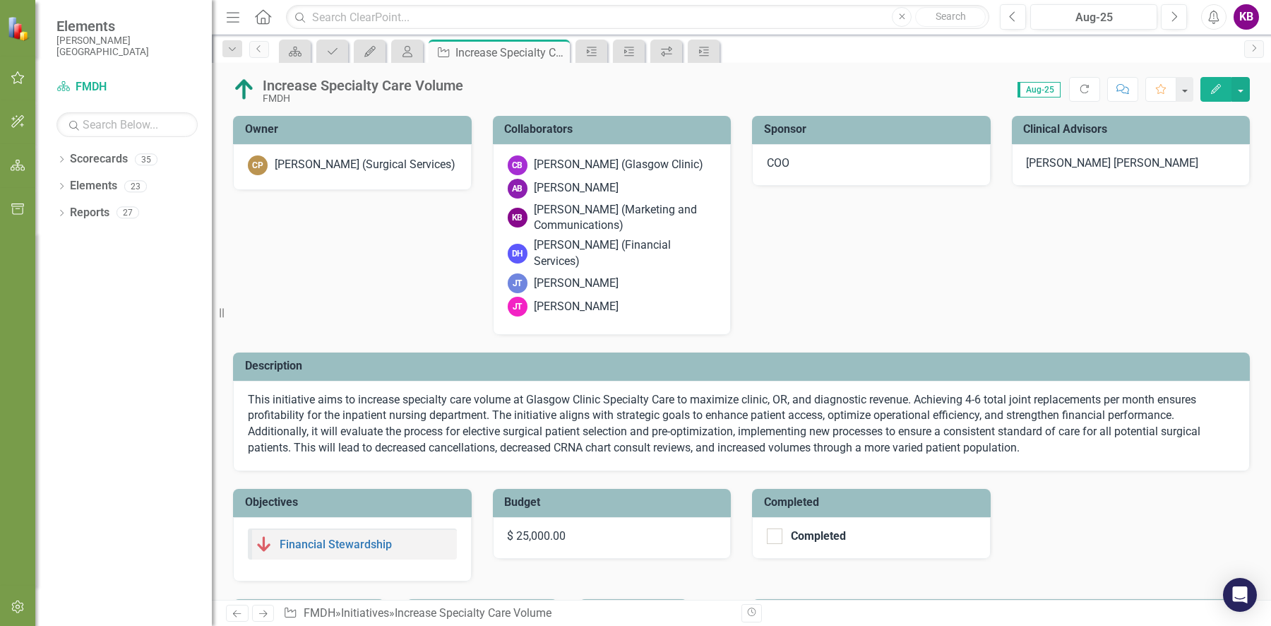
checkbox input "true"
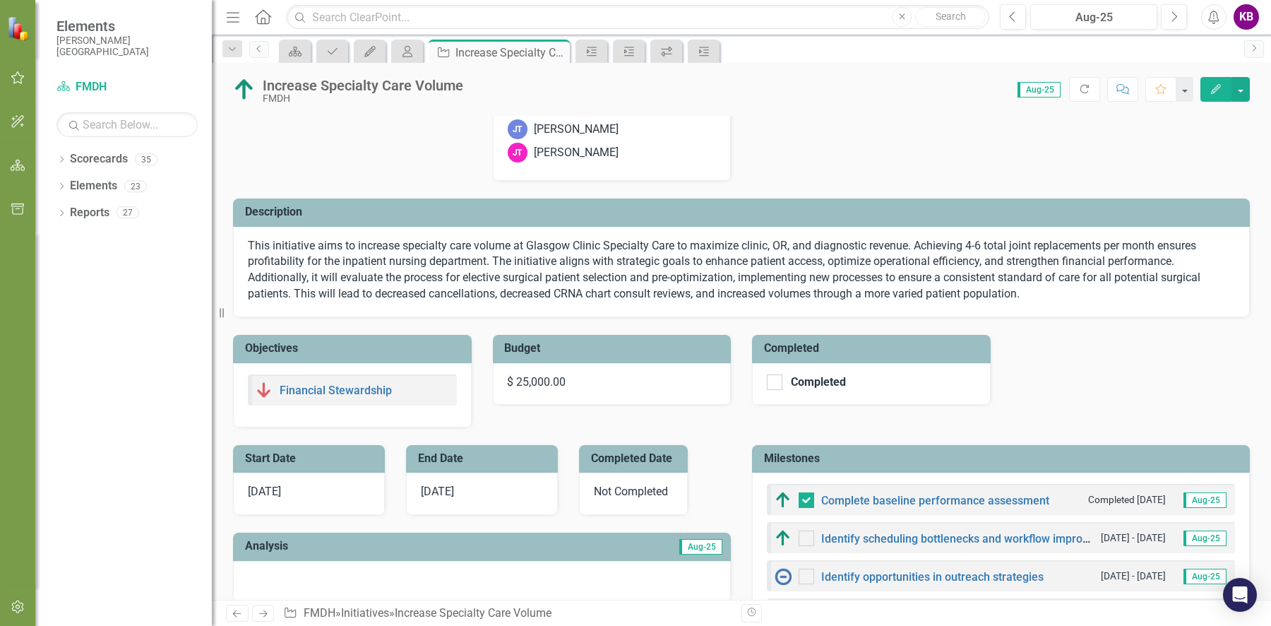
scroll to position [290, 0]
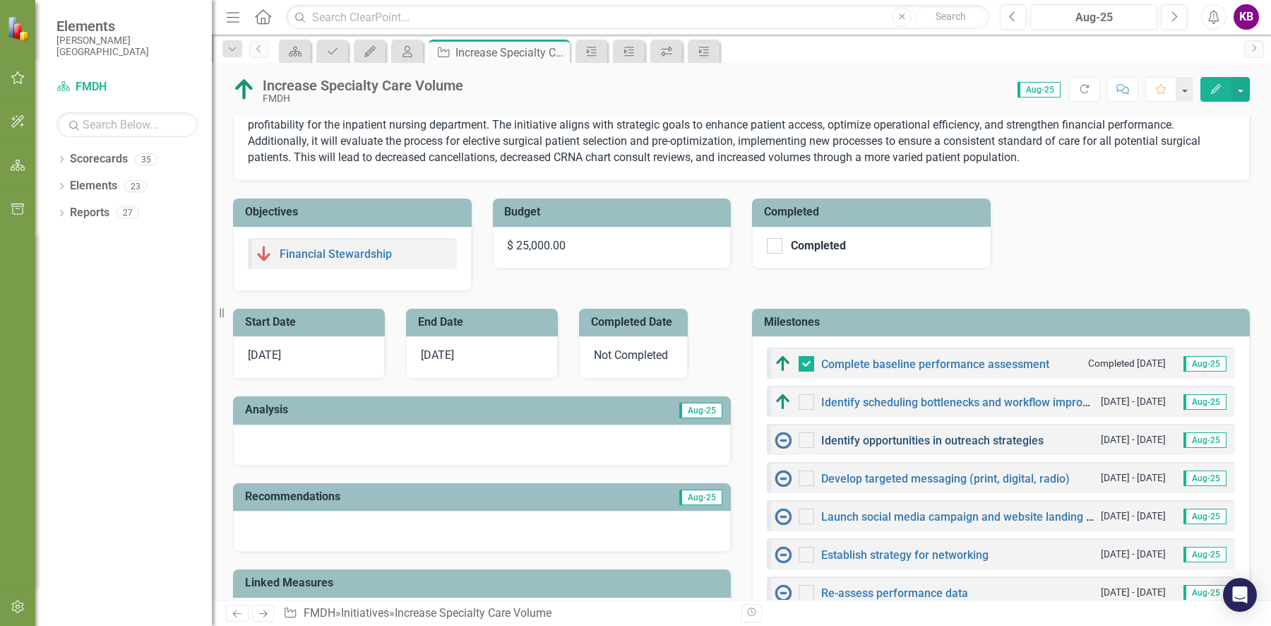
click at [883, 434] on link "Identify opportunities in outreach strategies" at bounding box center [932, 440] width 222 height 13
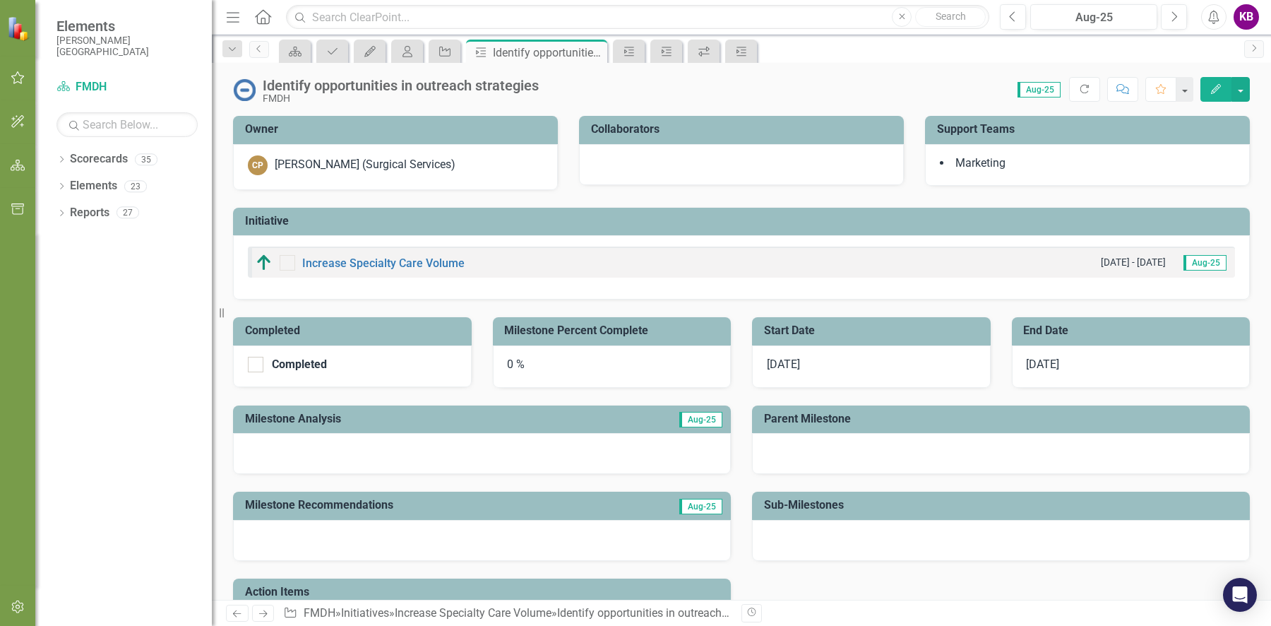
click at [777, 364] on span "[DATE]" at bounding box center [783, 363] width 33 height 13
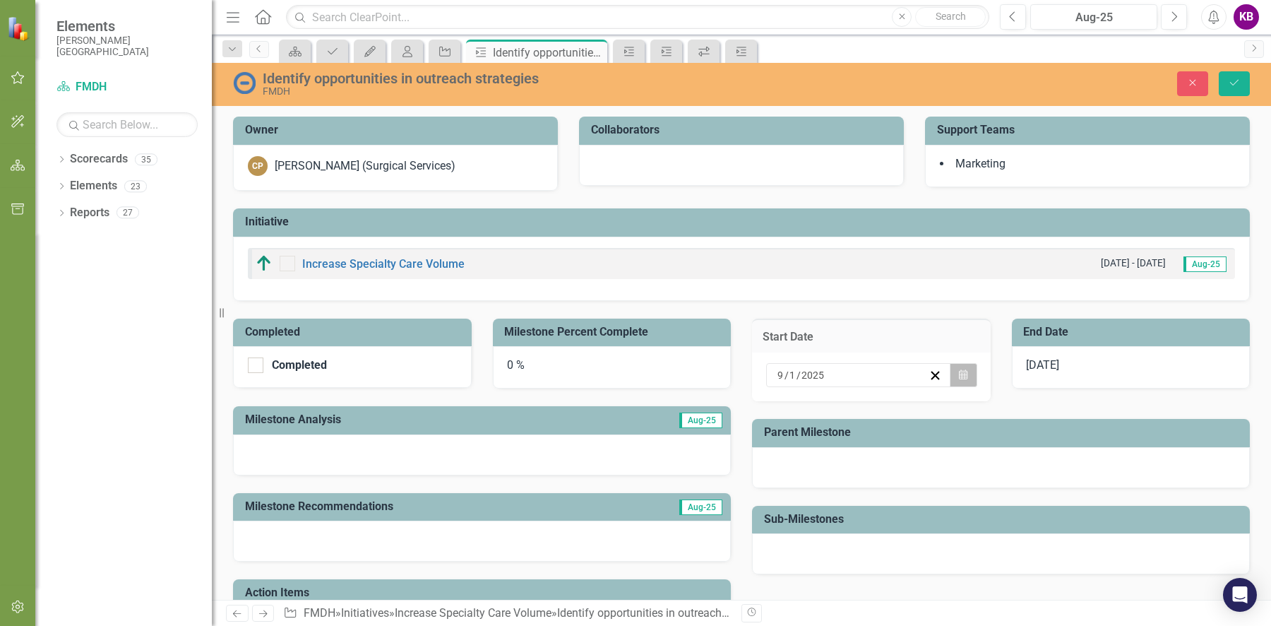
click at [950, 374] on button "Calendar" at bounding box center [963, 375] width 27 height 24
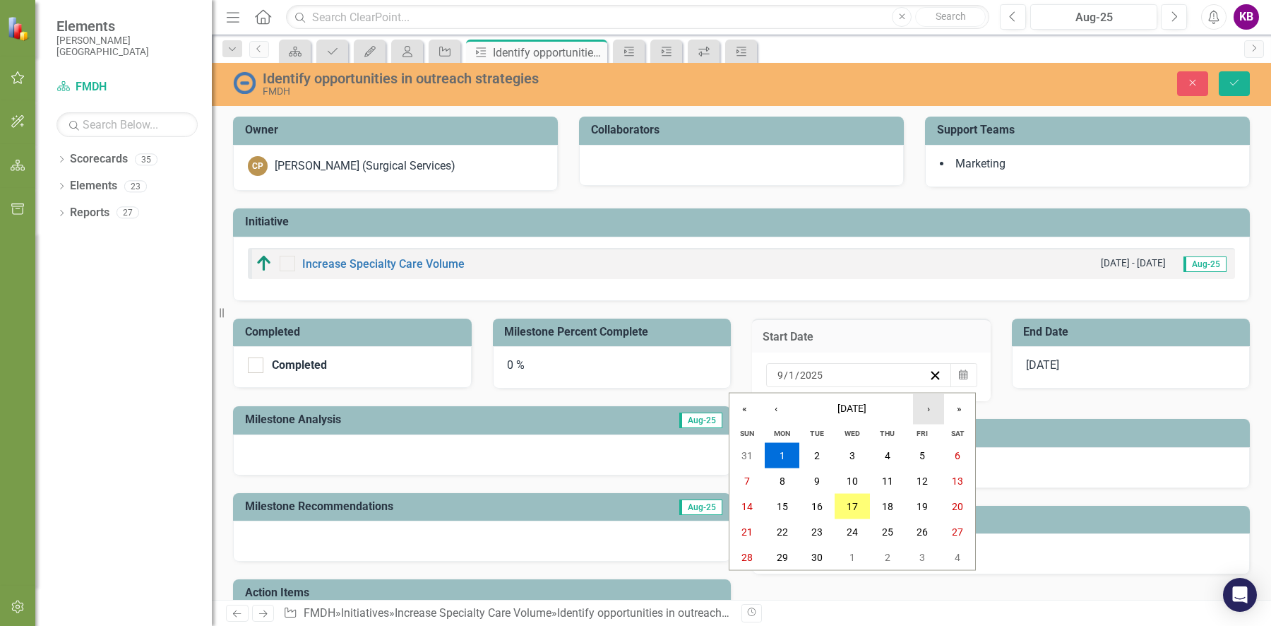
click at [929, 411] on button "›" at bounding box center [928, 408] width 31 height 31
click at [781, 502] on abbr "13" at bounding box center [782, 506] width 11 height 11
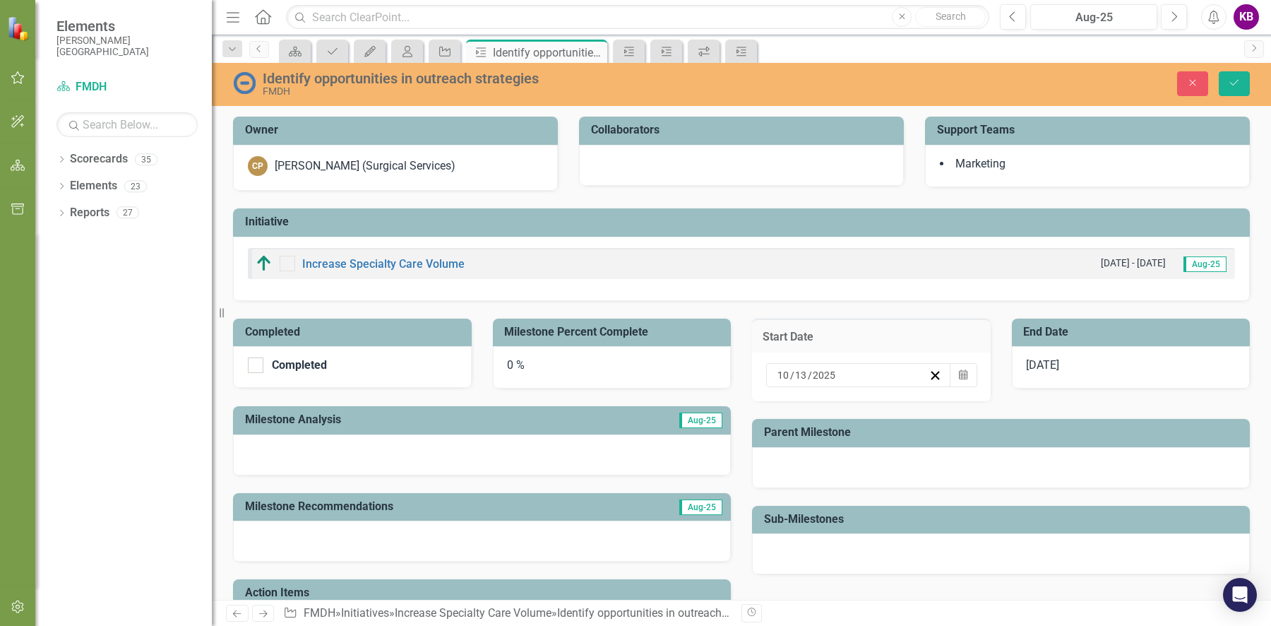
click at [1035, 362] on span "[DATE]" at bounding box center [1043, 364] width 33 height 13
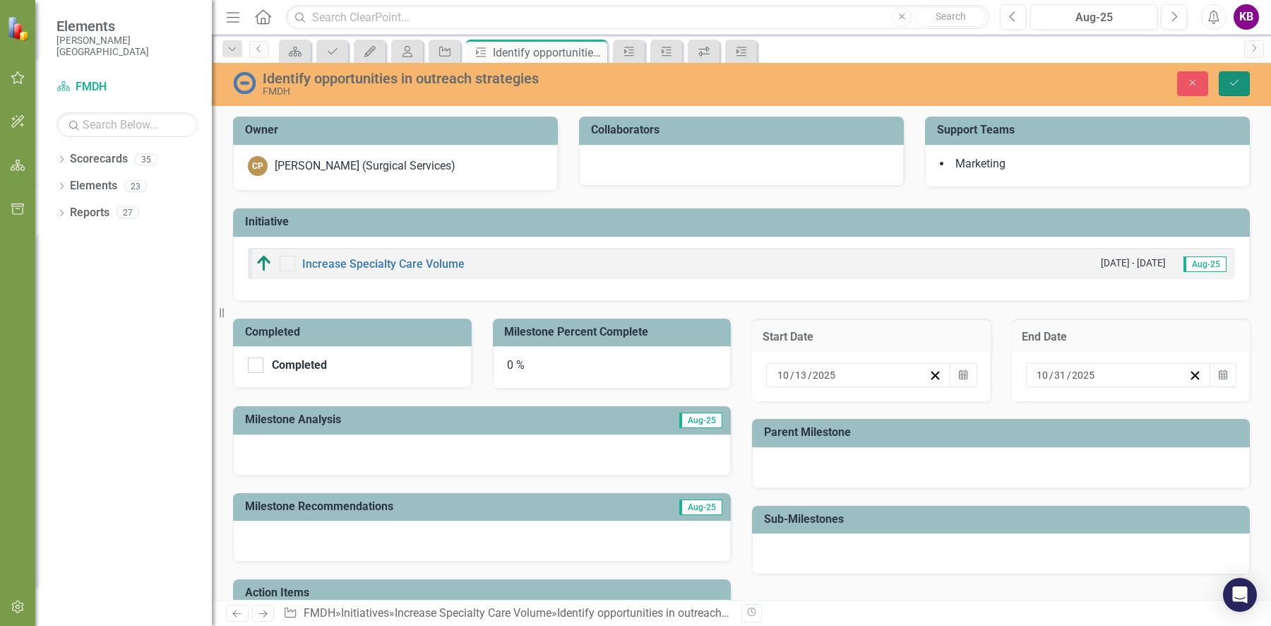
click at [1235, 83] on icon "submit" at bounding box center [1234, 83] width 8 height 6
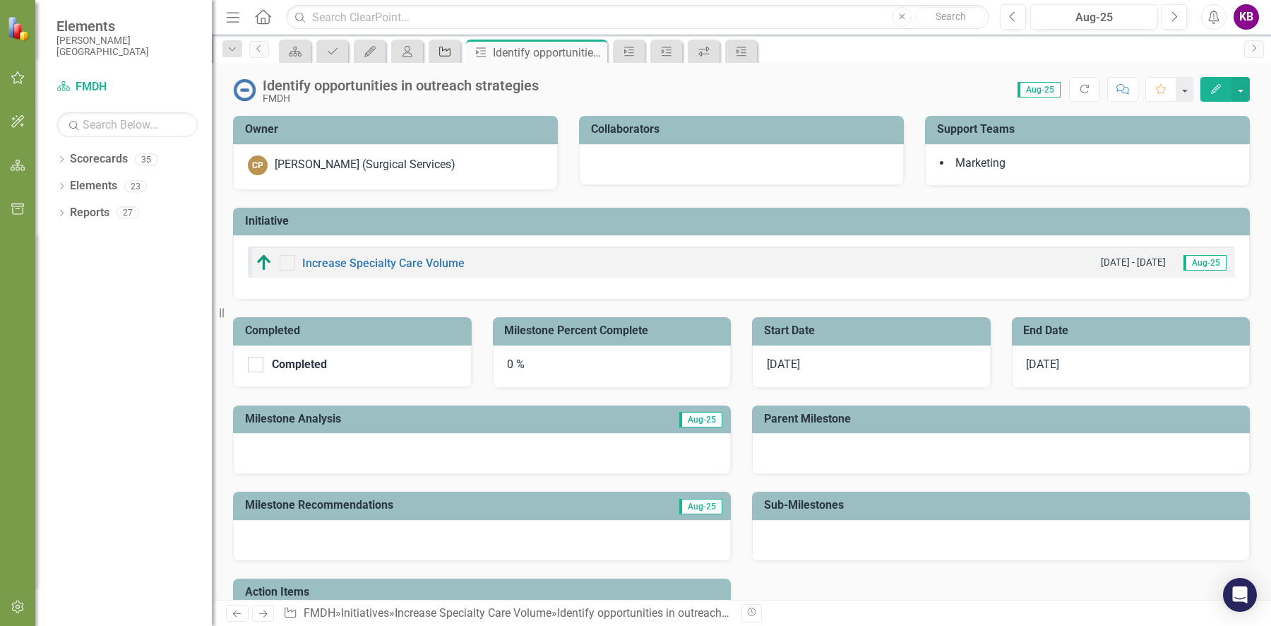
click at [448, 49] on icon at bounding box center [444, 52] width 11 height 10
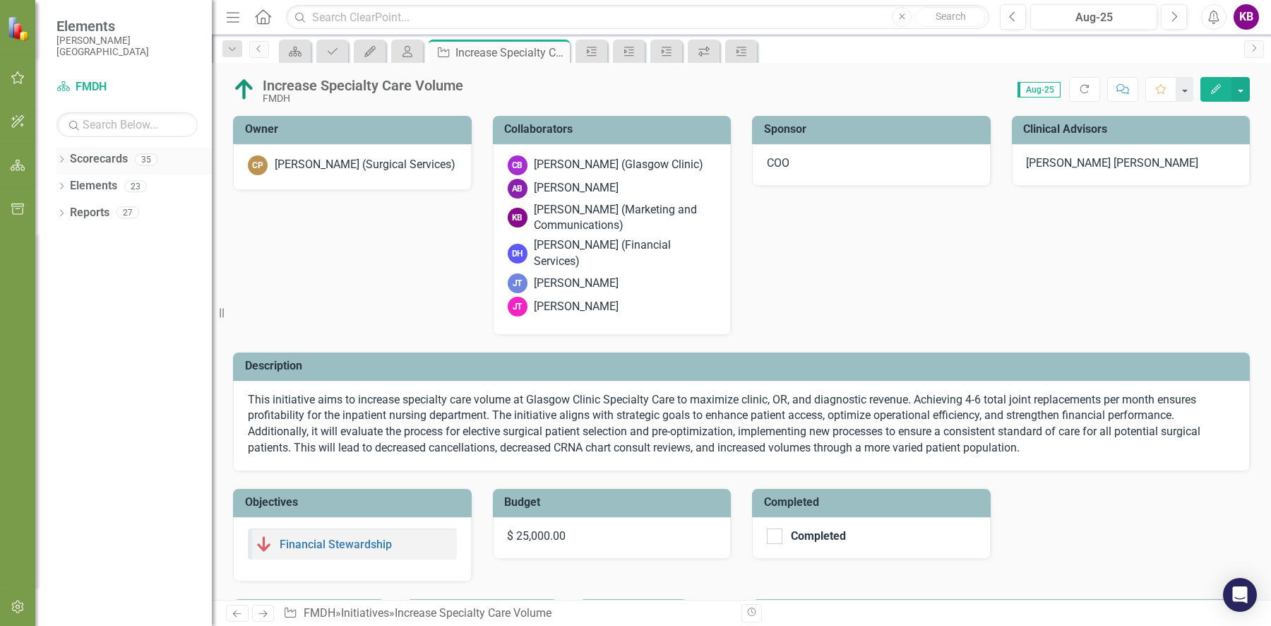
checkbox input "true"
click at [22, 74] on icon "button" at bounding box center [18, 77] width 15 height 11
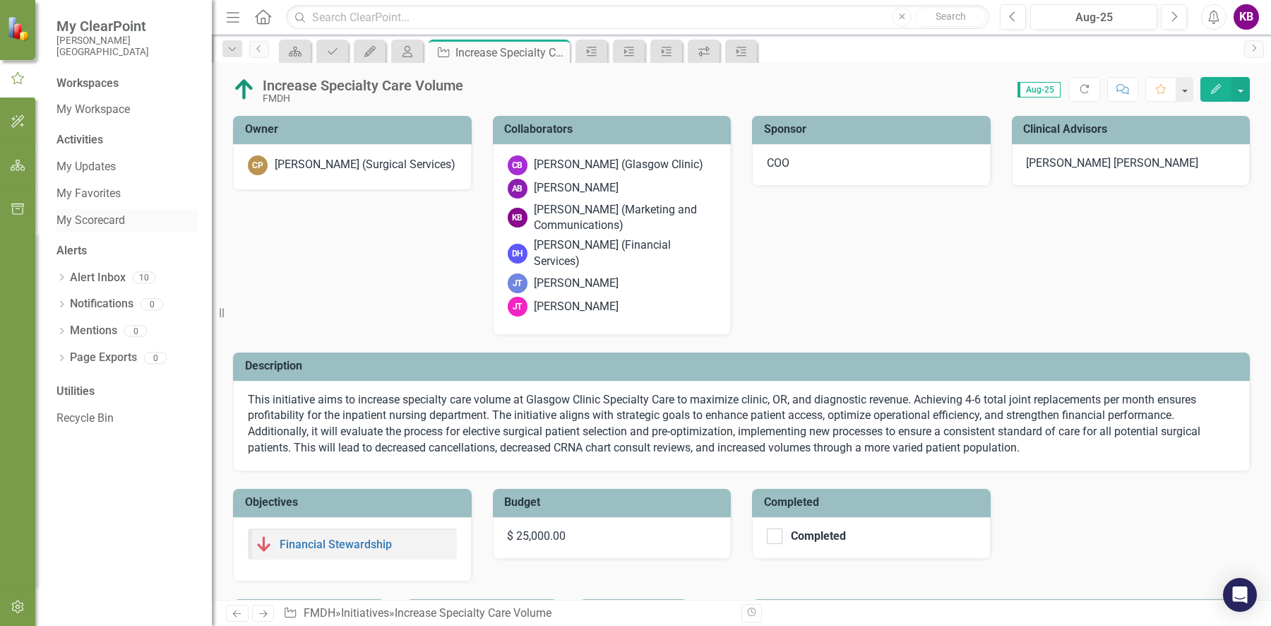
click at [100, 213] on link "My Scorecard" at bounding box center [126, 221] width 141 height 16
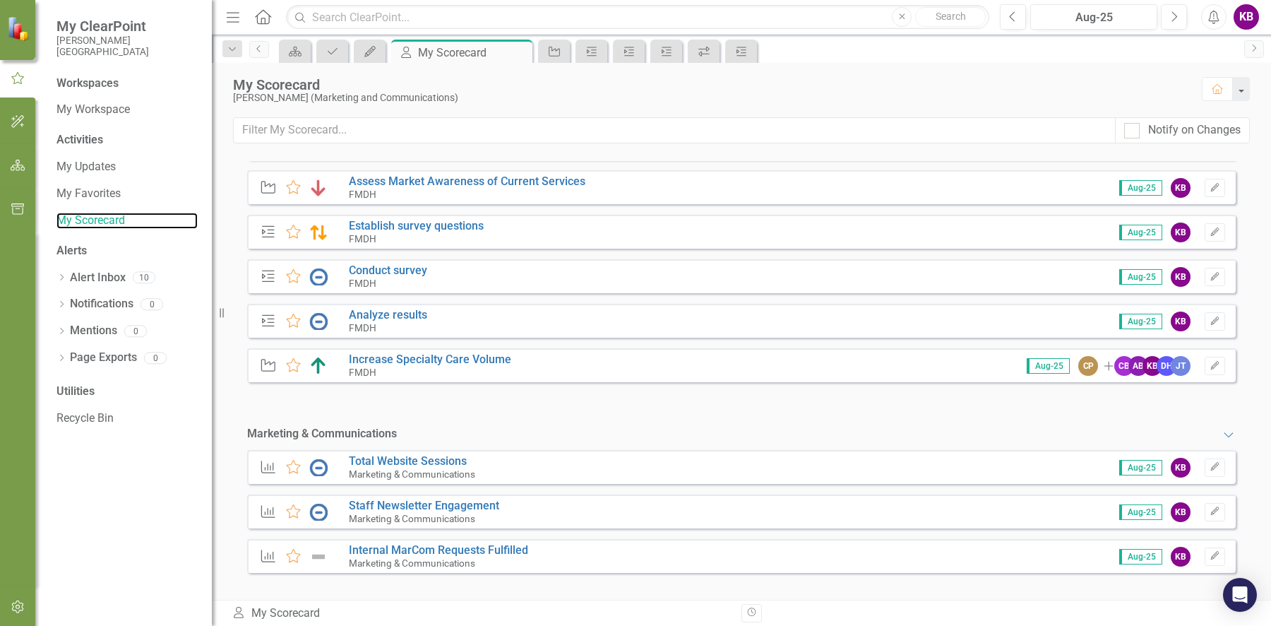
scroll to position [119, 0]
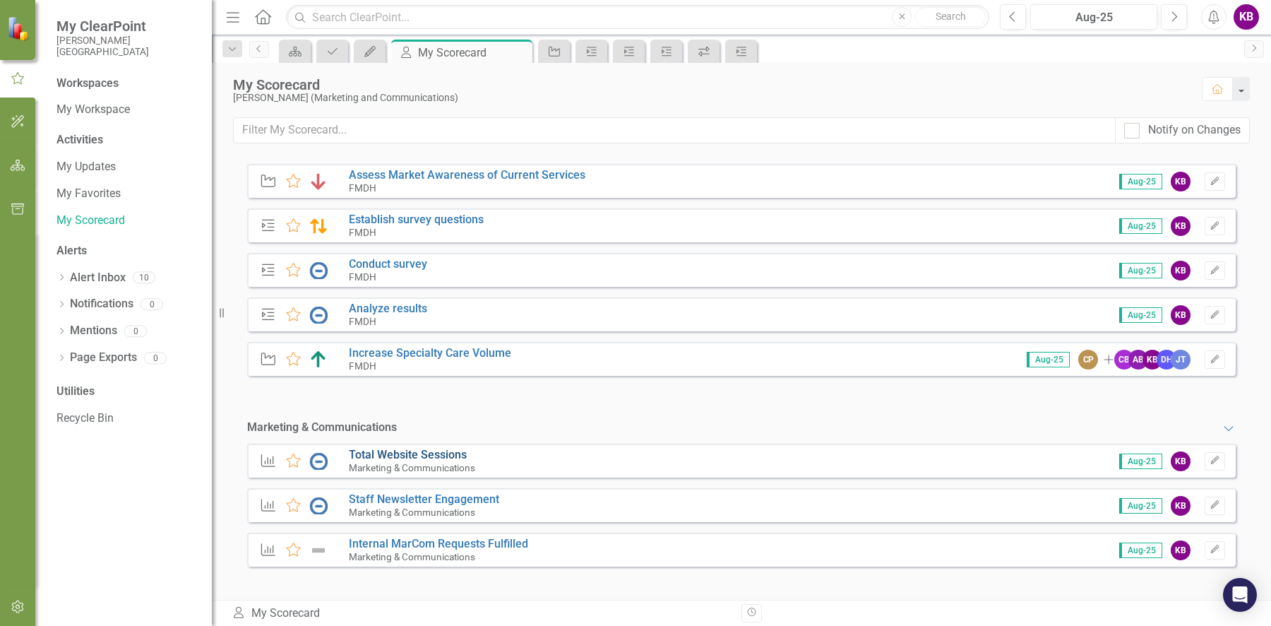
click at [395, 452] on link "Total Website Sessions" at bounding box center [408, 454] width 118 height 13
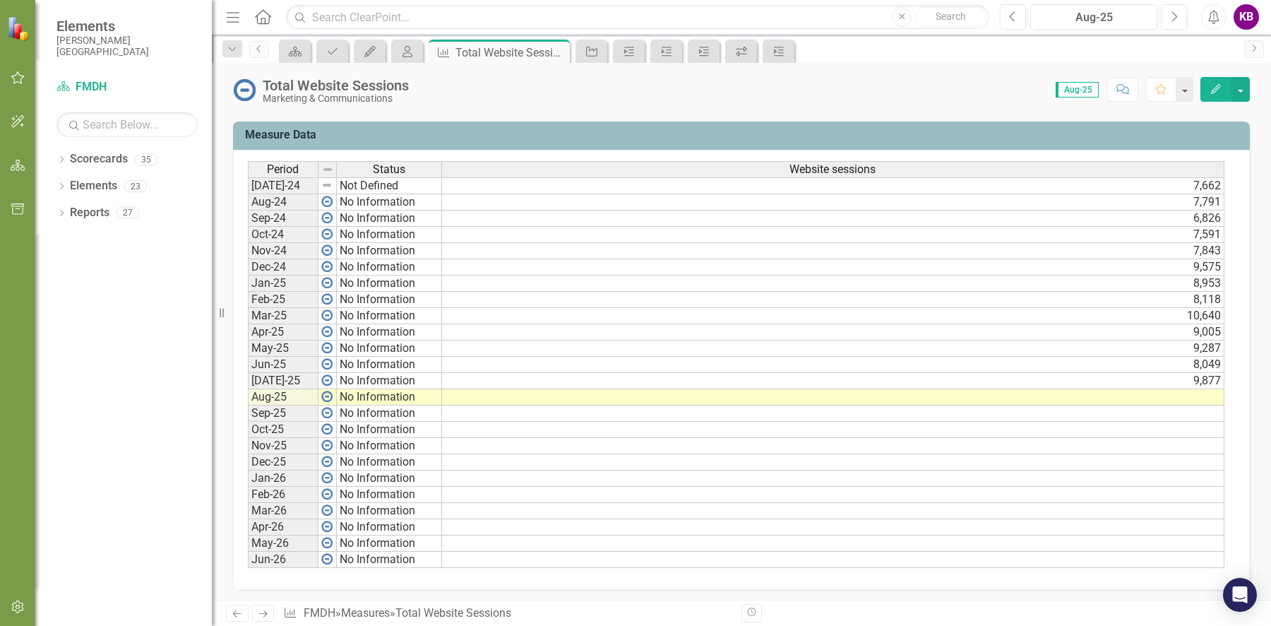
scroll to position [564, 0]
click at [61, 156] on icon at bounding box center [62, 159] width 4 height 6
click at [68, 179] on div "Dropdown FMDH" at bounding box center [138, 185] width 148 height 23
click at [71, 184] on icon "Dropdown" at bounding box center [69, 185] width 11 height 8
drag, startPoint x: 79, startPoint y: 261, endPoint x: 83, endPoint y: 239, distance: 22.2
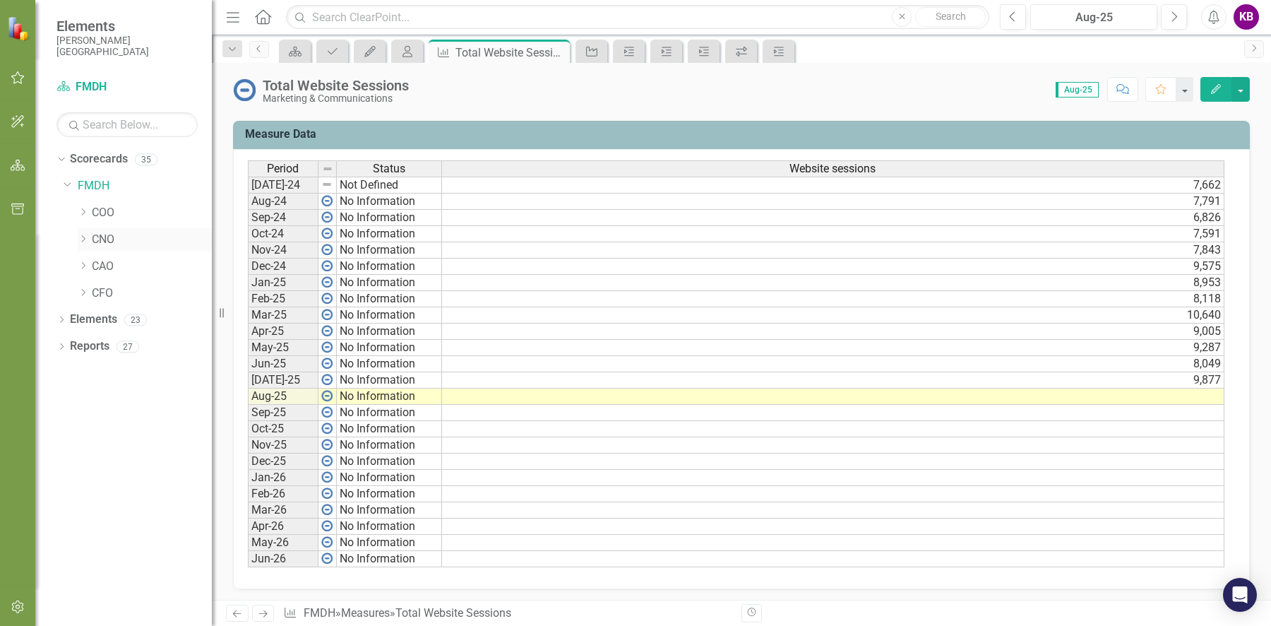
click at [79, 261] on icon "Dropdown" at bounding box center [83, 265] width 11 height 8
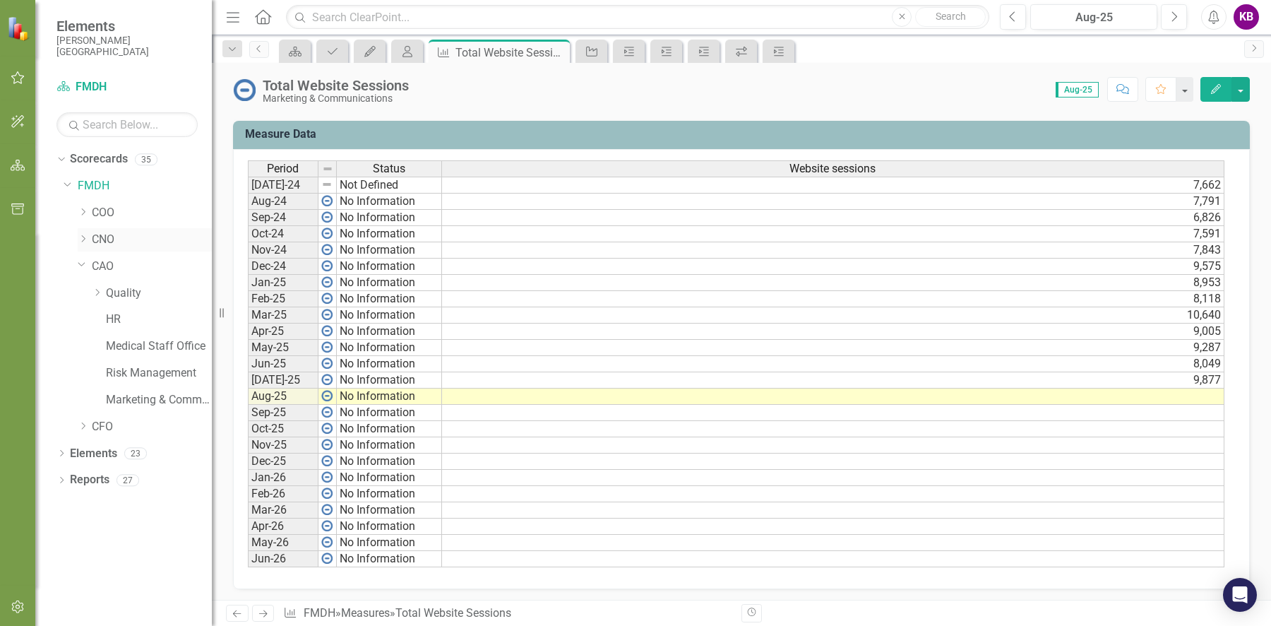
click at [83, 236] on icon at bounding box center [84, 238] width 4 height 7
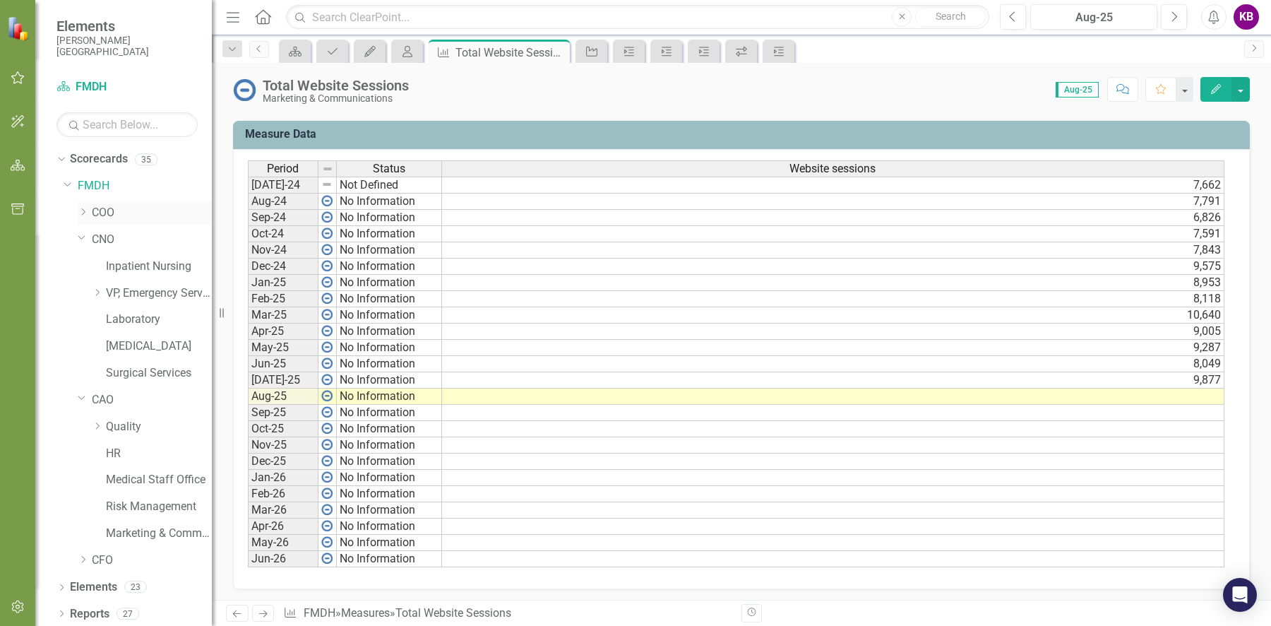
click at [83, 215] on icon "Dropdown" at bounding box center [83, 212] width 11 height 8
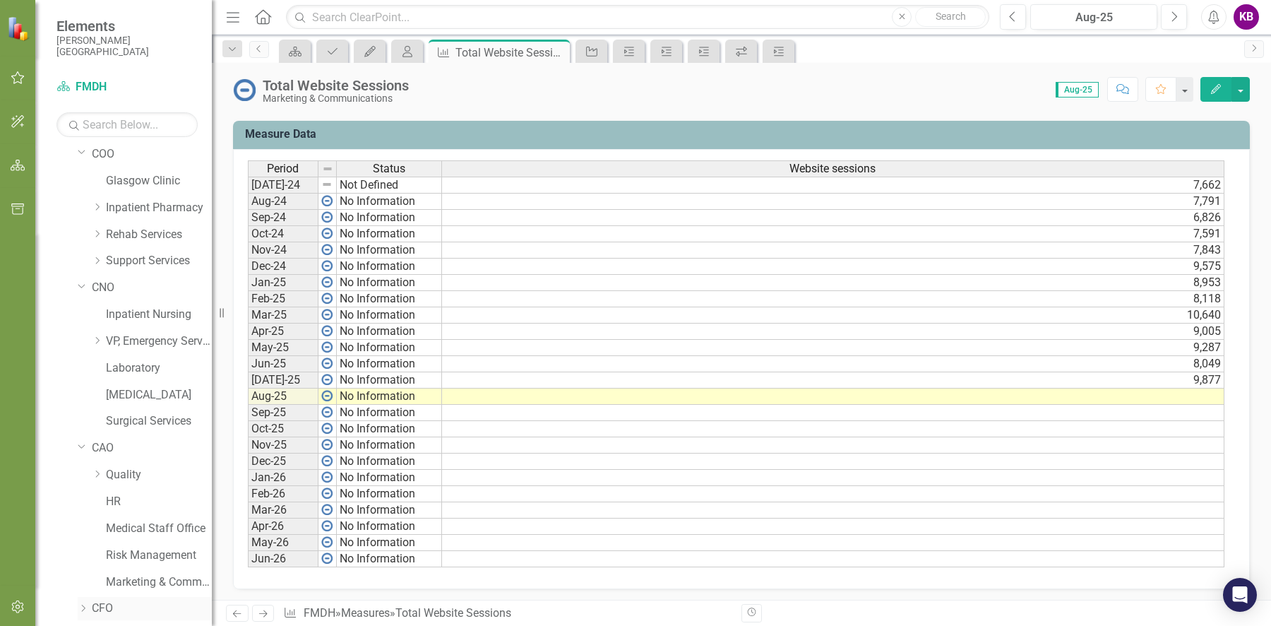
scroll to position [109, 0]
